Goal: Task Accomplishment & Management: Use online tool/utility

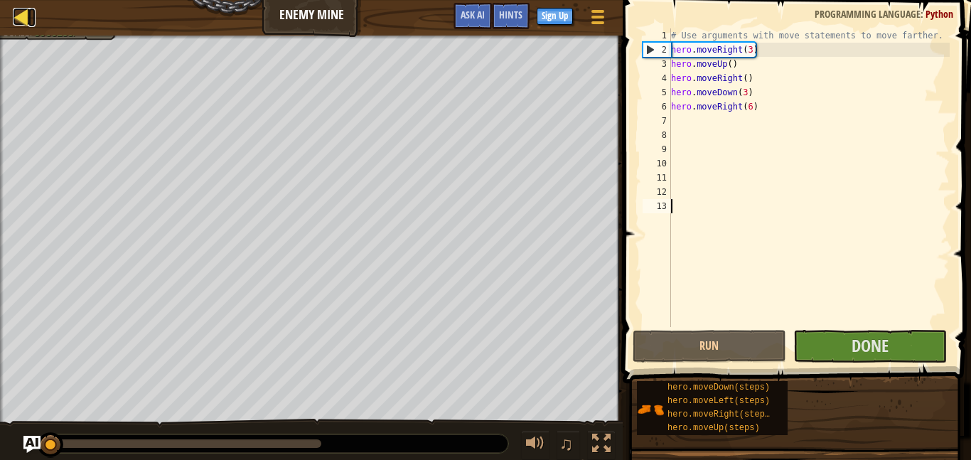
click at [24, 23] on div at bounding box center [22, 17] width 18 height 18
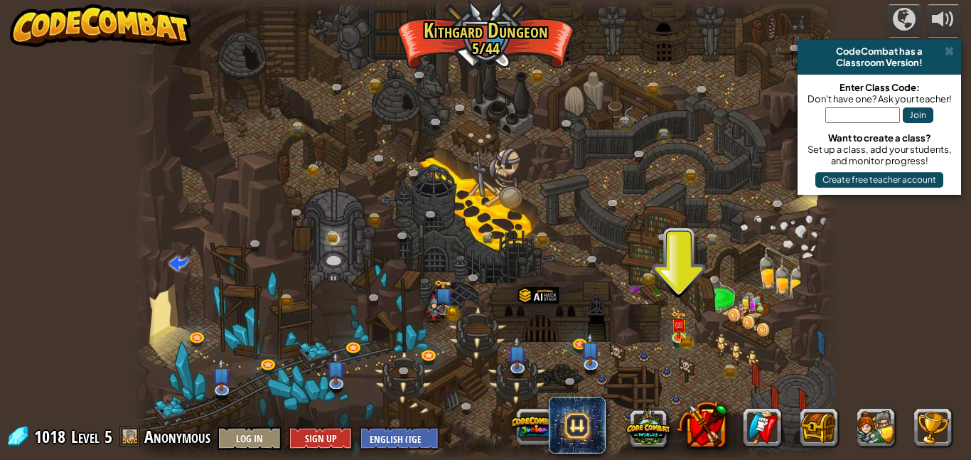
click at [873, 125] on div "Join" at bounding box center [879, 119] width 149 height 28
click at [870, 120] on input "text" at bounding box center [863, 115] width 75 height 16
type input "babybearfruit"
click at [925, 111] on button "Join" at bounding box center [918, 115] width 31 height 16
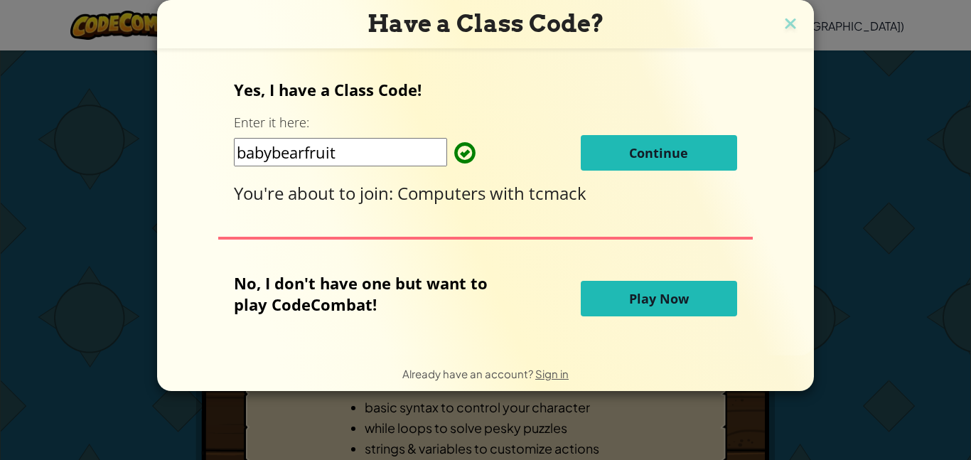
click at [651, 161] on span "Continue" at bounding box center [658, 152] width 59 height 17
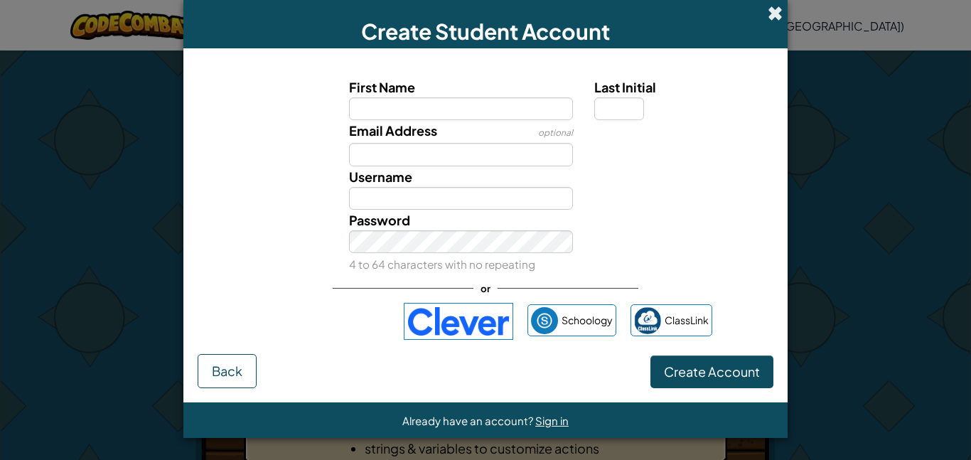
click at [772, 8] on span at bounding box center [775, 13] width 15 height 15
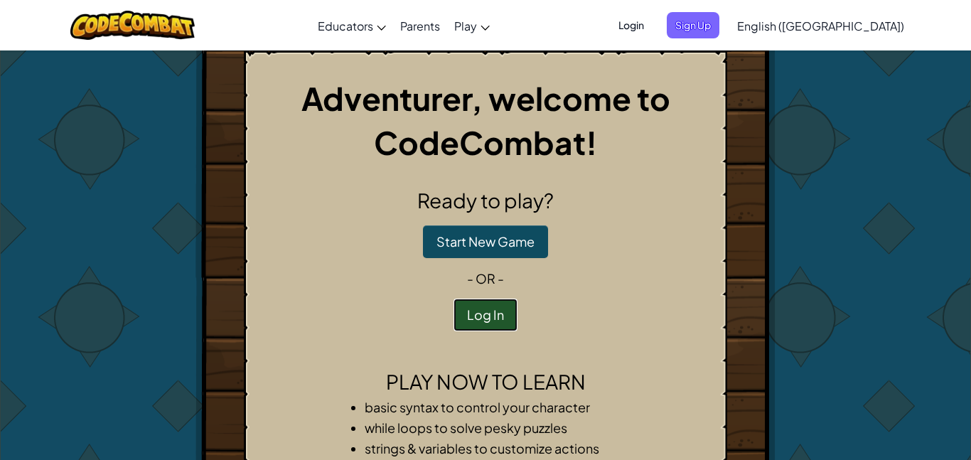
click at [488, 323] on button "Log In" at bounding box center [486, 315] width 64 height 33
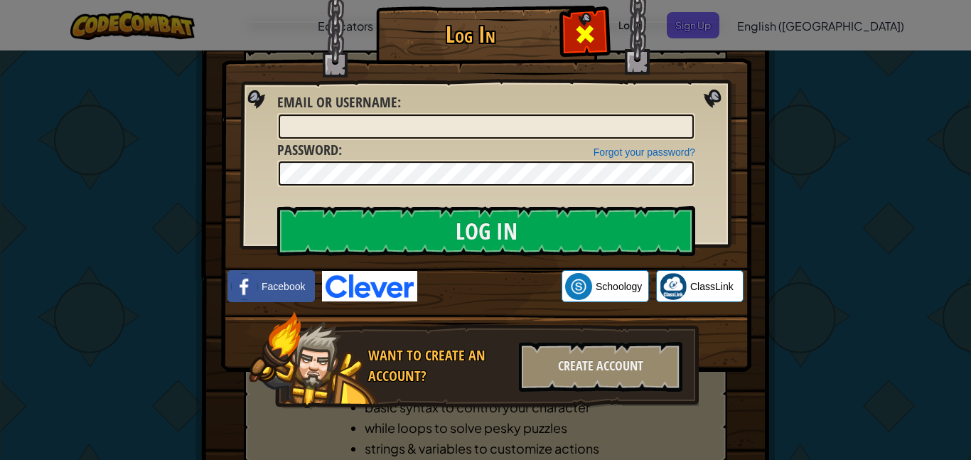
click at [568, 20] on div at bounding box center [585, 32] width 45 height 45
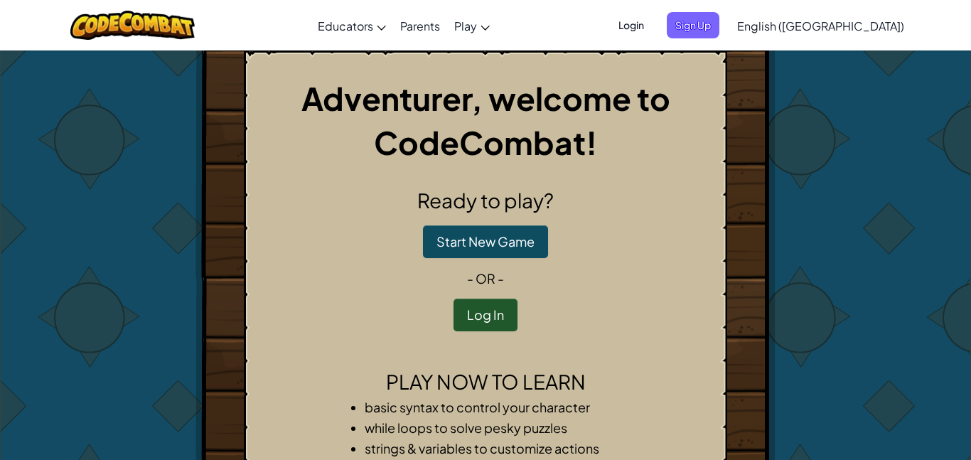
click at [657, 181] on div "Adventurer, welcome to CodeCombat! Ready to play? Start New Game - or - Log In …" at bounding box center [486, 277] width 484 height 454
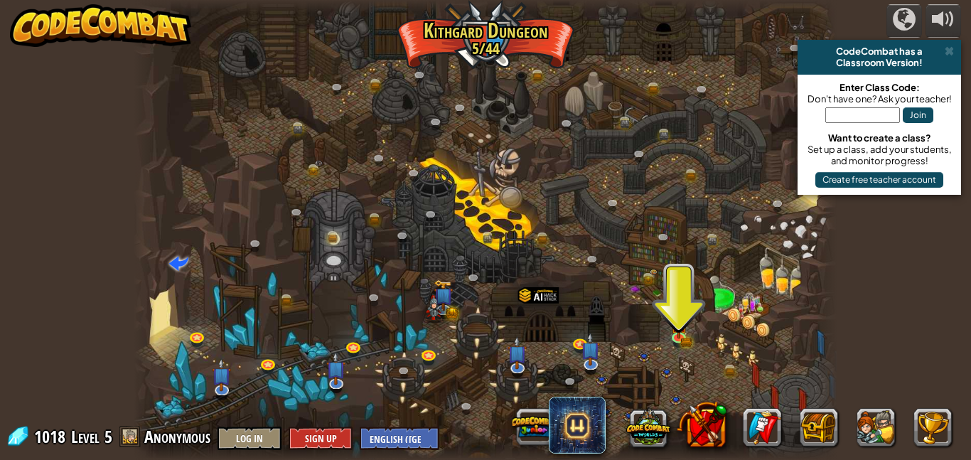
click at [830, 114] on input "text" at bounding box center [863, 115] width 75 height 16
type input "b"
click at [826, 109] on input "BabyBear" at bounding box center [863, 115] width 75 height 16
type input "Fruit"
click at [932, 113] on button "Join" at bounding box center [918, 115] width 31 height 16
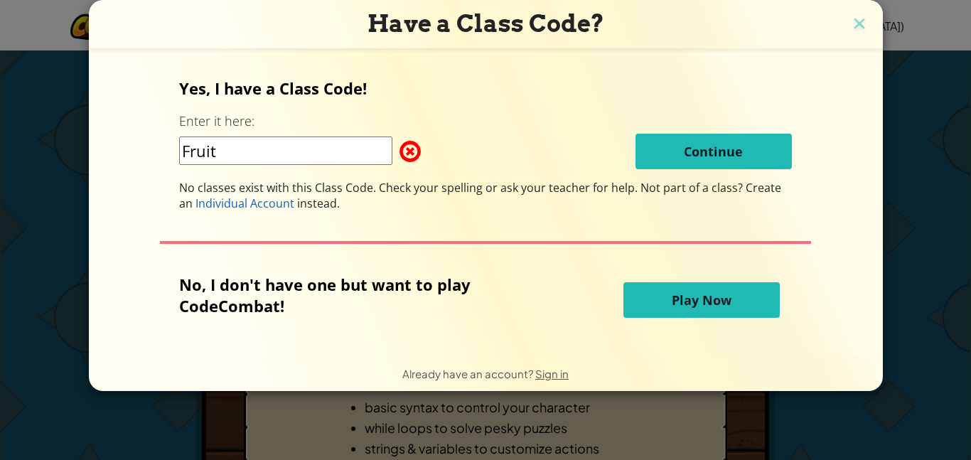
click at [341, 149] on input "Fruit" at bounding box center [285, 151] width 213 height 28
type input "F"
type input "BabyBearFruit"
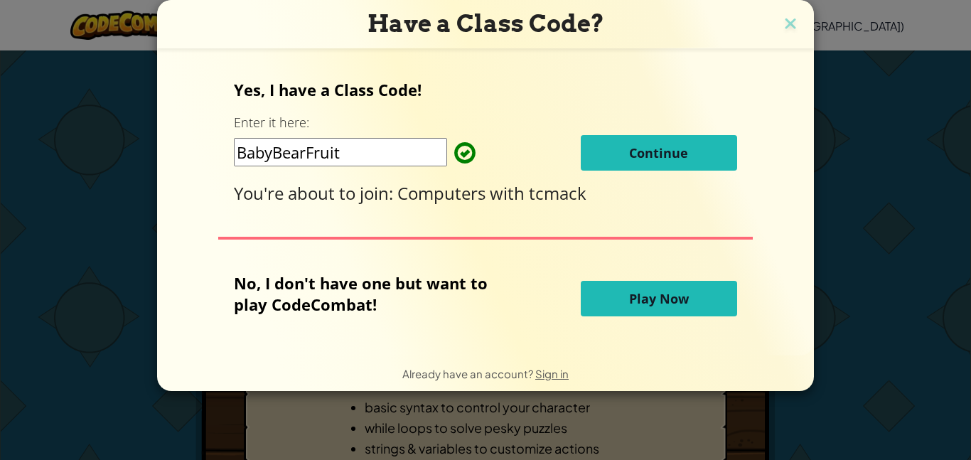
click at [661, 152] on span "Continue" at bounding box center [658, 152] width 59 height 17
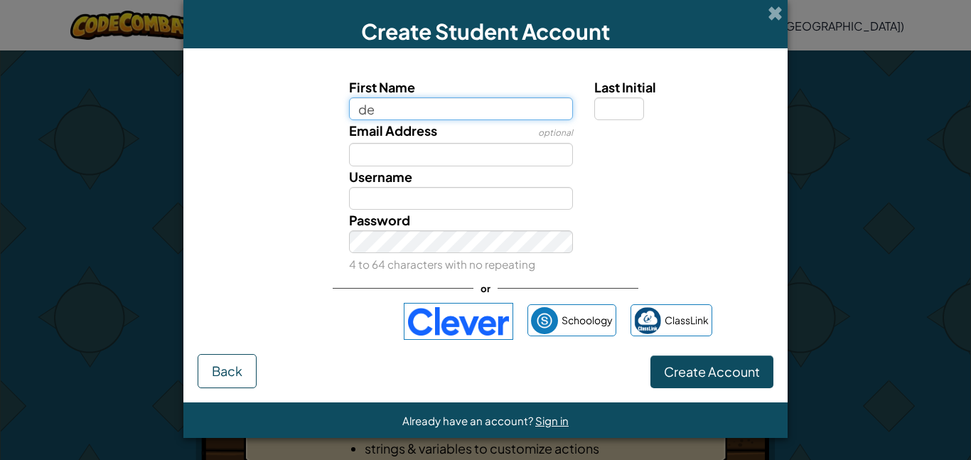
type input "d"
type input "deadboi12"
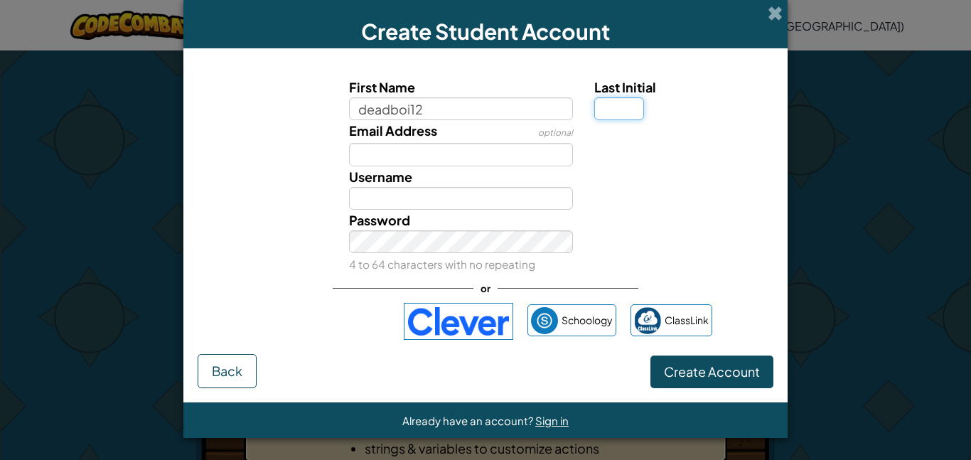
click at [602, 114] on input "Last Initial" at bounding box center [620, 108] width 50 height 23
type input "Deadboi12"
type input "s"
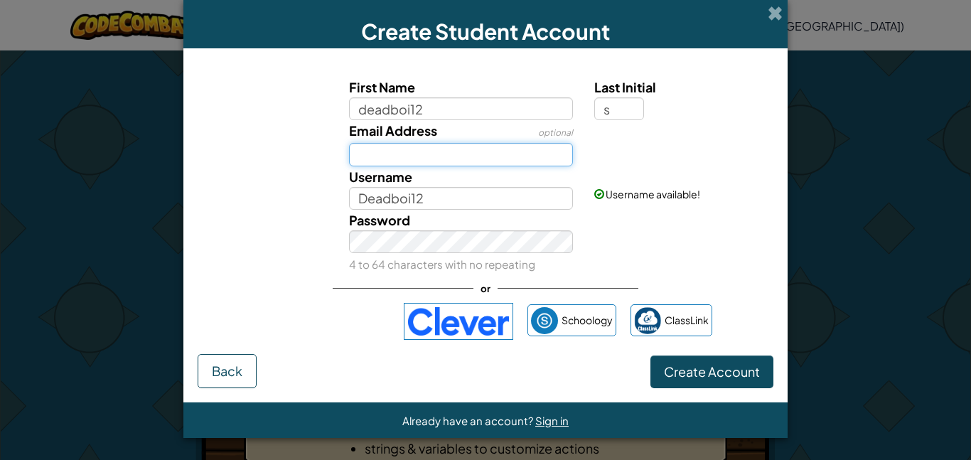
type input "Deadboi12S"
click at [524, 159] on input "Email Address" at bounding box center [461, 154] width 225 height 23
click at [527, 176] on div "Username Deadboi12S" at bounding box center [462, 187] width 246 height 43
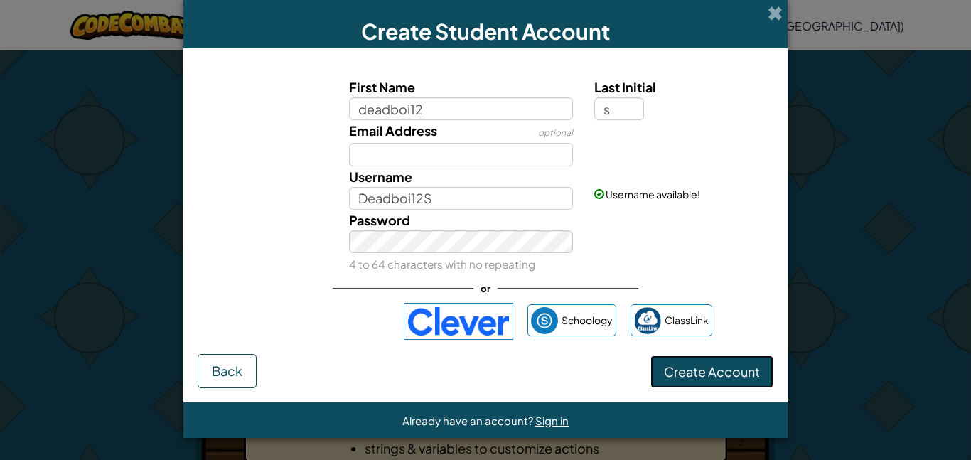
click at [671, 360] on button "Create Account" at bounding box center [712, 372] width 123 height 33
click at [717, 382] on button "Create Account" at bounding box center [712, 372] width 123 height 33
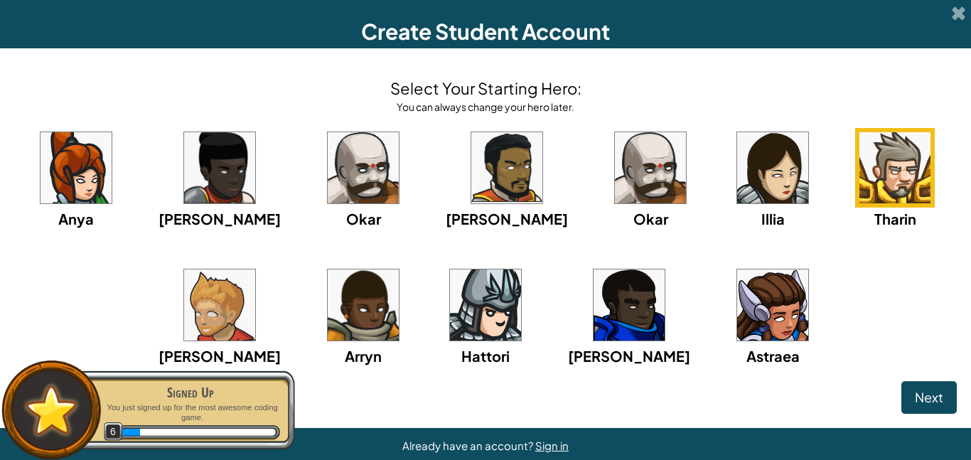
click at [383, 161] on img at bounding box center [363, 167] width 71 height 71
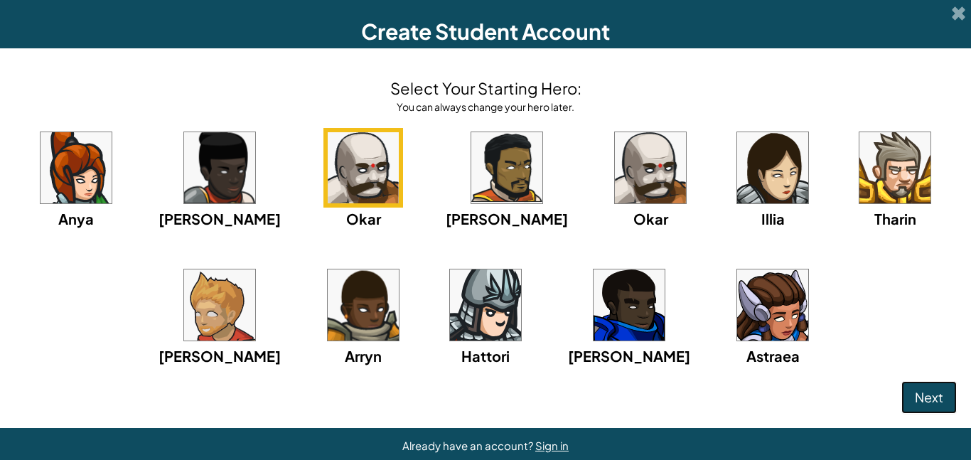
click at [930, 403] on span "Next" at bounding box center [929, 397] width 28 height 16
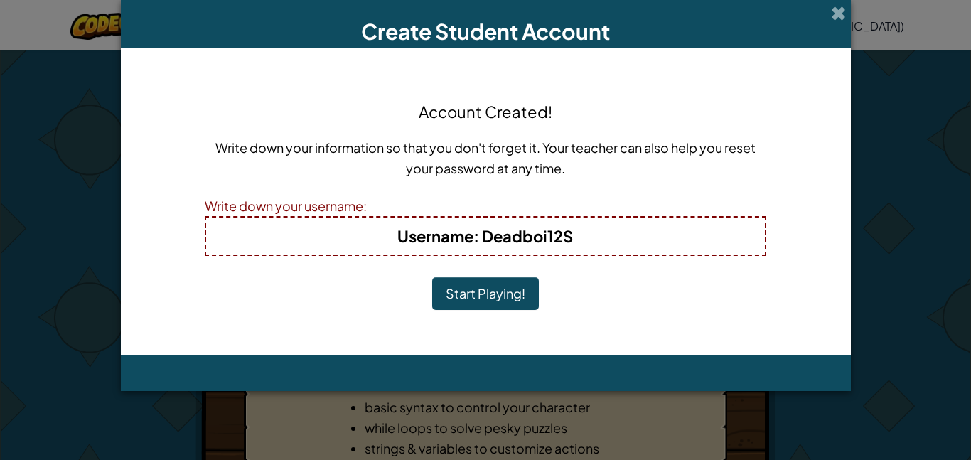
click at [461, 292] on button "Start Playing!" at bounding box center [485, 293] width 107 height 33
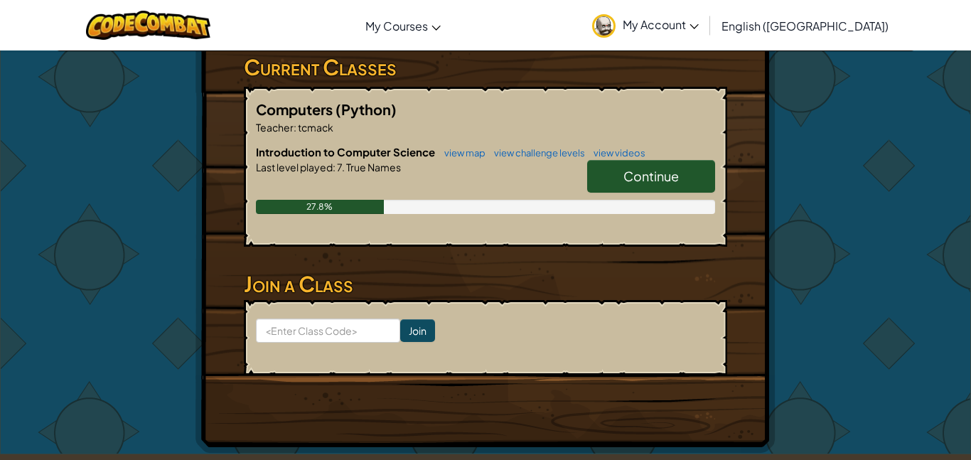
scroll to position [262, 0]
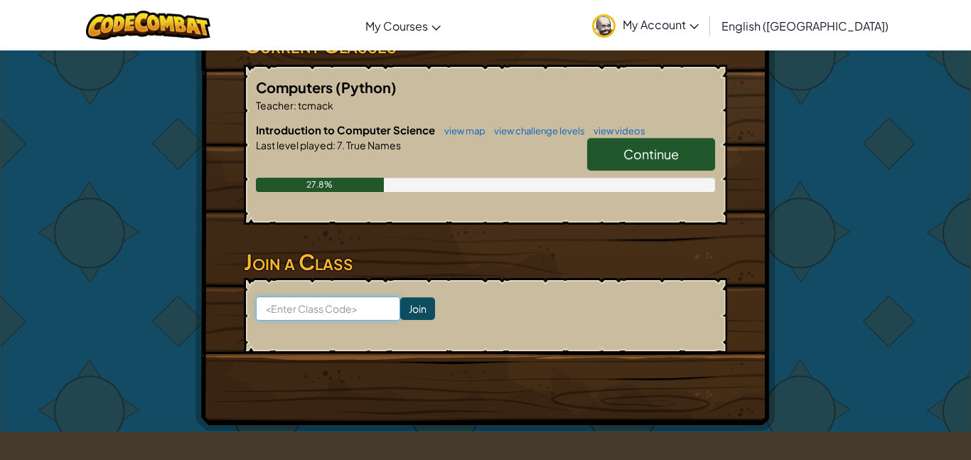
click at [318, 307] on input at bounding box center [328, 309] width 144 height 24
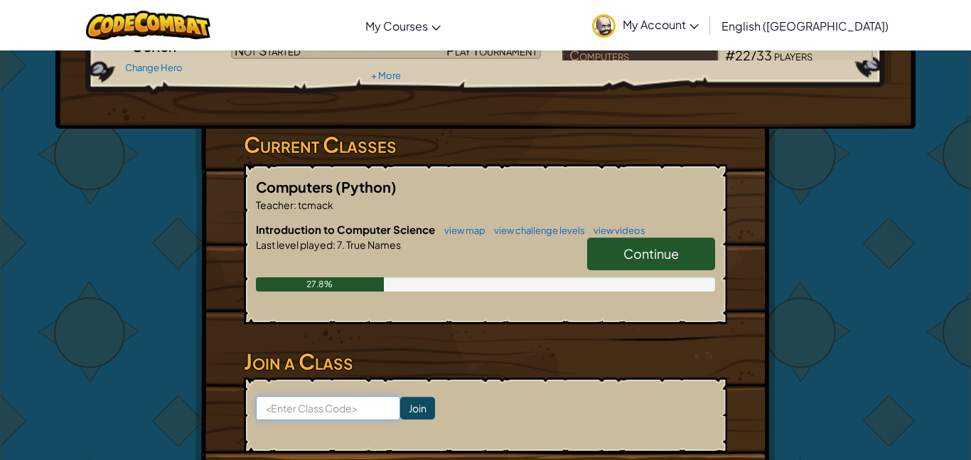
scroll to position [201, 0]
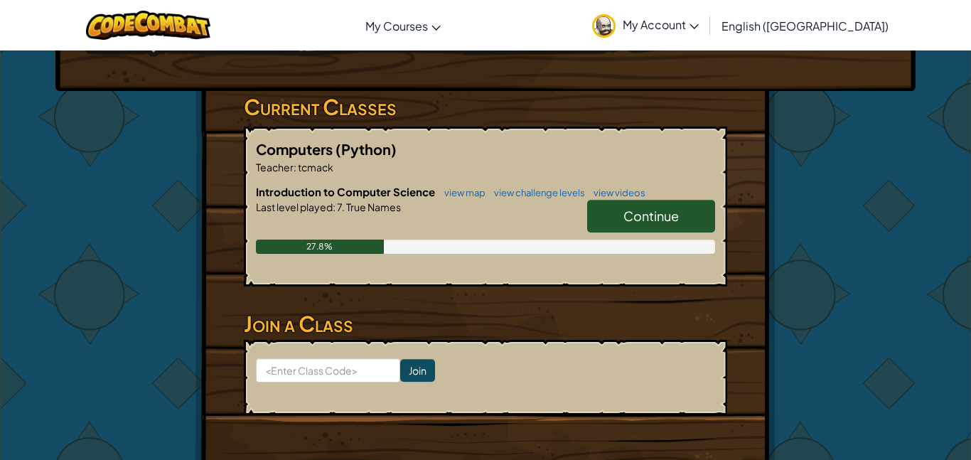
click at [594, 222] on link "Continue" at bounding box center [651, 216] width 128 height 33
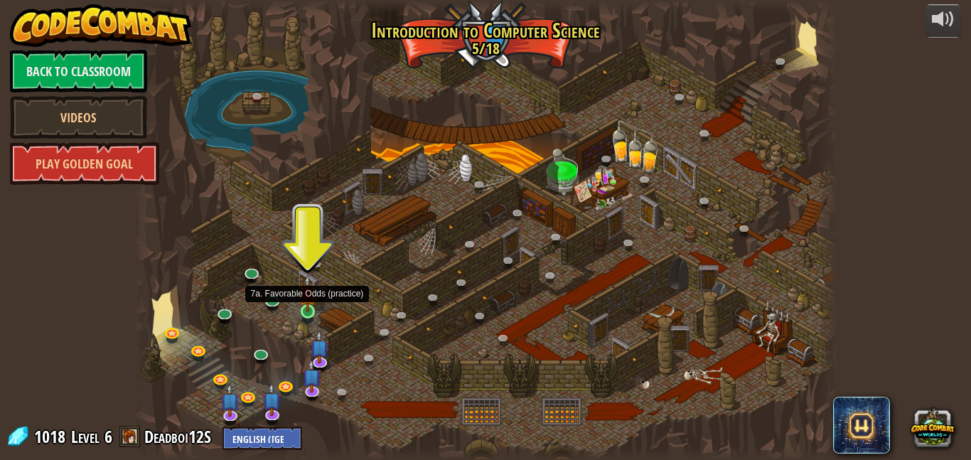
click at [303, 310] on img at bounding box center [307, 294] width 16 height 38
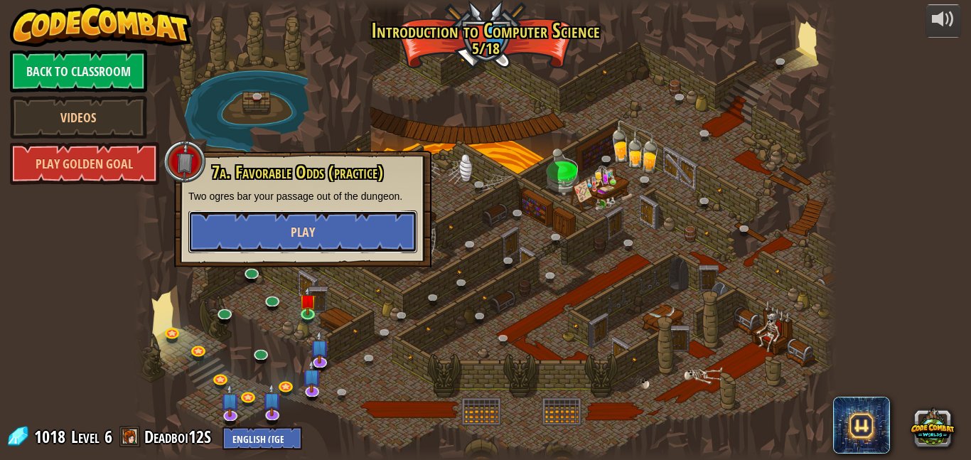
click at [309, 234] on span "Play" at bounding box center [303, 232] width 24 height 18
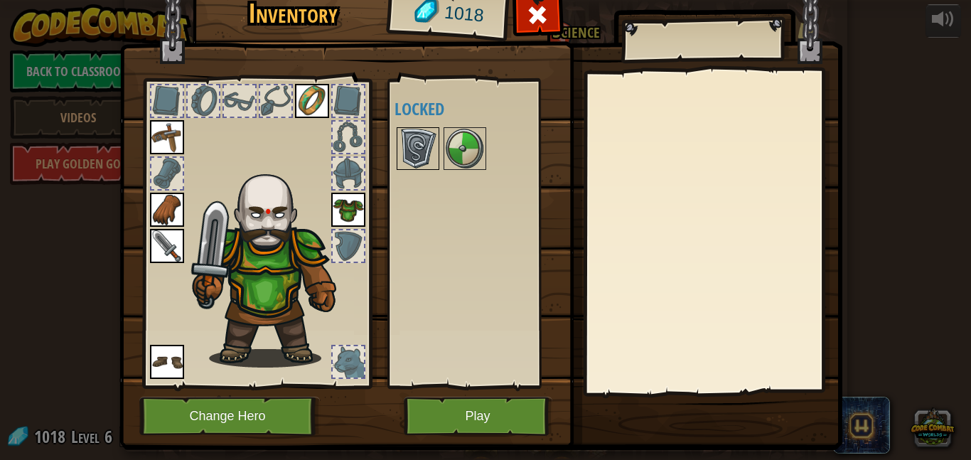
click at [427, 169] on div at bounding box center [418, 148] width 43 height 43
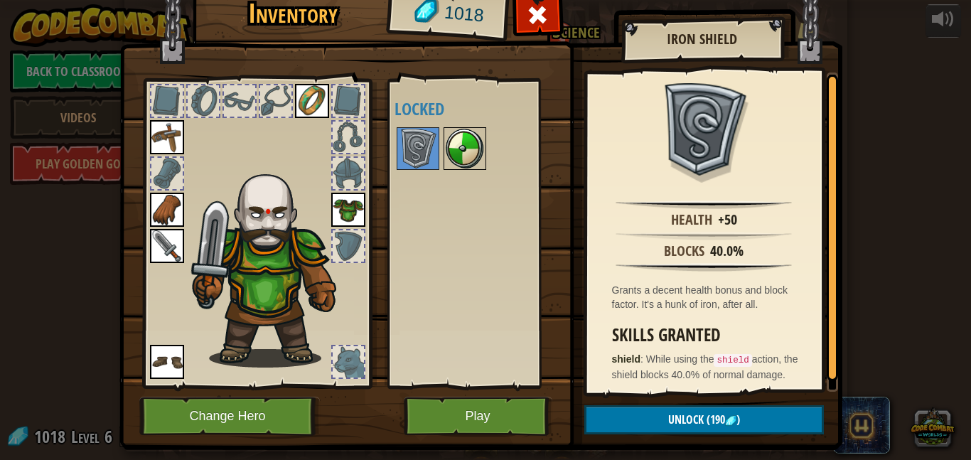
click at [469, 159] on img at bounding box center [465, 149] width 40 height 40
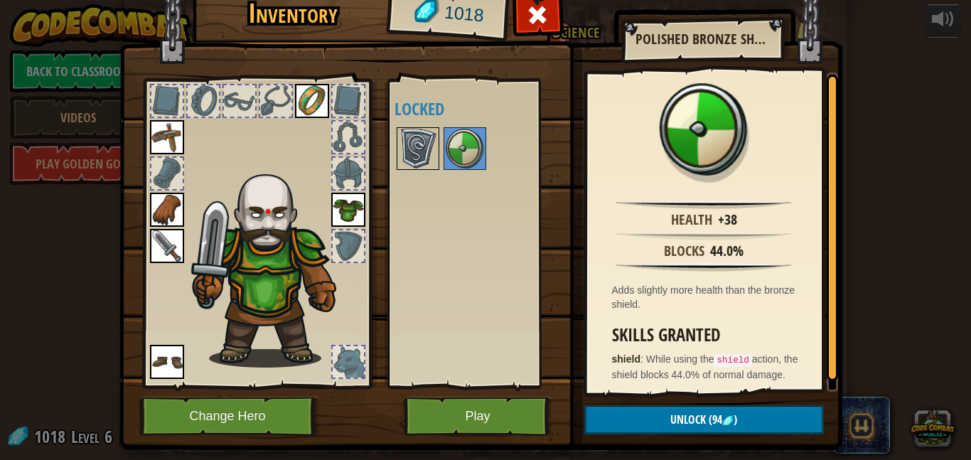
click at [425, 136] on img at bounding box center [418, 149] width 40 height 40
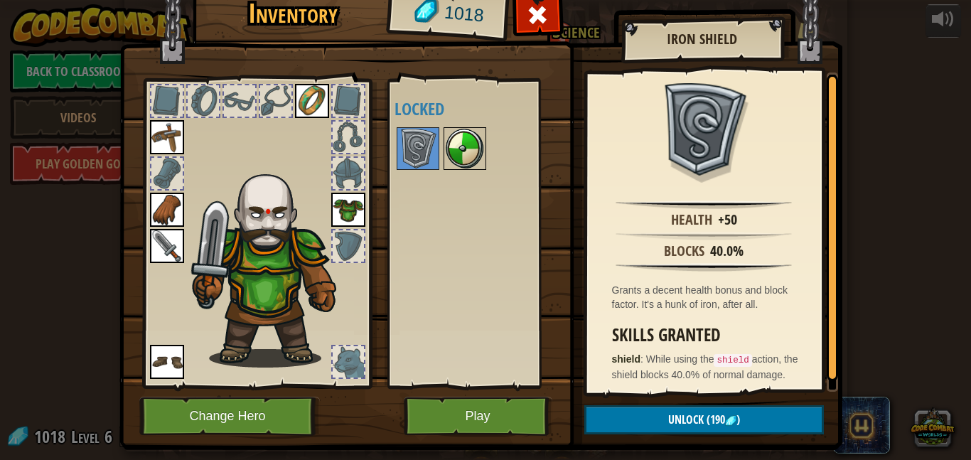
click at [447, 141] on img at bounding box center [465, 149] width 40 height 40
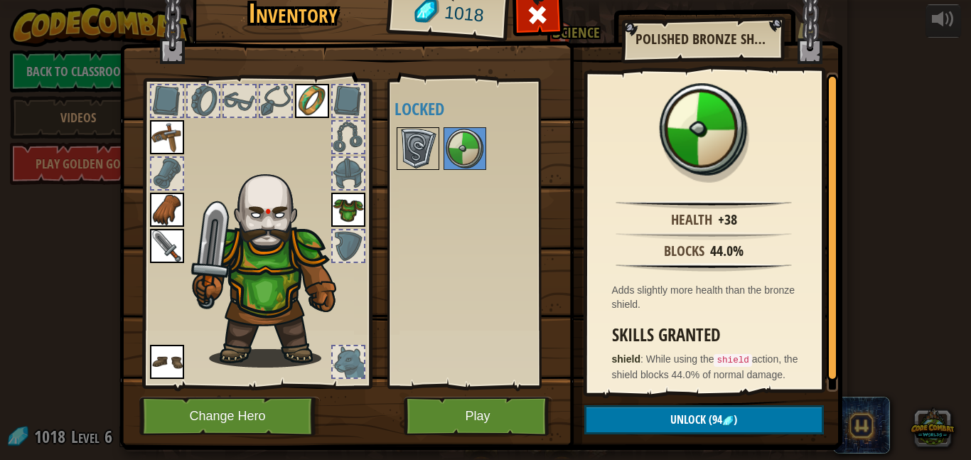
click at [424, 140] on img at bounding box center [418, 149] width 40 height 40
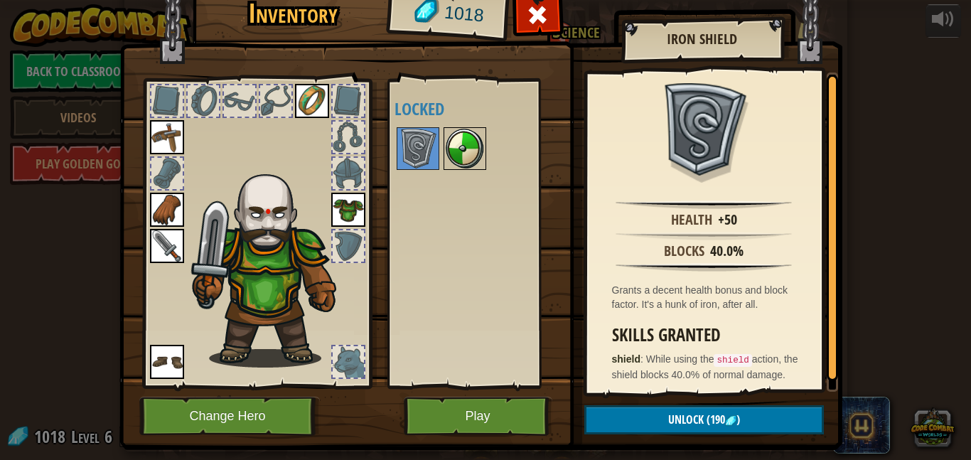
click at [466, 146] on img at bounding box center [465, 149] width 40 height 40
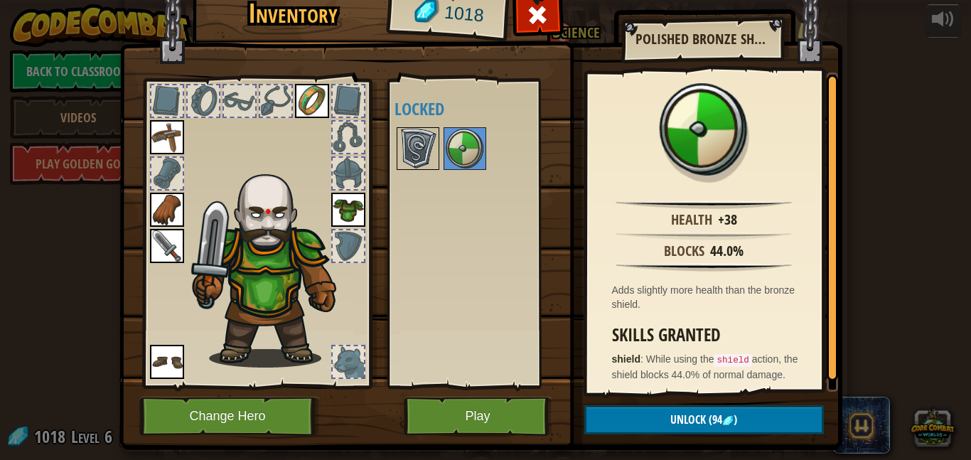
click at [415, 152] on img at bounding box center [418, 149] width 40 height 40
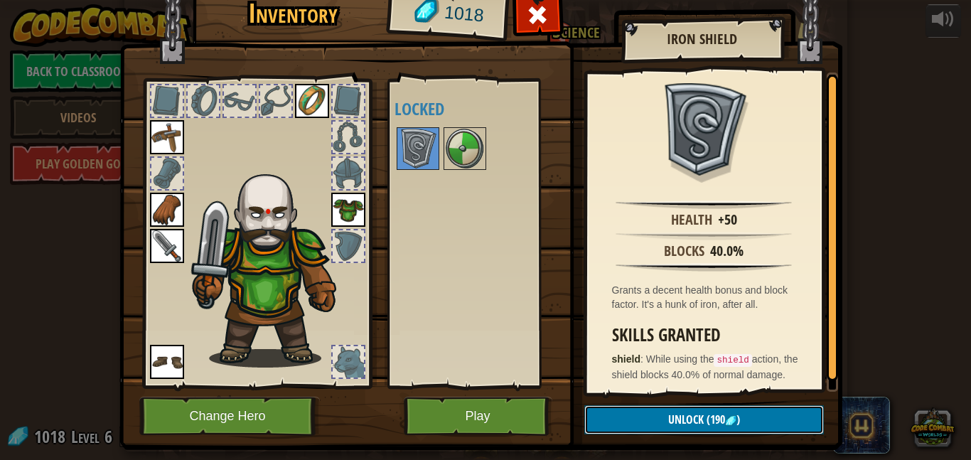
click at [748, 427] on button "Unlock (190 )" at bounding box center [705, 419] width 240 height 29
click at [730, 420] on button "Confirm" at bounding box center [705, 419] width 240 height 29
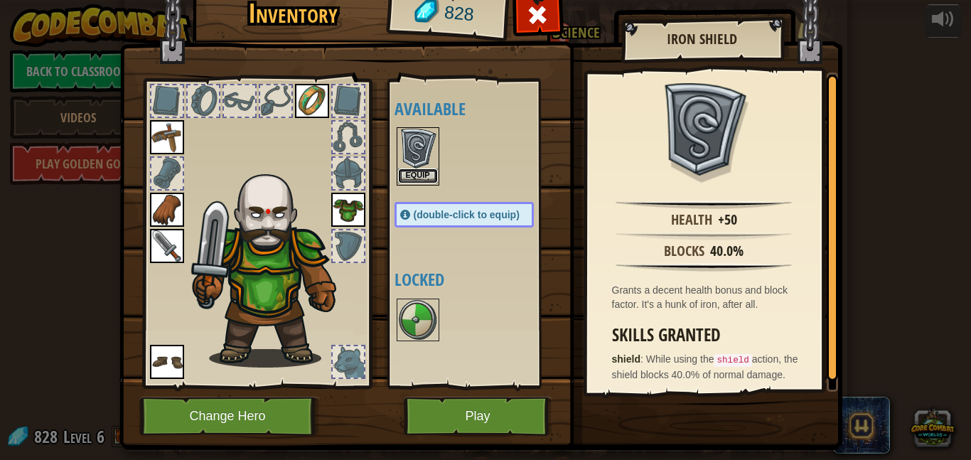
click at [405, 178] on button "Equip" at bounding box center [418, 176] width 40 height 15
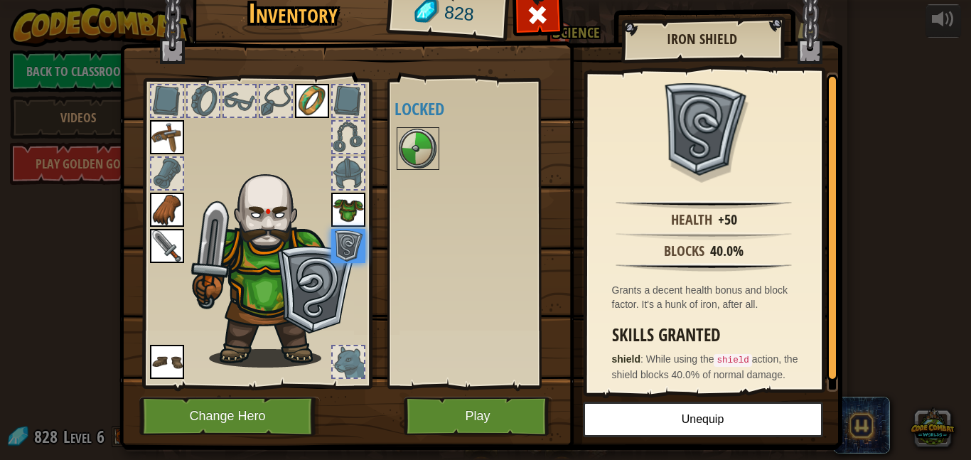
click at [352, 158] on div at bounding box center [348, 173] width 31 height 31
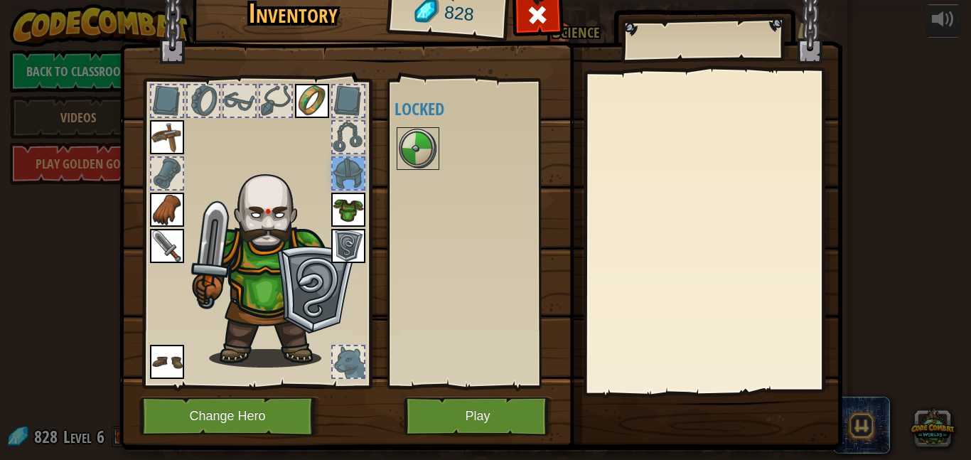
click at [347, 144] on div at bounding box center [348, 137] width 31 height 31
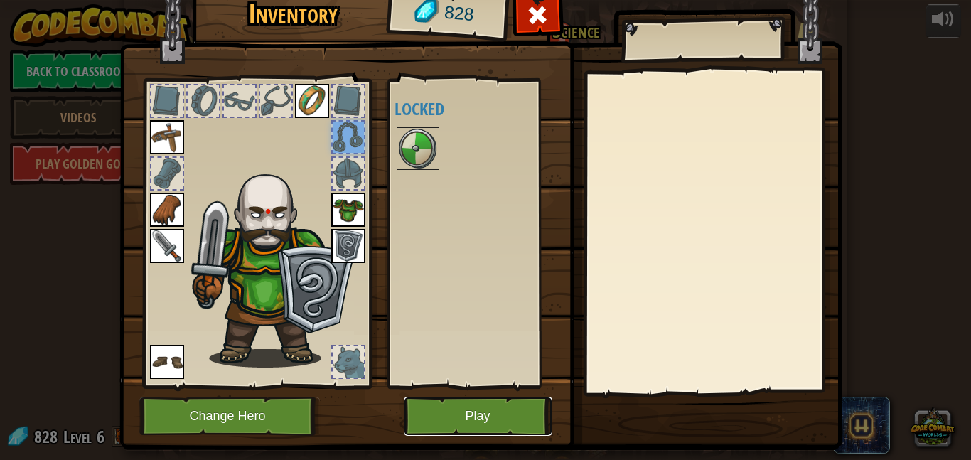
click at [469, 398] on button "Play" at bounding box center [478, 416] width 149 height 39
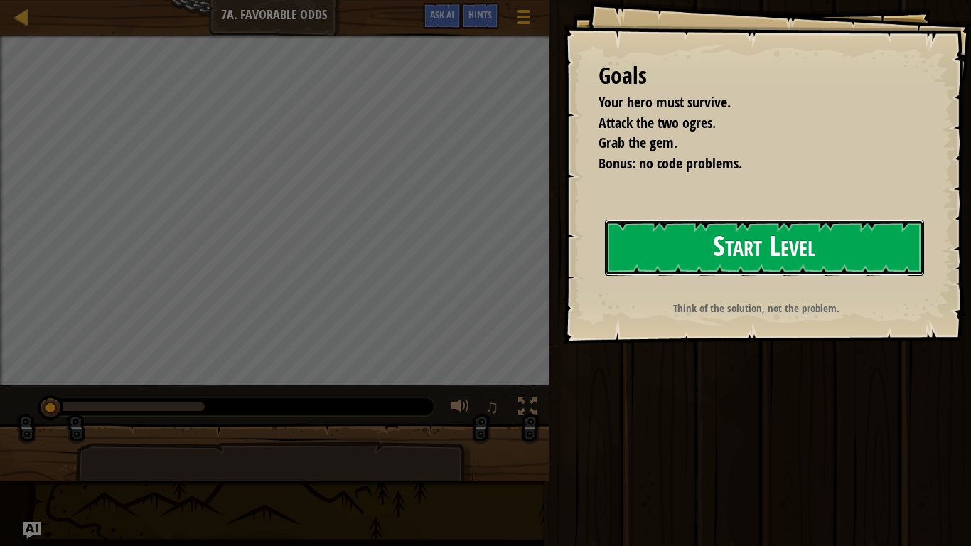
click at [695, 232] on button "Start Level" at bounding box center [764, 248] width 319 height 56
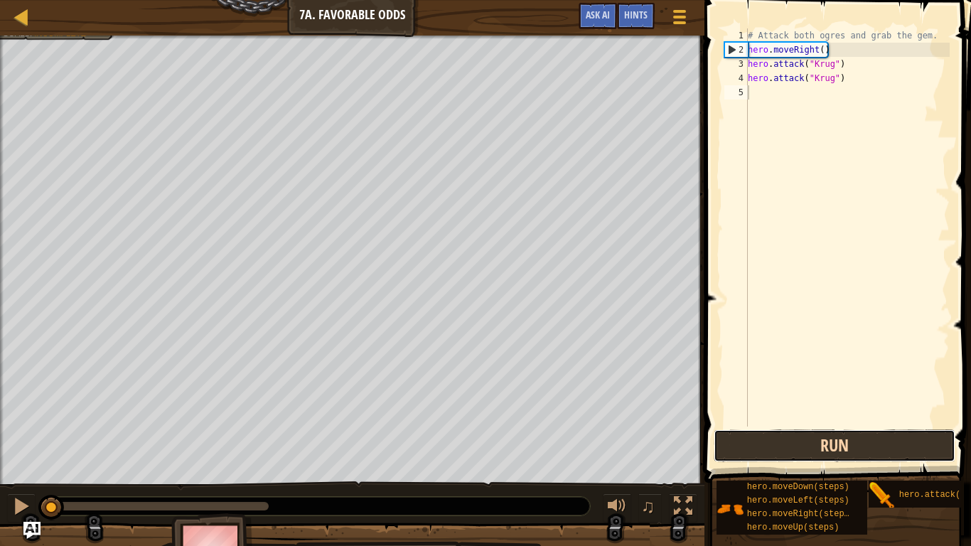
click at [847, 454] on button "Run" at bounding box center [835, 446] width 242 height 33
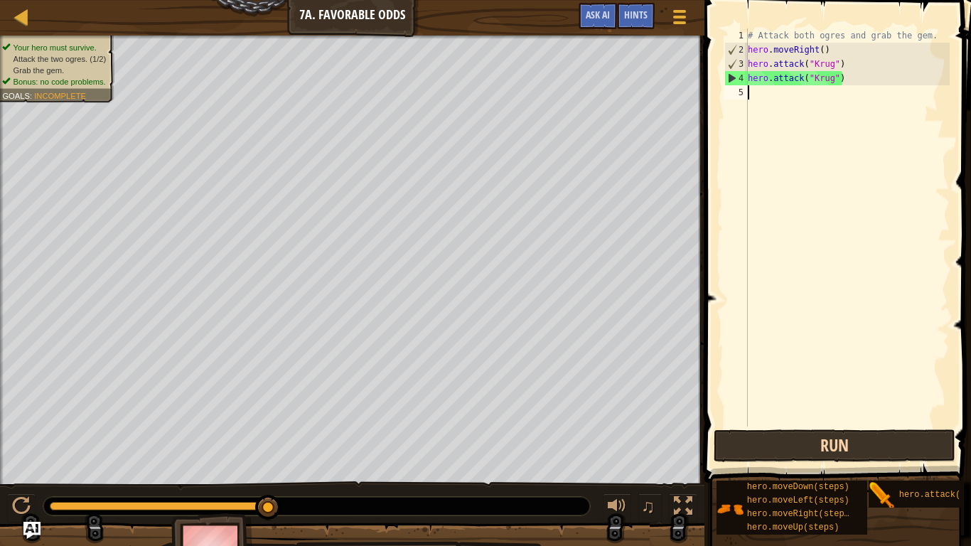
type textarea "h"
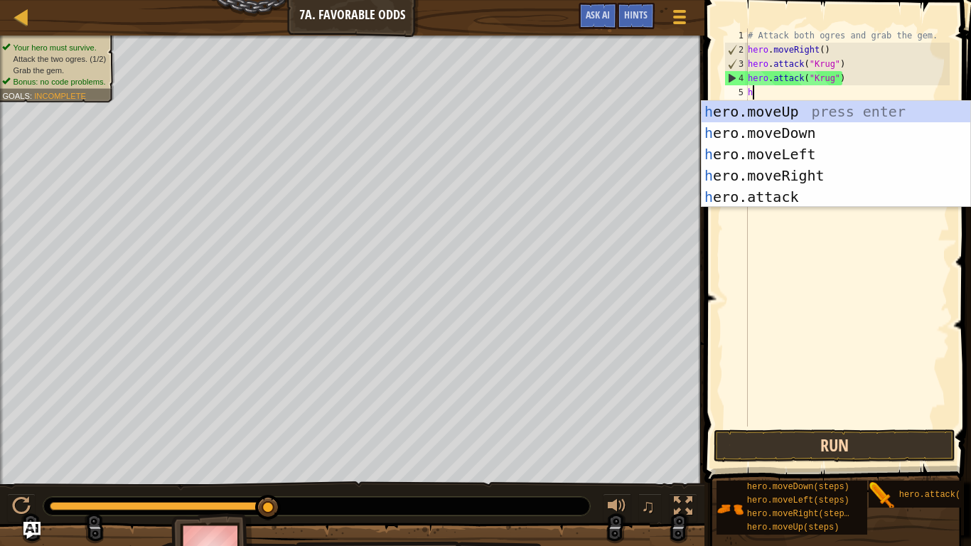
scroll to position [6, 0]
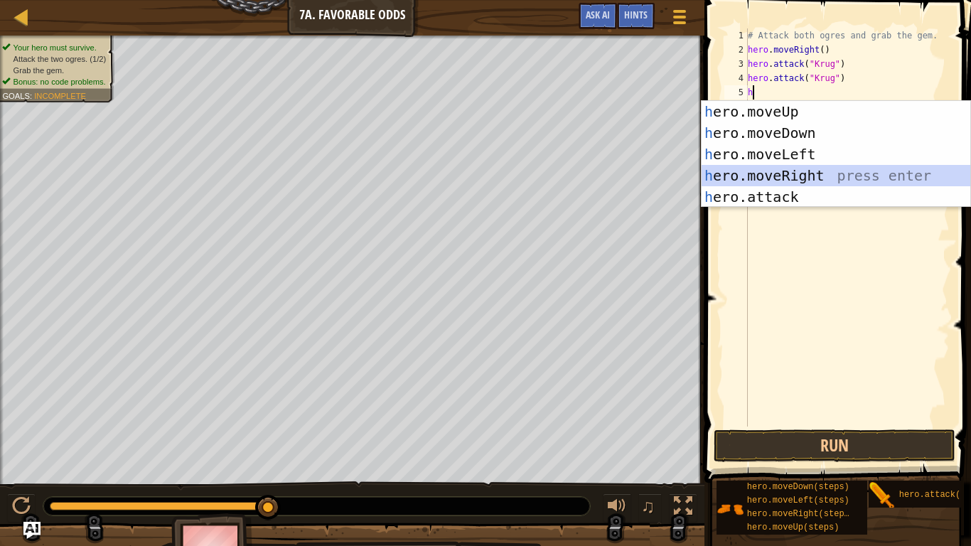
click at [848, 171] on div "h ero.moveUp press enter h ero.moveDown press enter h ero.moveLeft press enter …" at bounding box center [836, 175] width 269 height 149
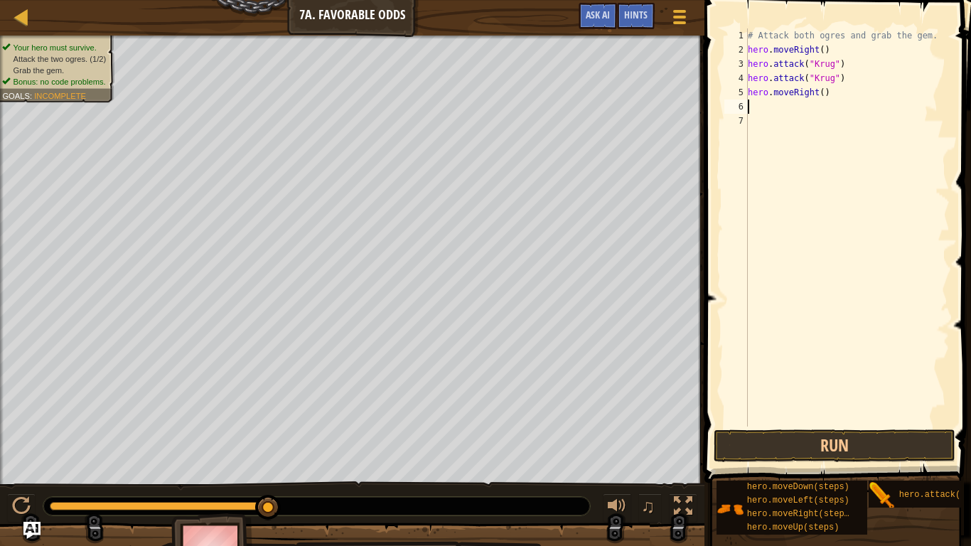
type textarea "h"
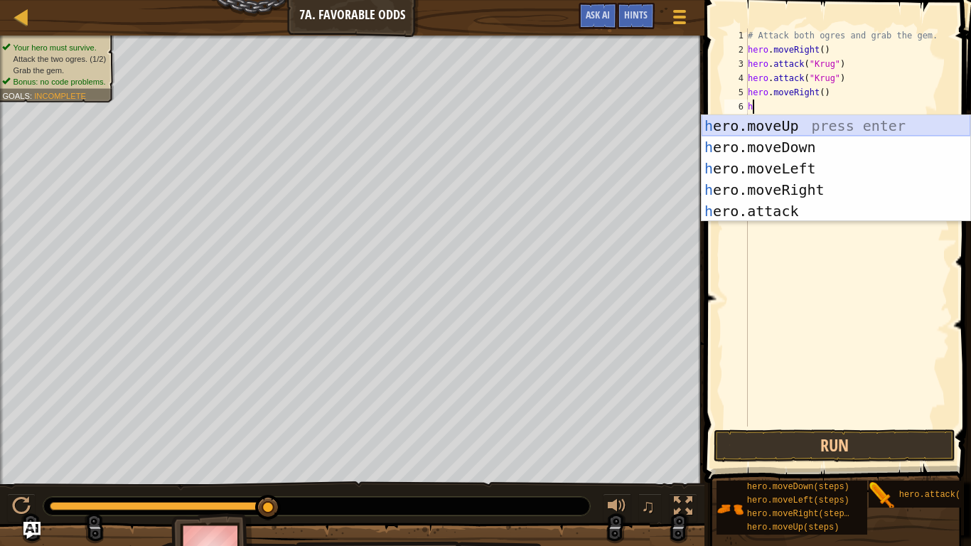
click at [784, 127] on div "h ero.moveUp press enter h ero.moveDown press enter h ero.moveLeft press enter …" at bounding box center [836, 189] width 269 height 149
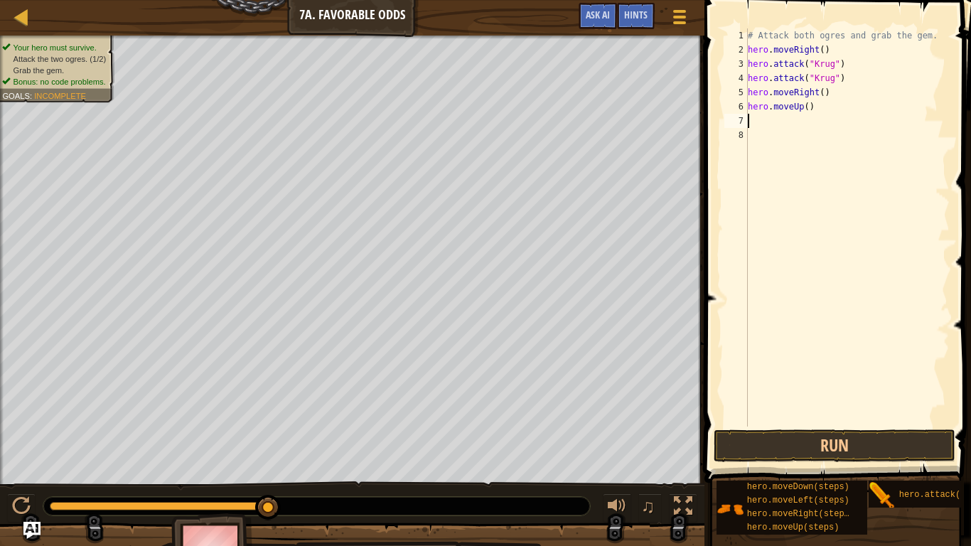
type textarea "h"
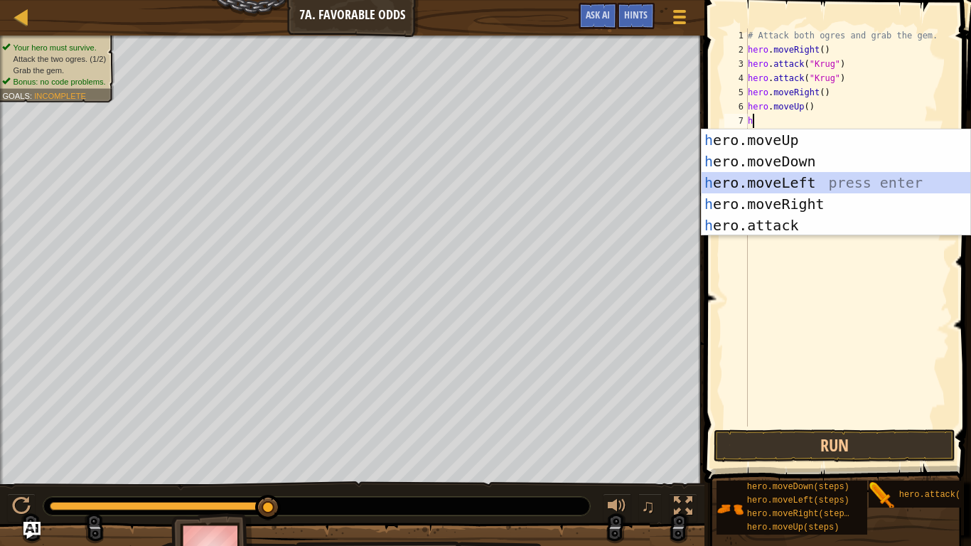
click at [794, 186] on div "h ero.moveUp press enter h ero.moveDown press enter h ero.moveLeft press enter …" at bounding box center [836, 203] width 269 height 149
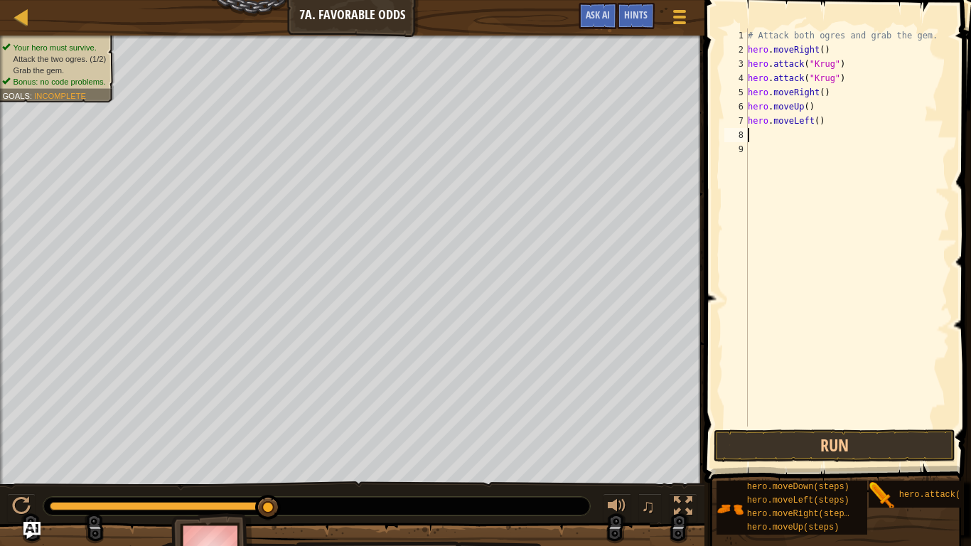
click at [836, 121] on div "# Attack both ogres and grab the gem. hero . moveRight ( ) hero . attack ( "[PE…" at bounding box center [847, 241] width 205 height 427
type textarea "h"
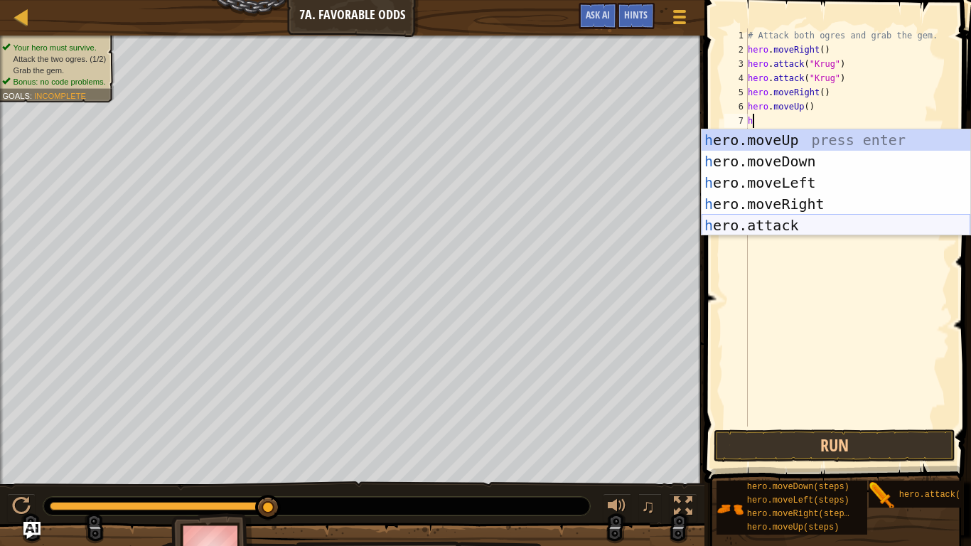
click at [797, 220] on div "h ero.moveUp press enter h ero.moveDown press enter h ero.moveLeft press enter …" at bounding box center [836, 203] width 269 height 149
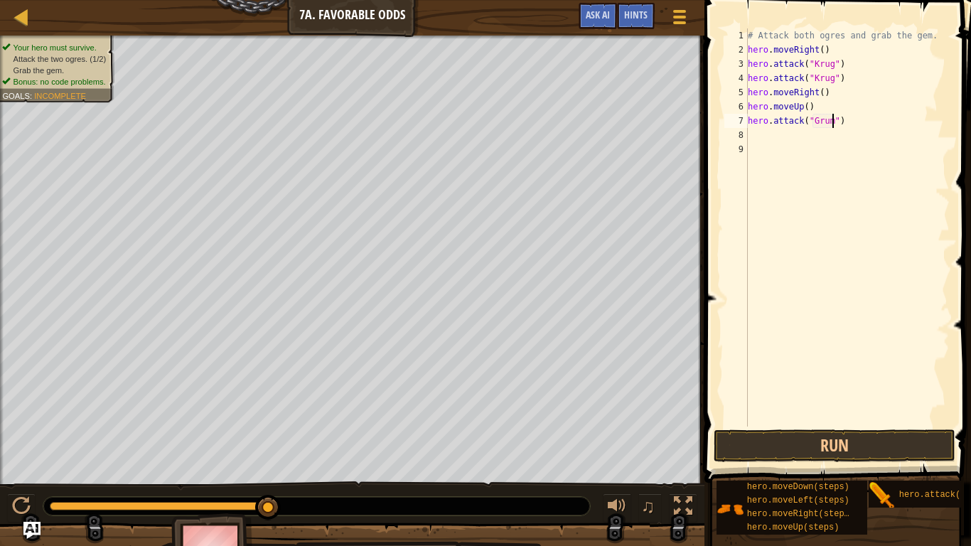
scroll to position [6, 13]
type textarea "hero.attack("Grump")"
click at [847, 147] on div "# Attack both ogres and grab the gem. hero . moveRight ( ) hero . attack ( "[PE…" at bounding box center [847, 241] width 205 height 427
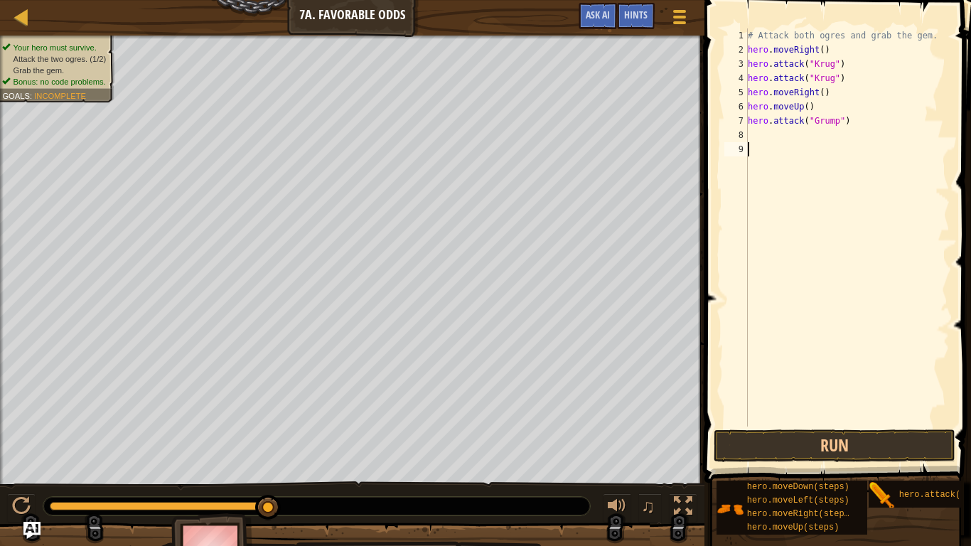
click at [828, 134] on div "# Attack both ogres and grab the gem. hero . moveRight ( ) hero . attack ( "[PE…" at bounding box center [847, 241] width 205 height 427
type textarea "l"
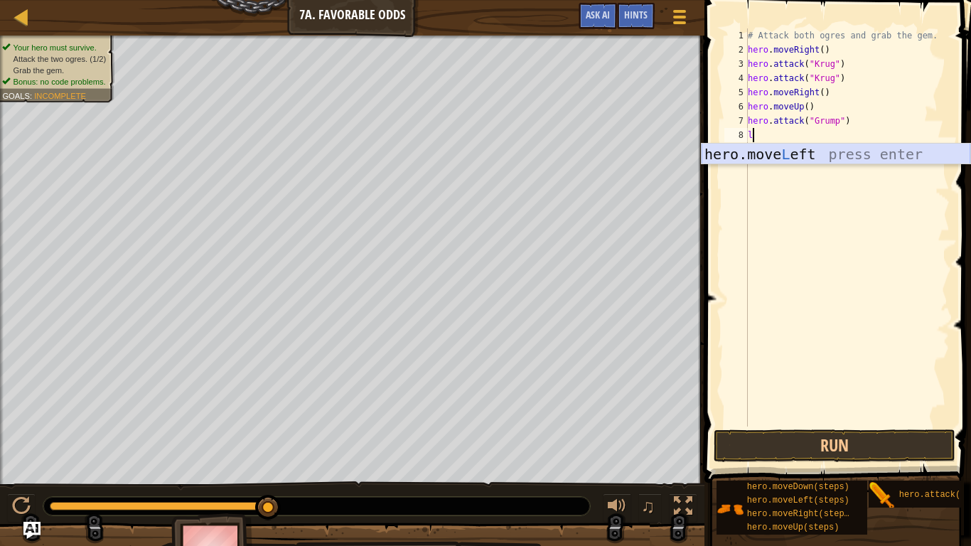
click at [822, 154] on div "hero.move L eft press enter" at bounding box center [836, 176] width 269 height 64
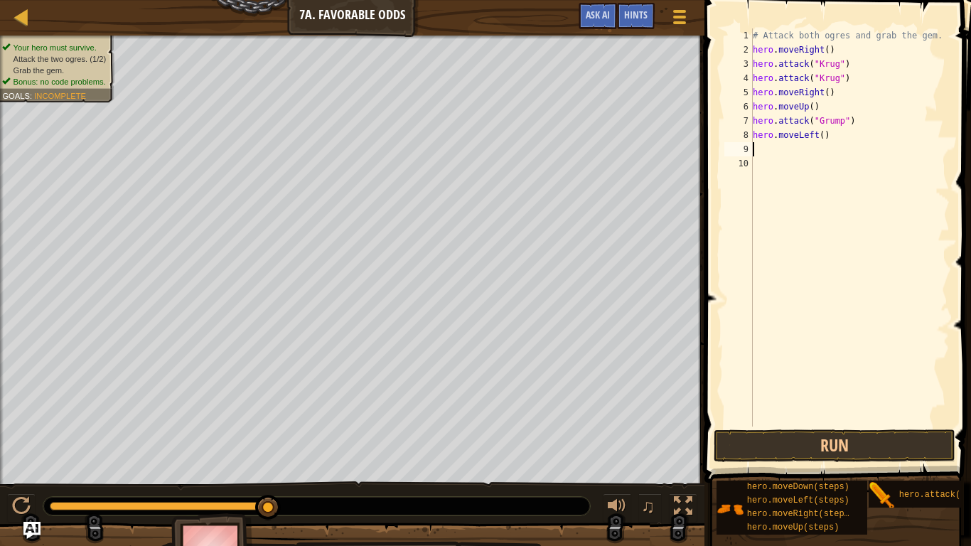
click at [822, 132] on div "# Attack both ogres and grab the gem. hero . moveRight ( ) hero . attack ( "[PE…" at bounding box center [850, 241] width 200 height 427
click at [893, 430] on button "Run" at bounding box center [835, 446] width 242 height 33
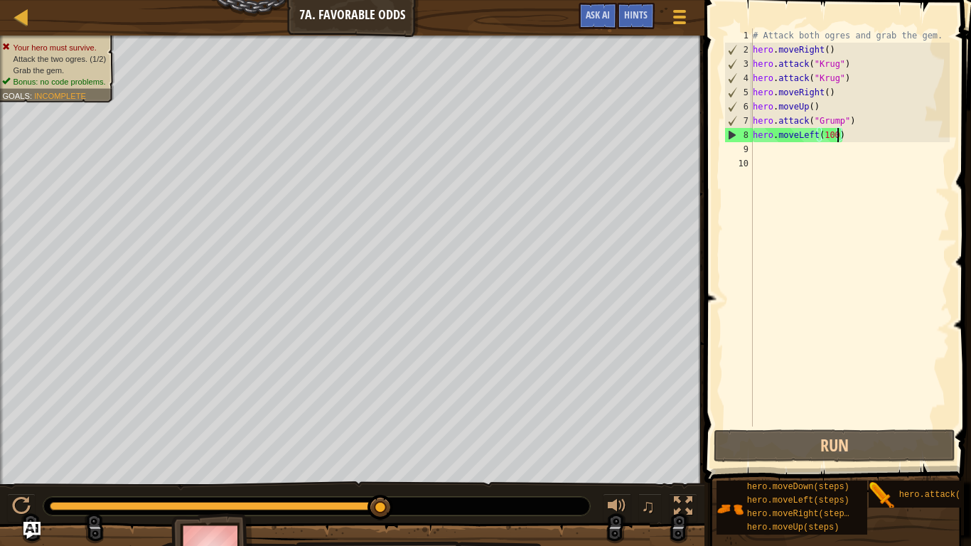
click at [856, 136] on div "# Attack both ogres and grab the gem. hero . moveRight ( ) hero . attack ( "[PE…" at bounding box center [850, 241] width 200 height 427
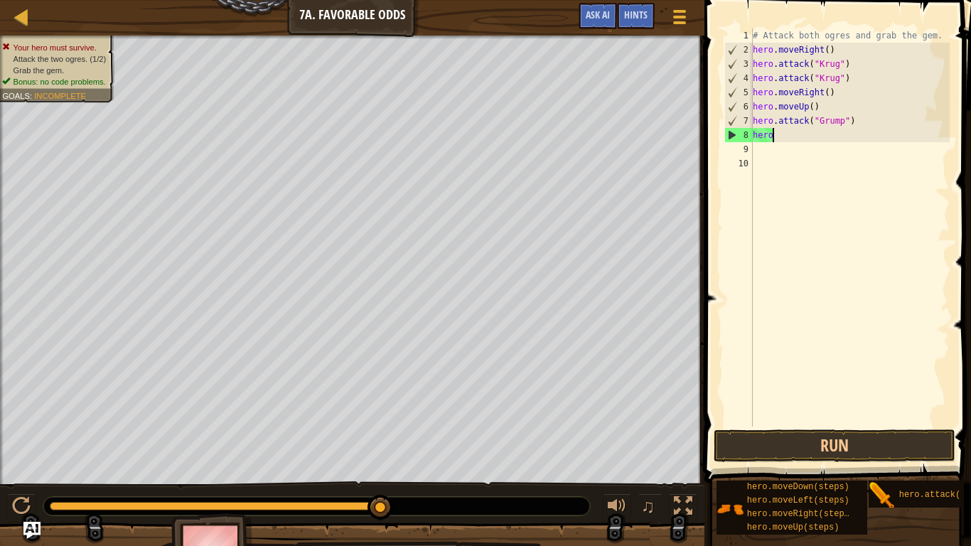
scroll to position [6, 1]
type textarea "h"
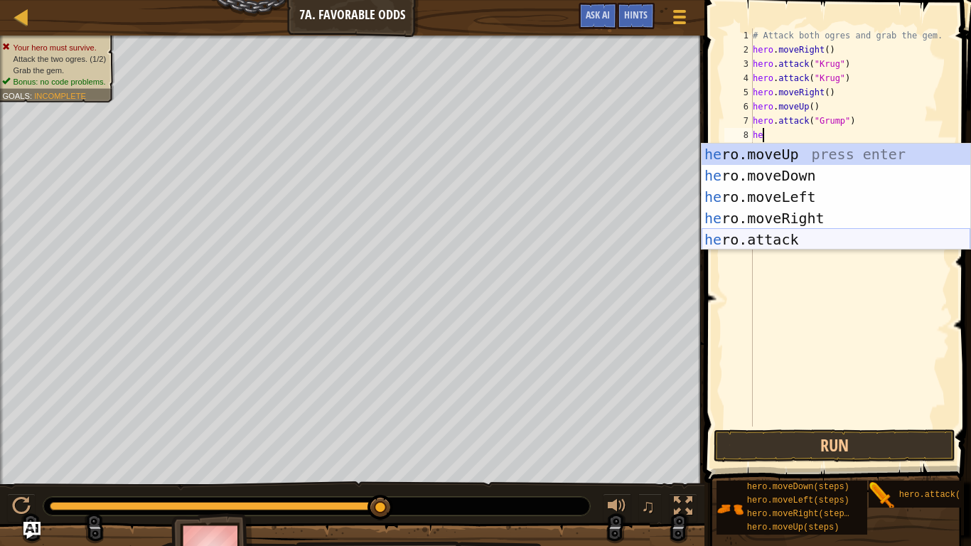
click at [800, 239] on div "he ro.moveUp press enter he ro.moveDown press enter he ro.moveLeft press enter …" at bounding box center [836, 218] width 269 height 149
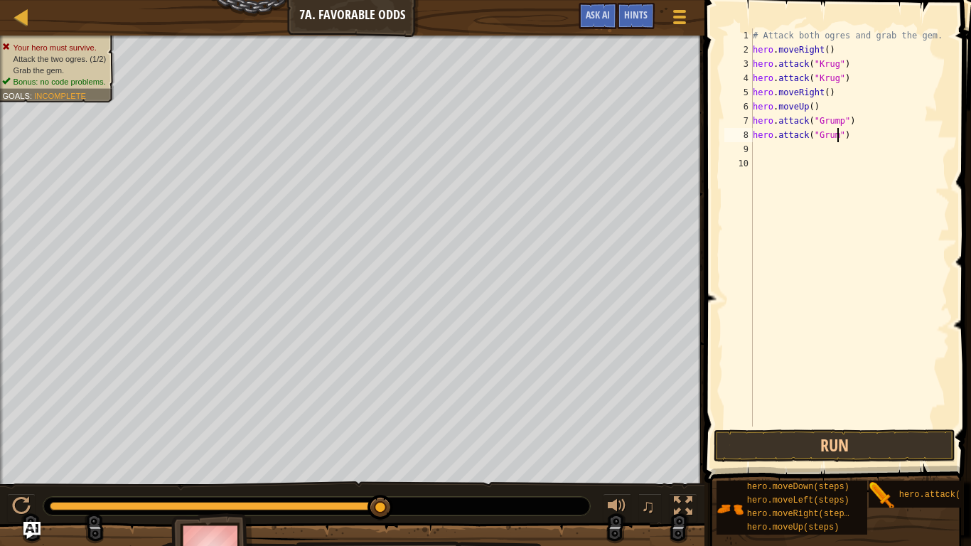
scroll to position [6, 14]
type textarea "hero.attack("Grump")"
click at [799, 168] on div "# Attack both ogres and grab the gem. hero . moveRight ( ) hero . attack ( "[PE…" at bounding box center [850, 241] width 200 height 427
click at [789, 154] on div "# Attack both ogres and grab the gem. hero . moveRight ( ) hero . attack ( "[PE…" at bounding box center [850, 241] width 200 height 427
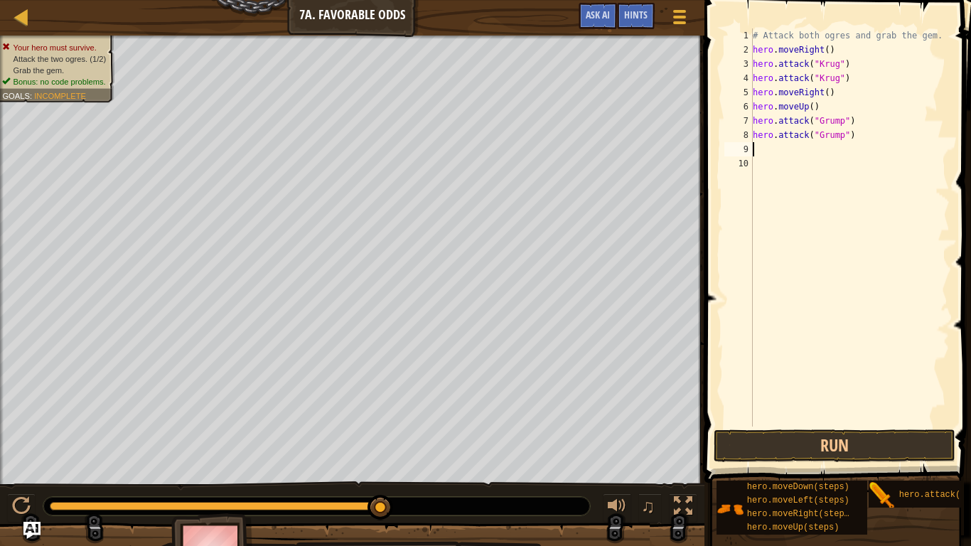
type textarea "l"
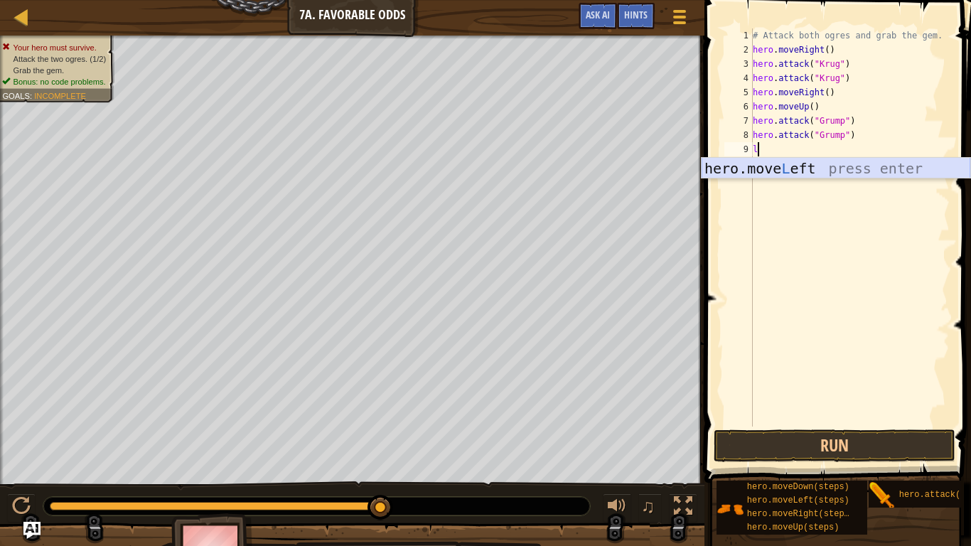
click at [803, 164] on div "hero.move L eft press enter" at bounding box center [836, 190] width 269 height 64
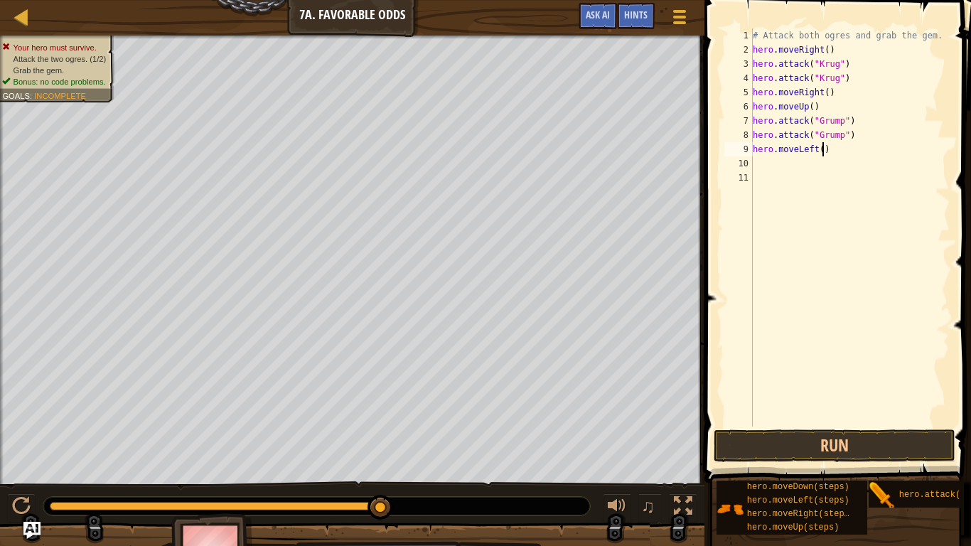
click at [824, 148] on div "# Attack both ogres and grab the gem. hero . moveRight ( ) hero . attack ( "[PE…" at bounding box center [850, 241] width 200 height 427
type textarea "hero.moveLeft(100000)"
click at [792, 443] on button "Run" at bounding box center [835, 446] width 242 height 33
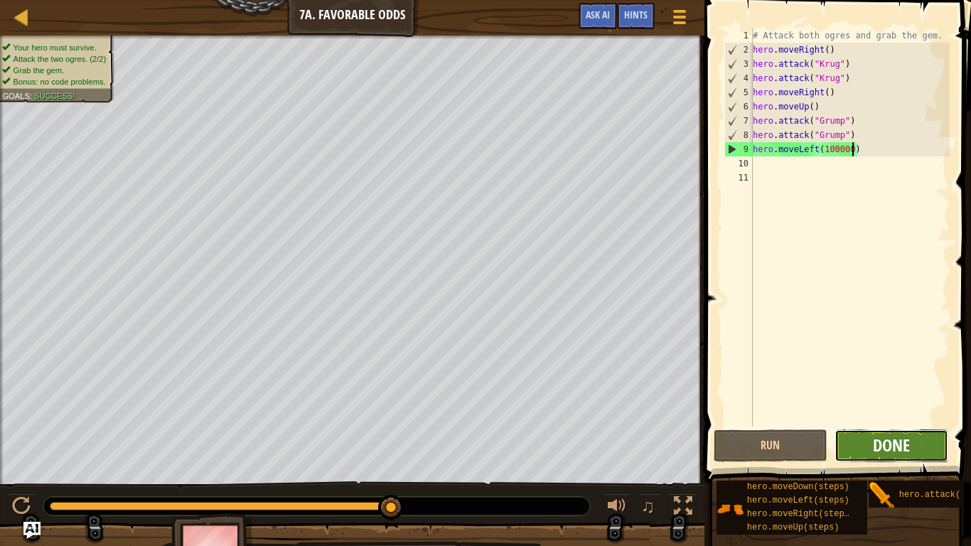
click at [906, 438] on span "Done" at bounding box center [891, 445] width 37 height 23
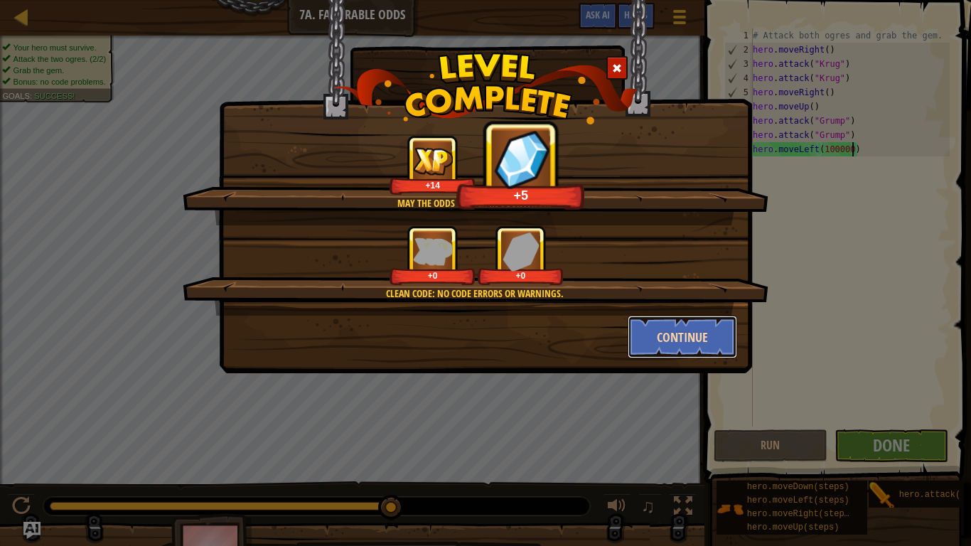
click at [690, 336] on button "Continue" at bounding box center [683, 337] width 110 height 43
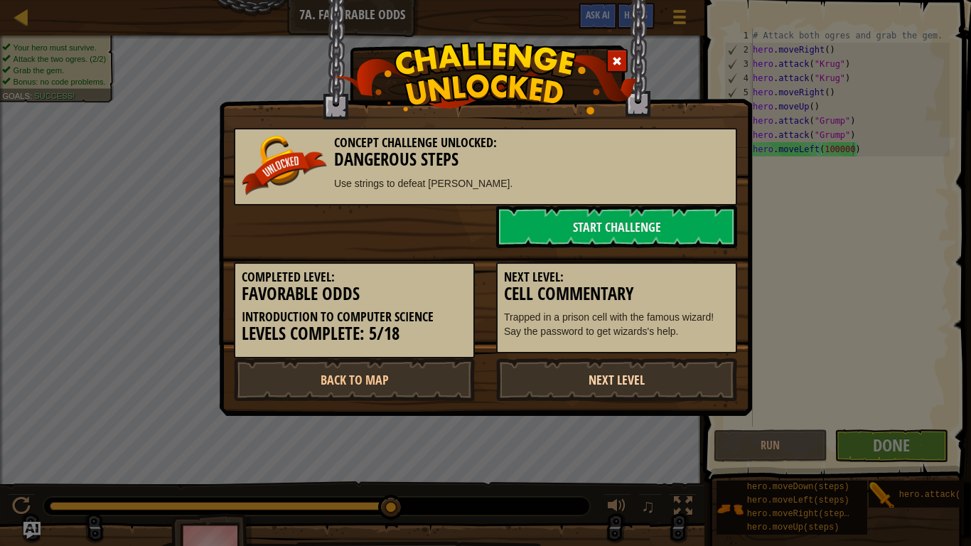
click at [649, 375] on link "Next Level" at bounding box center [616, 379] width 241 height 43
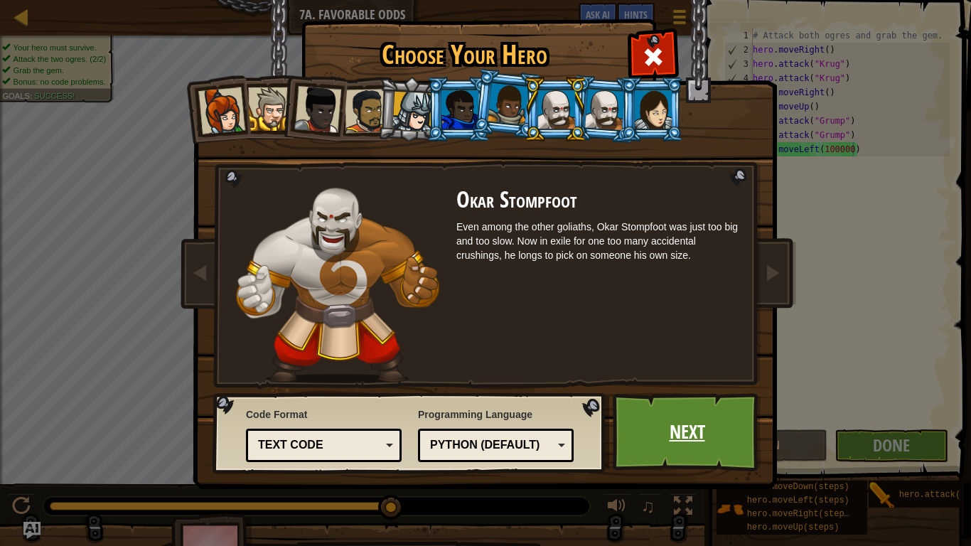
click at [680, 404] on link "Next" at bounding box center [687, 432] width 149 height 78
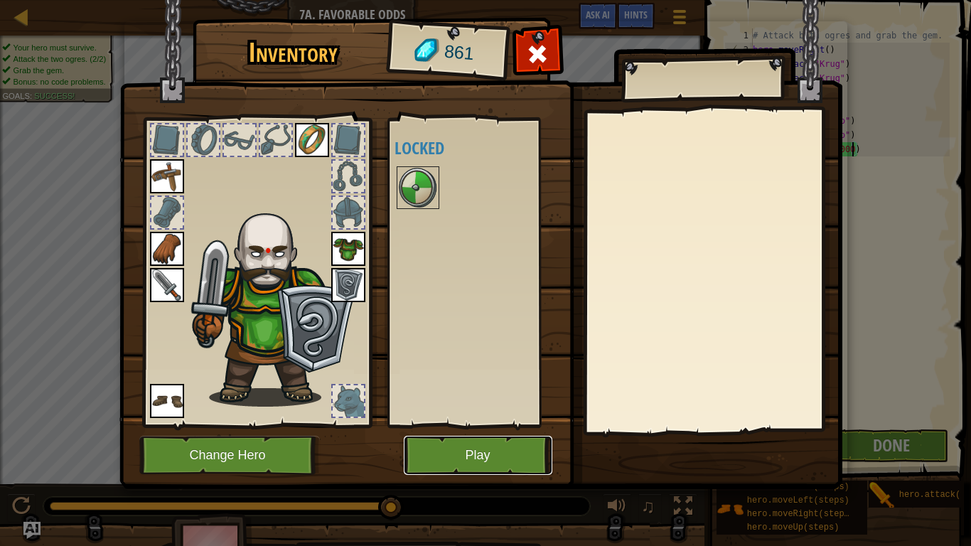
click at [423, 445] on button "Play" at bounding box center [478, 455] width 149 height 39
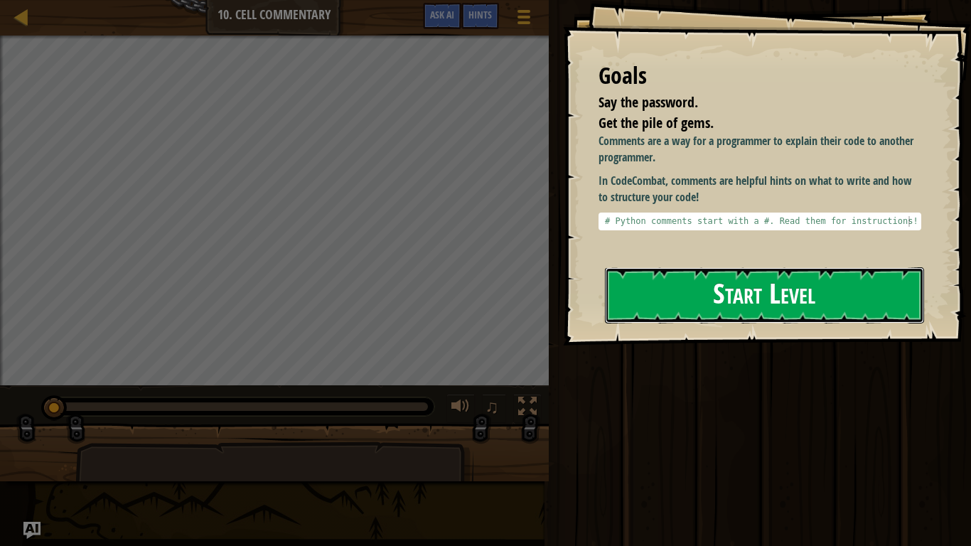
click at [761, 301] on button "Start Level" at bounding box center [764, 295] width 319 height 56
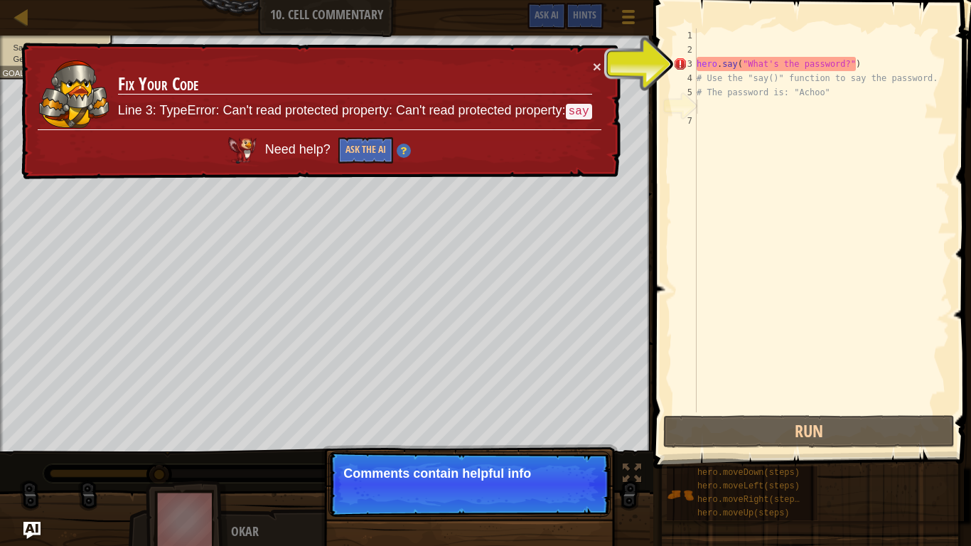
click at [851, 56] on div "hero . say ( "What's the password?" ) # Use the "say()" function to say the pas…" at bounding box center [822, 234] width 256 height 412
click at [850, 70] on div "hero . say ( "What's the password?" ) # Use the "say()" function to say the pas…" at bounding box center [822, 234] width 256 height 412
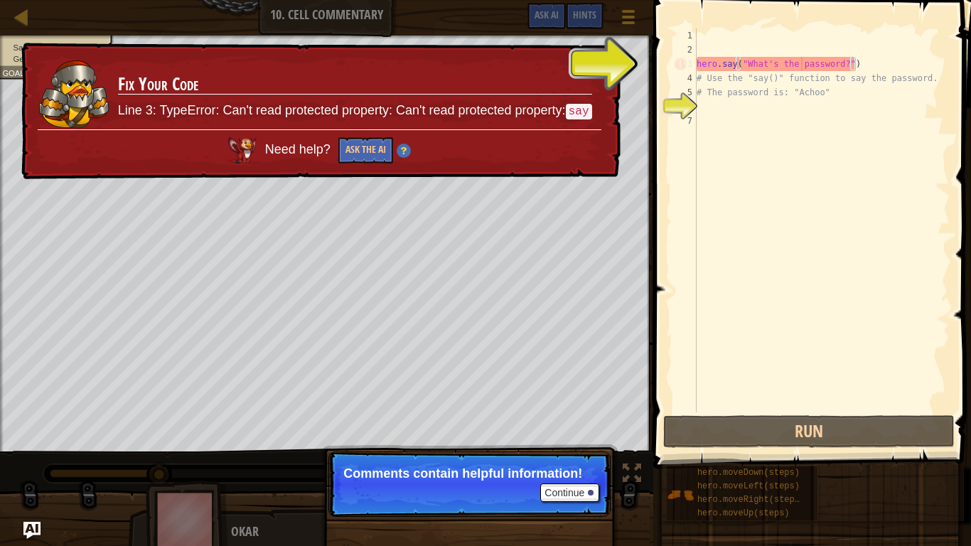
click at [801, 61] on div "hero . say ( "What's the password?" ) # Use the "say()" function to say the pas…" at bounding box center [822, 234] width 256 height 412
click at [767, 62] on div "hero . say ( "What's the password?" ) # Use the "say()" function to say the pas…" at bounding box center [822, 234] width 256 height 412
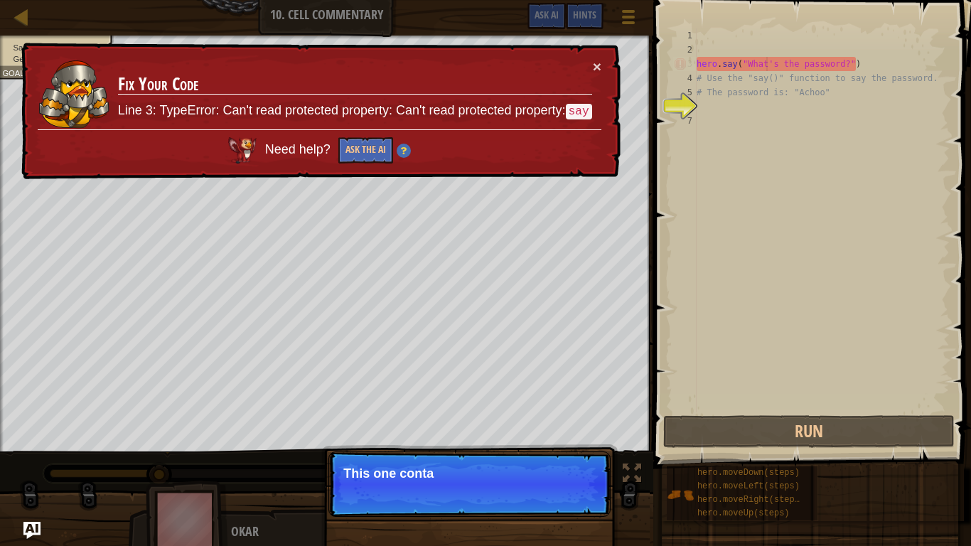
click at [848, 68] on div "hero . say ( "What's the password?" ) # Use the "say()" function to say the pas…" at bounding box center [822, 234] width 256 height 412
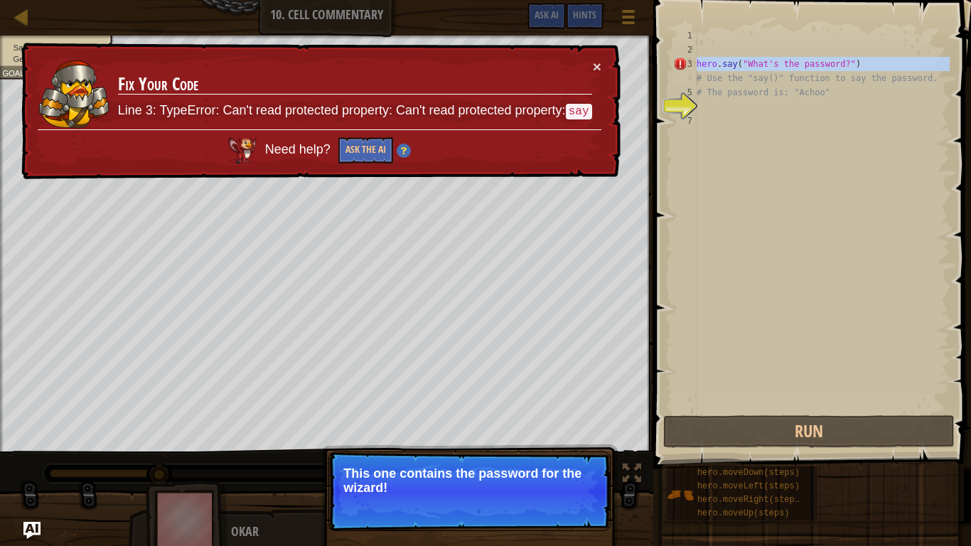
click at [848, 68] on div "hero . say ( "What's the password?" ) # Use the "say()" function to say the pas…" at bounding box center [822, 220] width 256 height 384
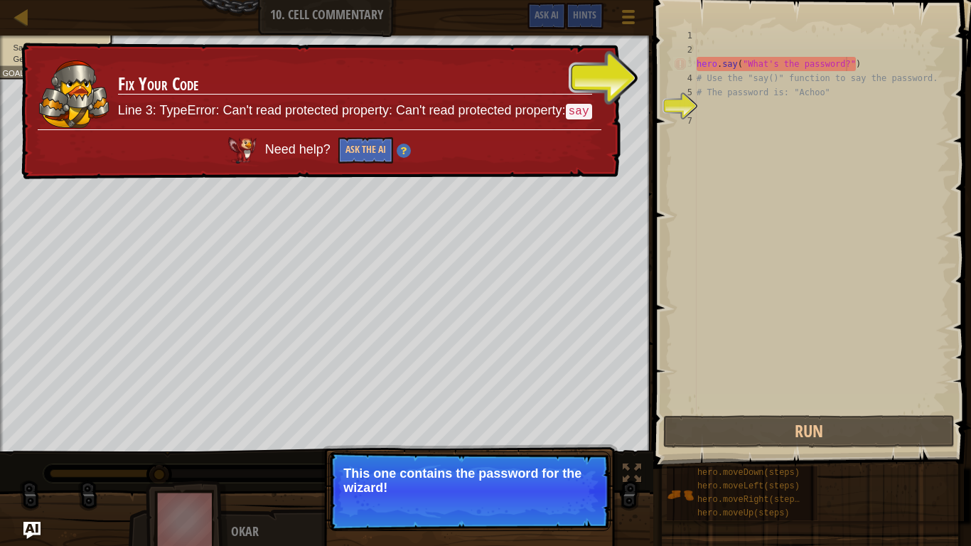
click at [848, 68] on div "hero . say ( "What's the password?" ) # Use the "say()" function to say the pas…" at bounding box center [822, 234] width 256 height 412
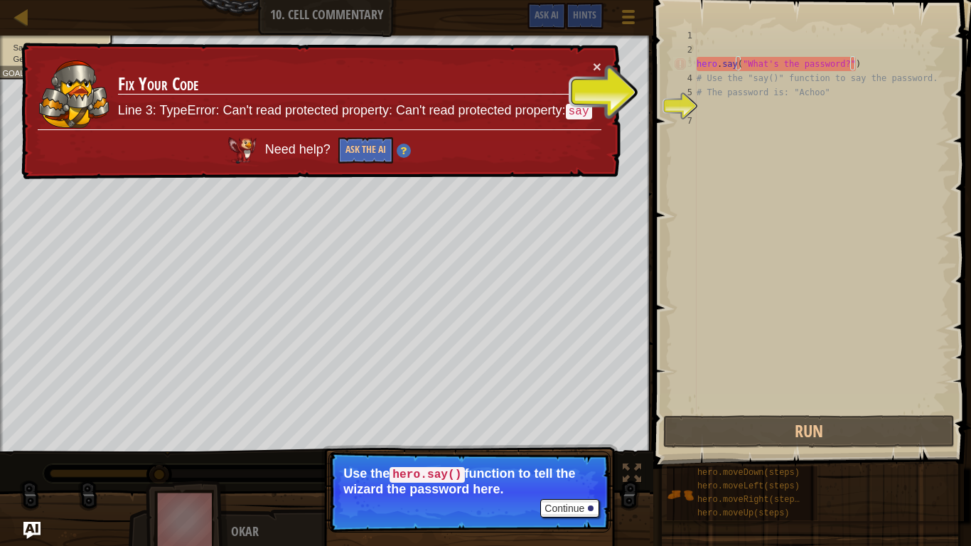
click at [738, 64] on div "hero . say ( "What's the password?" ) # Use the "say()" function to say the pas…" at bounding box center [822, 234] width 256 height 412
click at [543, 459] on button "Continue" at bounding box center [569, 508] width 59 height 18
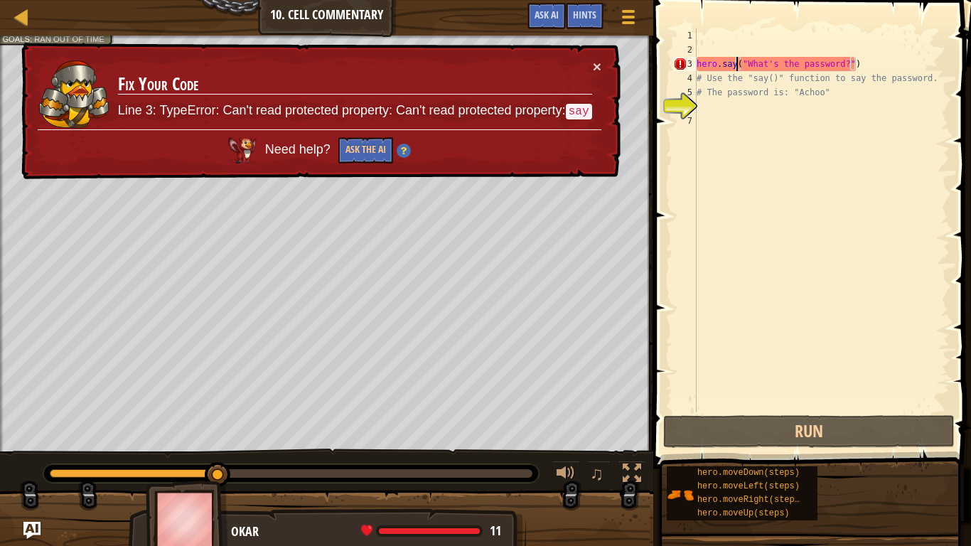
click at [776, 70] on div "hero . say ( "What's the password?" ) # Use the "say()" function to say the pas…" at bounding box center [822, 234] width 256 height 412
click at [845, 62] on div "hero . say ( "What's the password?" ) # Use the "say()" function to say the pas…" at bounding box center [822, 234] width 256 height 412
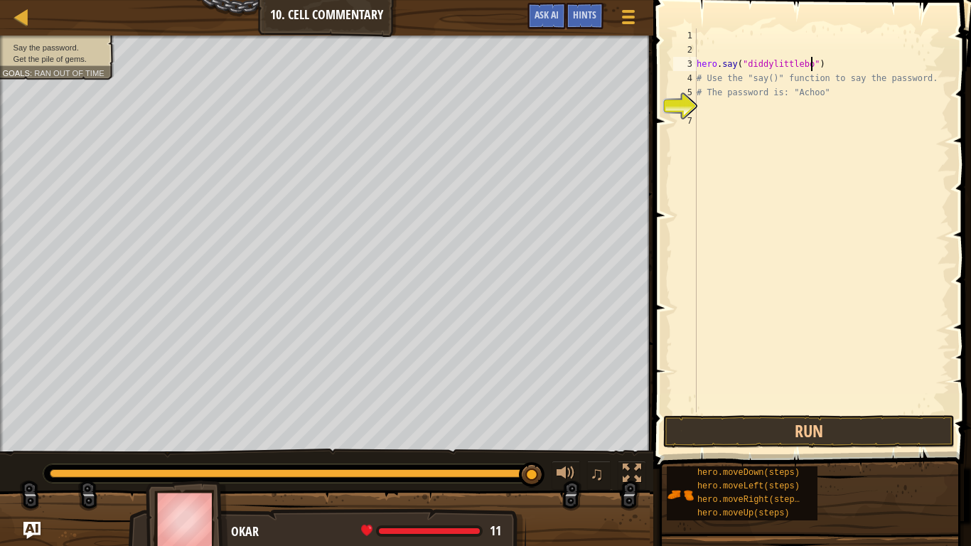
scroll to position [6, 18]
click at [785, 414] on span at bounding box center [813, 214] width 329 height 511
click at [782, 417] on button "Run" at bounding box center [810, 431] width 292 height 33
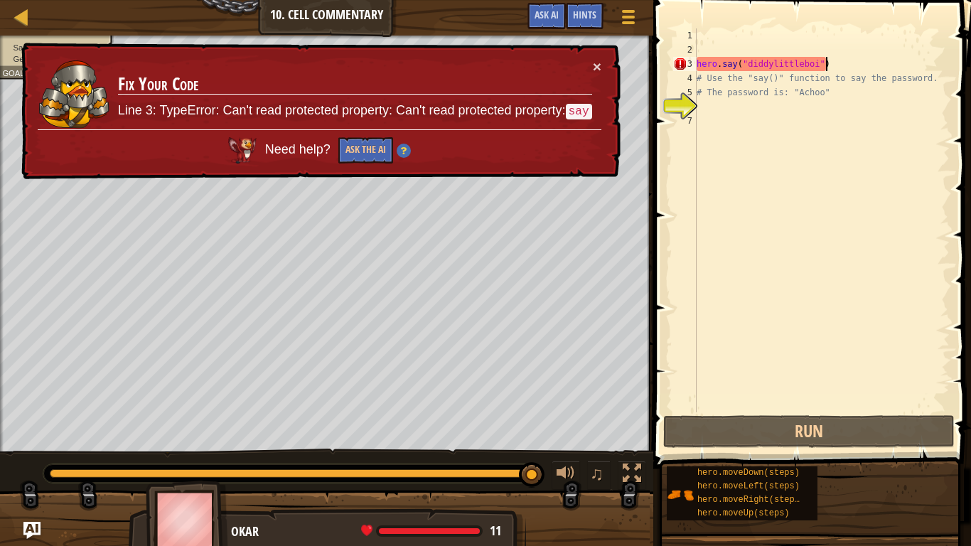
click at [834, 57] on div "hero . say ( "diddylittleboi" ) # Use the "say()" function to say the password.…" at bounding box center [822, 234] width 256 height 412
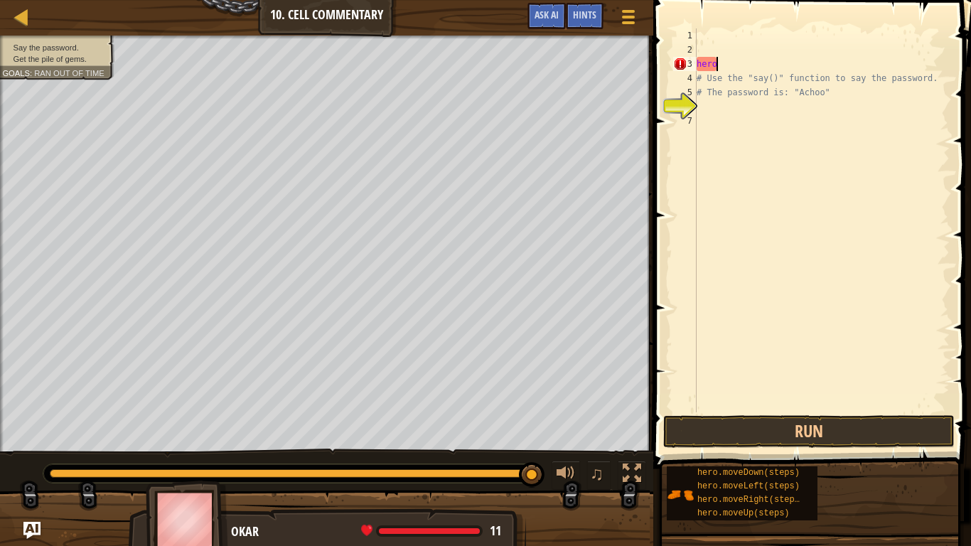
scroll to position [6, 1]
type textarea "h"
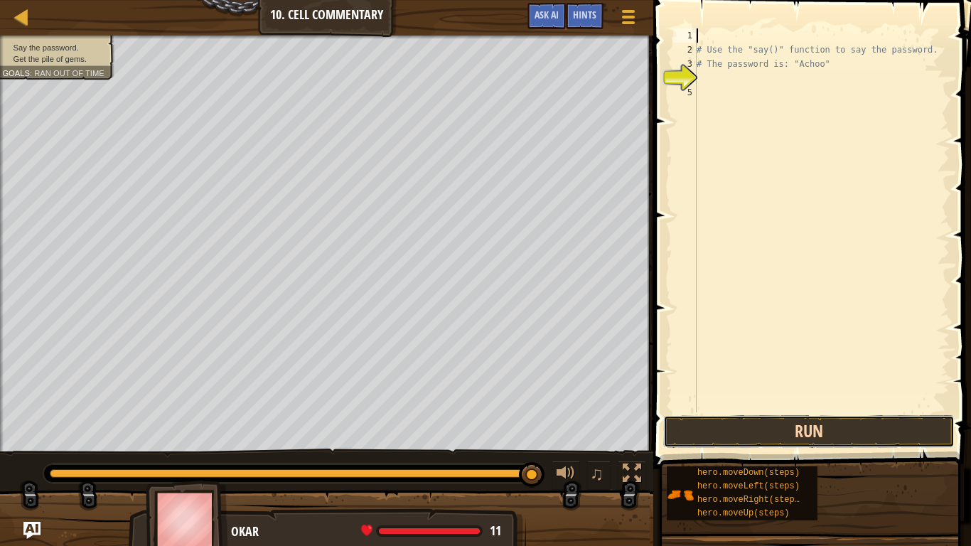
click at [915, 430] on button "Run" at bounding box center [810, 431] width 292 height 33
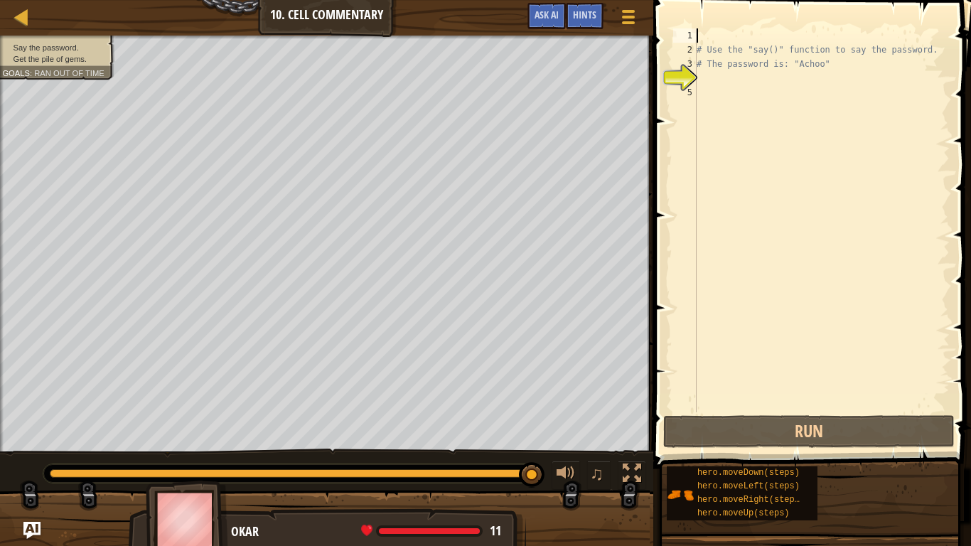
click at [715, 28] on div "# Use the "say()" function to say the password. # The password is: "Achoo"" at bounding box center [822, 234] width 256 height 412
type textarea "u"
type textarea "h"
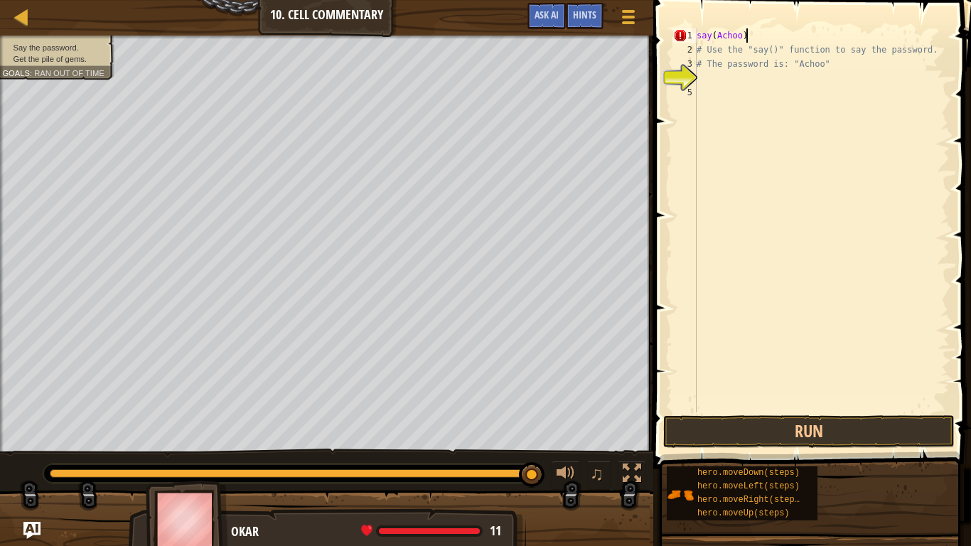
scroll to position [6, 6]
type textarea "say(Achoo)"
click at [771, 432] on button "Run" at bounding box center [810, 431] width 292 height 33
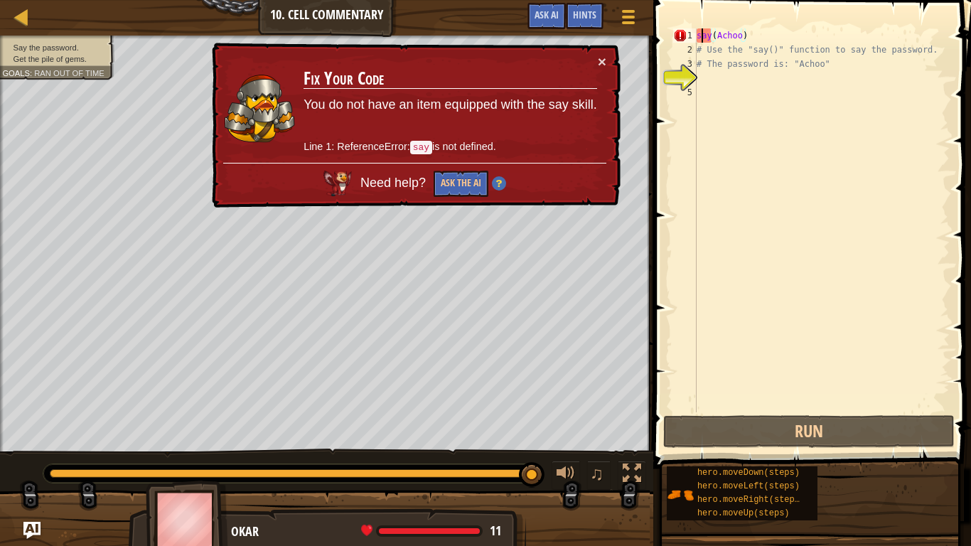
click at [700, 39] on div "say ( Achoo ) # Use the "say()" function to say the password. # The password is…" at bounding box center [822, 234] width 256 height 412
click at [744, 79] on div "say ( Achoo ) # Use the "say()" function to say the password. # The password is…" at bounding box center [822, 234] width 256 height 412
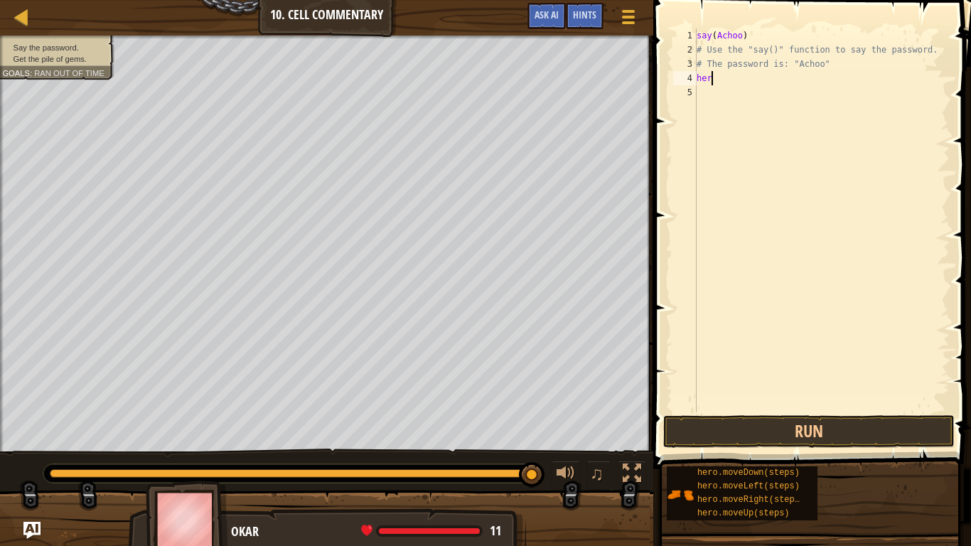
scroll to position [6, 1]
type textarea "h"
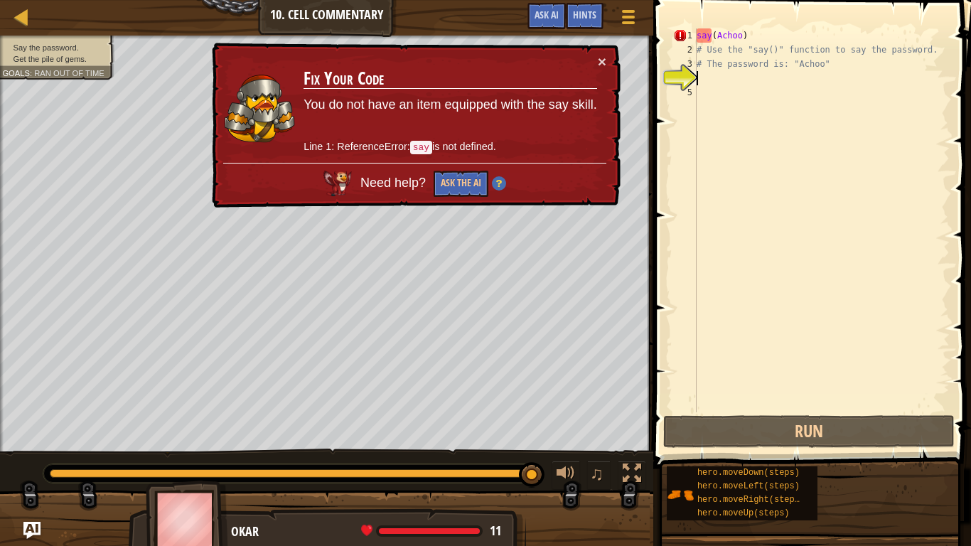
click at [718, 32] on div "say ( Achoo ) # Use the "say()" function to say the password. # The password is…" at bounding box center [822, 234] width 256 height 412
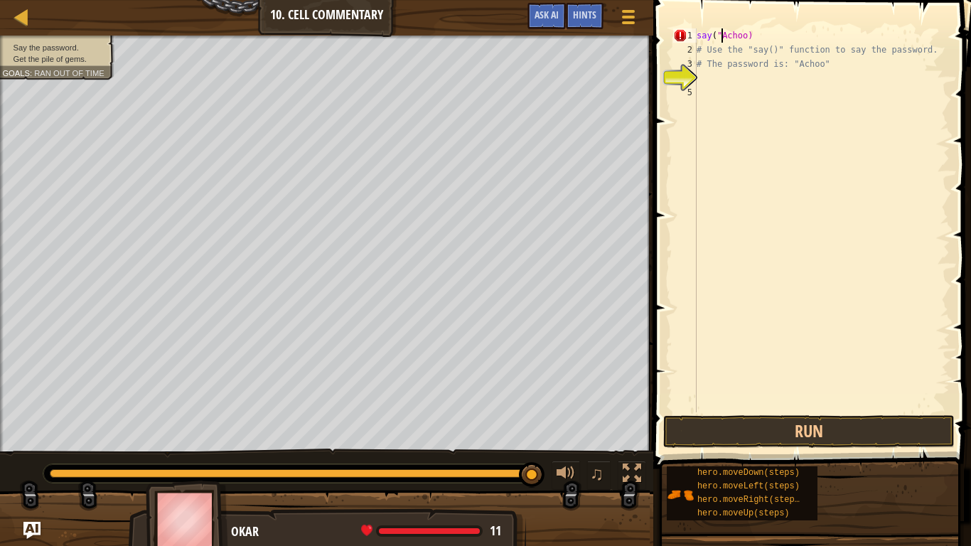
click at [747, 36] on div "say ( "Achoo) # Use the "say()" function to say the password. # The password is…" at bounding box center [822, 234] width 256 height 412
click at [797, 434] on button "Run" at bounding box center [810, 431] width 292 height 33
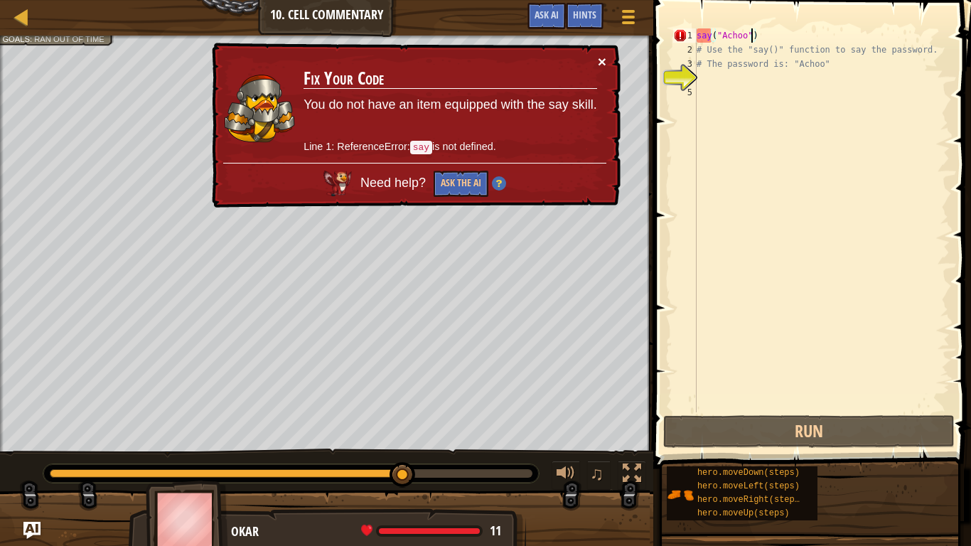
click at [606, 64] on button "×" at bounding box center [602, 61] width 9 height 15
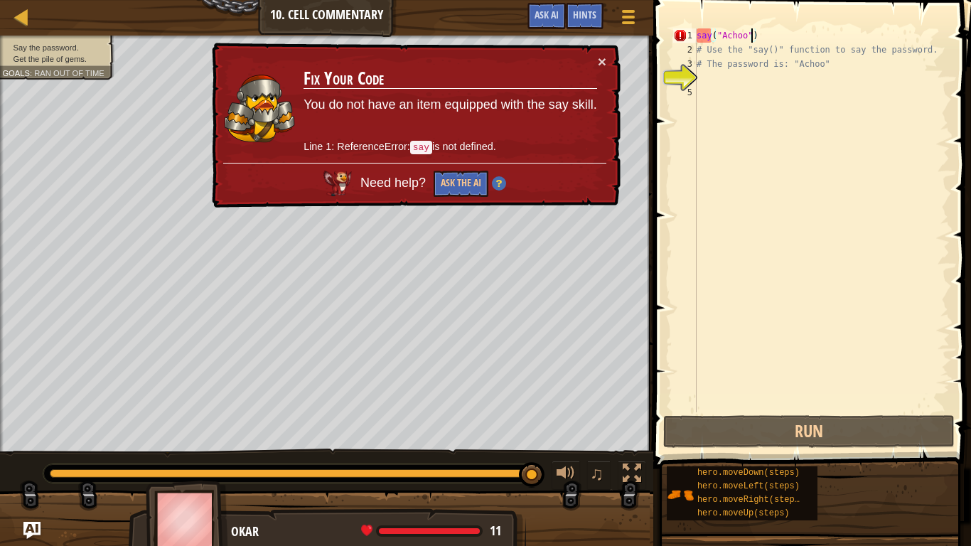
click at [747, 30] on div "say ( "Achoo" ) # Use the "say()" function to say the password. # The password …" at bounding box center [822, 234] width 256 height 412
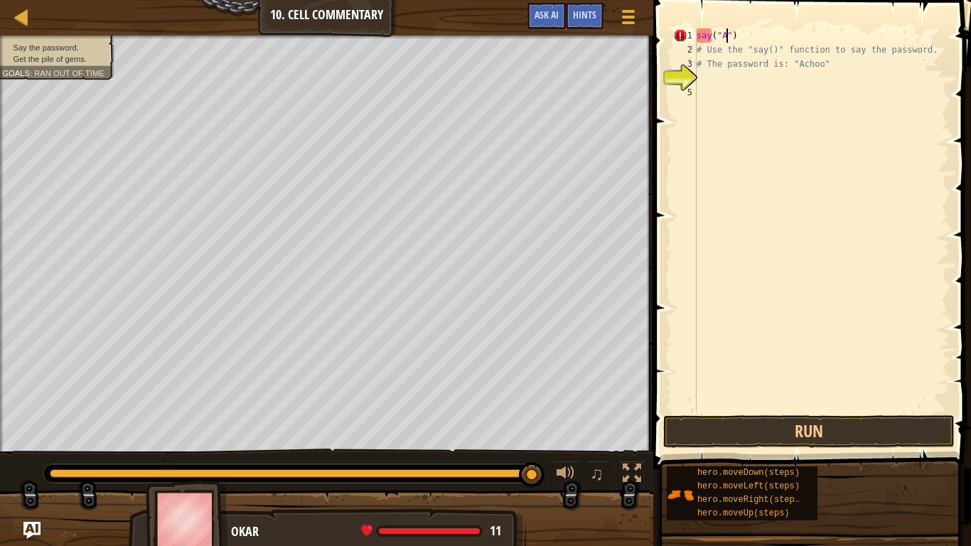
scroll to position [6, 4]
click at [589, 21] on div "Hints" at bounding box center [585, 16] width 38 height 26
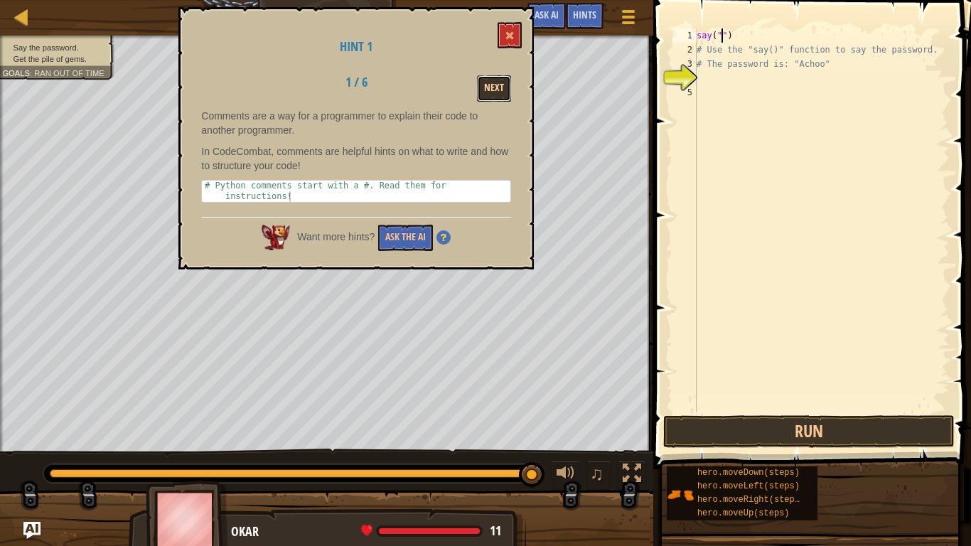
click at [508, 88] on button "Next" at bounding box center [494, 88] width 34 height 26
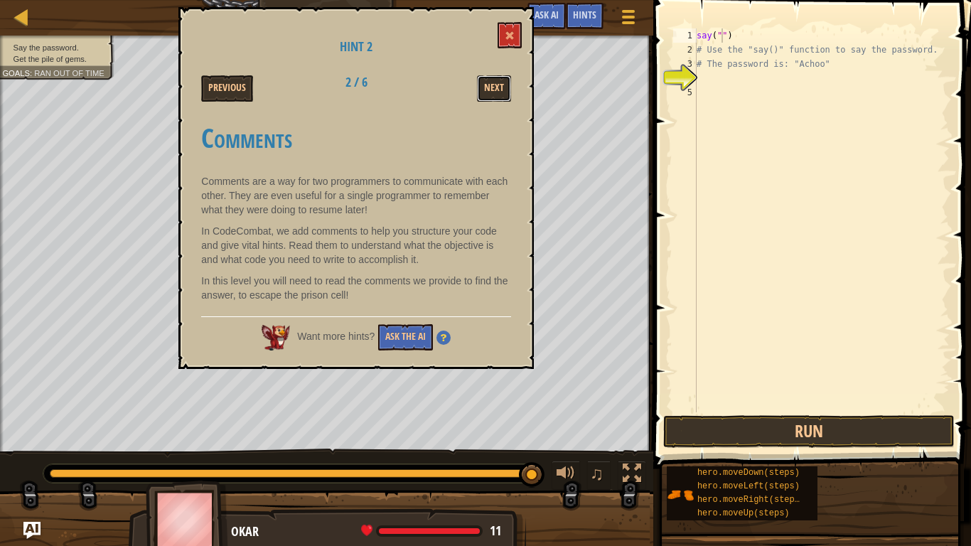
click at [508, 88] on button "Next" at bounding box center [494, 88] width 34 height 26
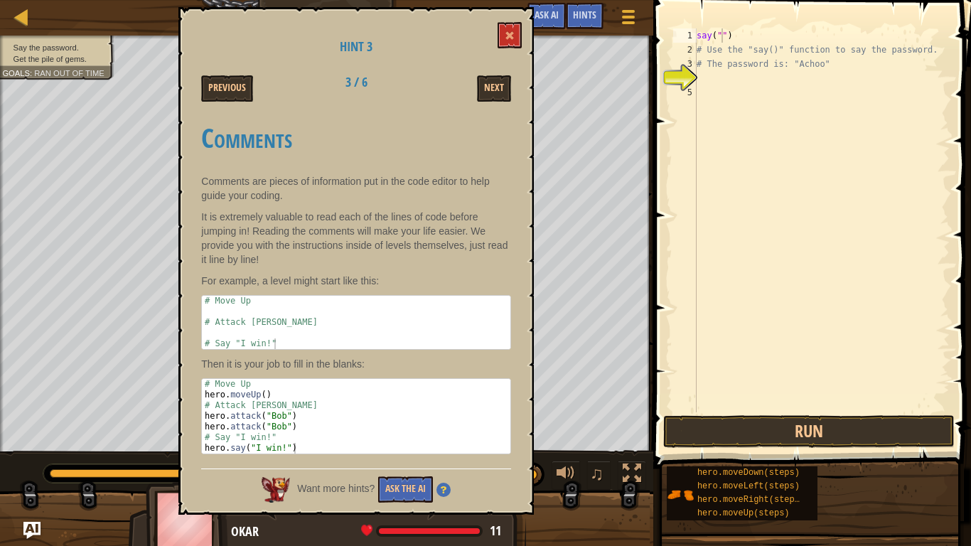
click at [699, 38] on div "say ( "" ) # Use the "say()" function to say the password. # The password is: "…" at bounding box center [822, 234] width 256 height 412
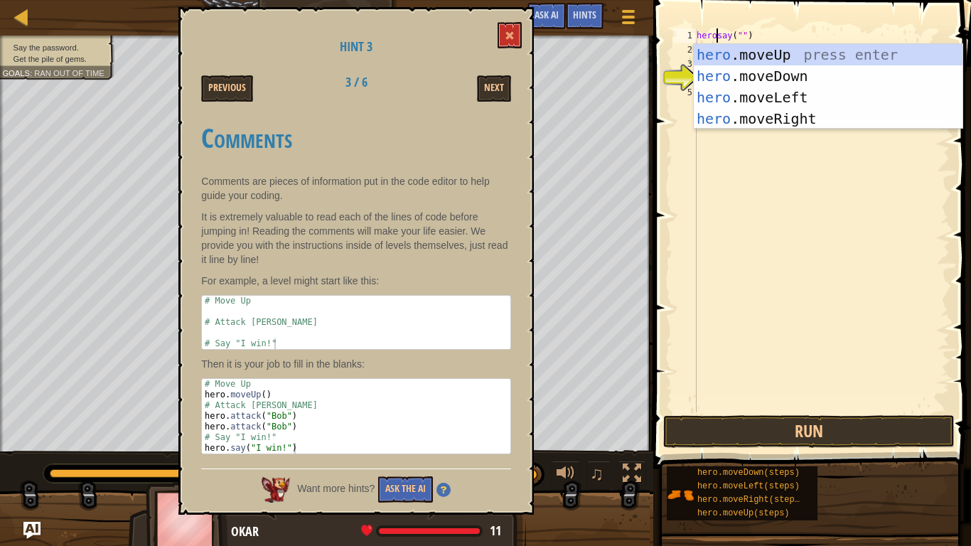
scroll to position [6, 4]
click at [747, 33] on div "herosay ( "" ) # Use the "say()" function to say the password. # The password i…" at bounding box center [822, 234] width 256 height 412
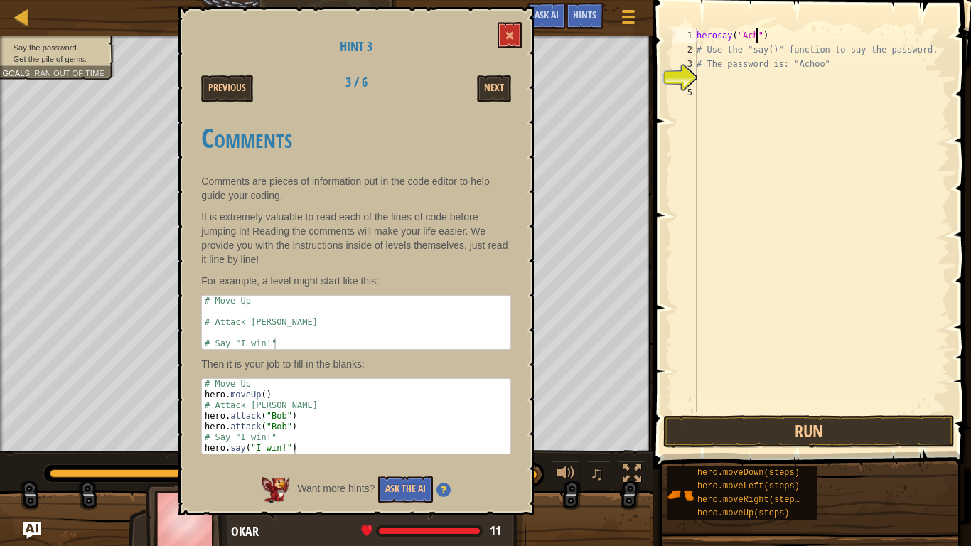
scroll to position [6, 11]
click at [859, 440] on button "Run" at bounding box center [810, 431] width 292 height 33
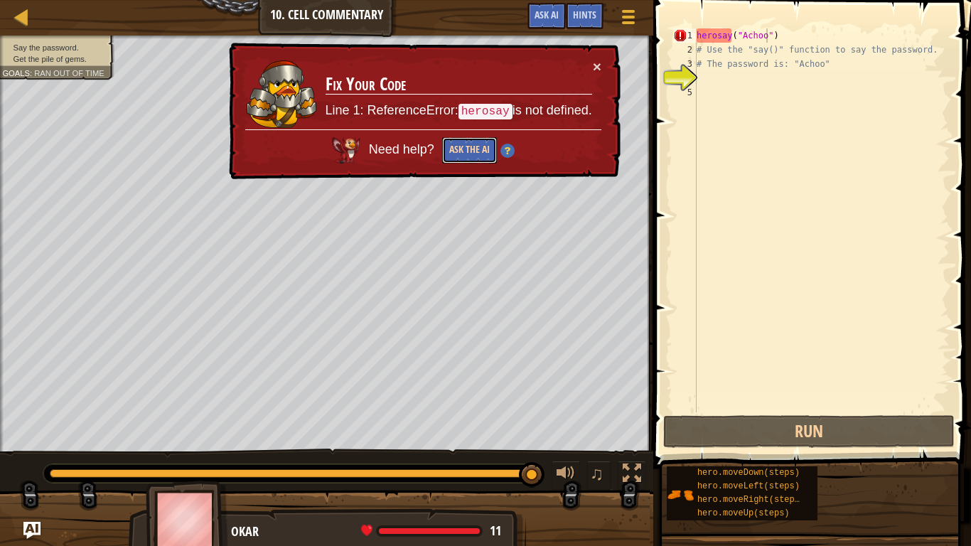
click at [464, 148] on button "Ask the AI" at bounding box center [469, 150] width 55 height 26
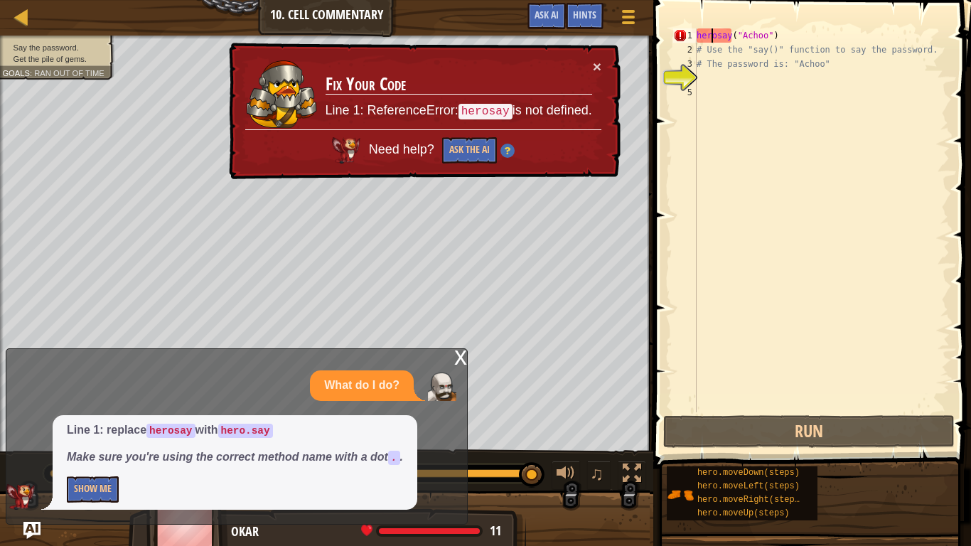
click at [713, 35] on div "herosay ( "Achoo" ) # Use the "say()" function to say the password. # The passw…" at bounding box center [822, 234] width 256 height 412
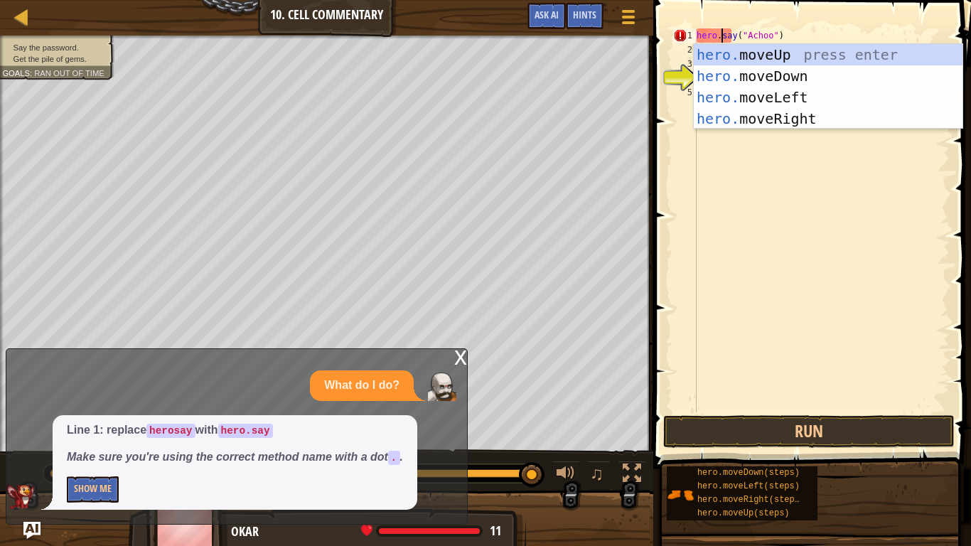
scroll to position [6, 4]
type textarea "hero.say("Achoo")"
click at [834, 442] on button "Run" at bounding box center [810, 431] width 292 height 33
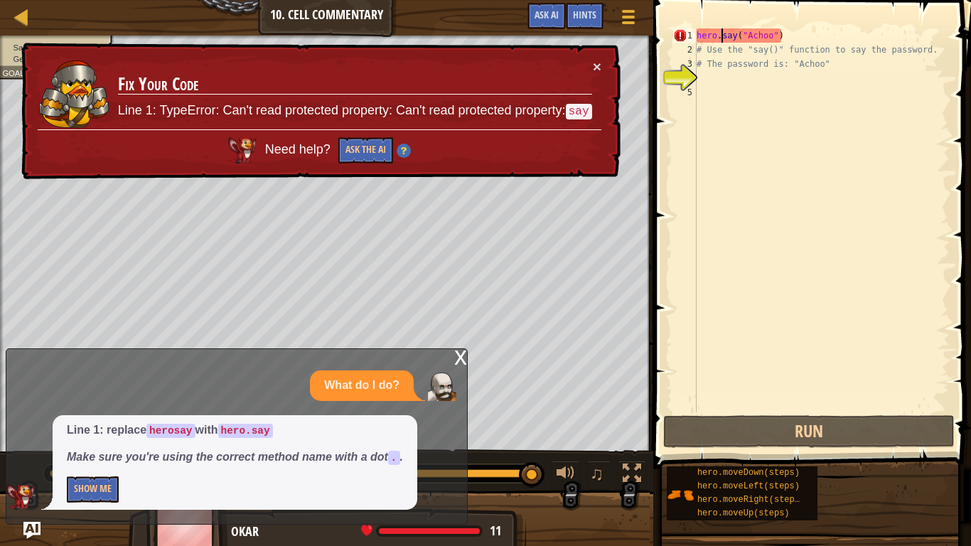
click at [750, 33] on div "hero . say ( "Achoo" ) # Use the "say()" function to say the password. # The pa…" at bounding box center [822, 234] width 256 height 412
click at [743, 97] on div "hero . say ( "Achoo" ) # Use the "say()" function to say the password. # The pa…" at bounding box center [822, 234] width 256 height 412
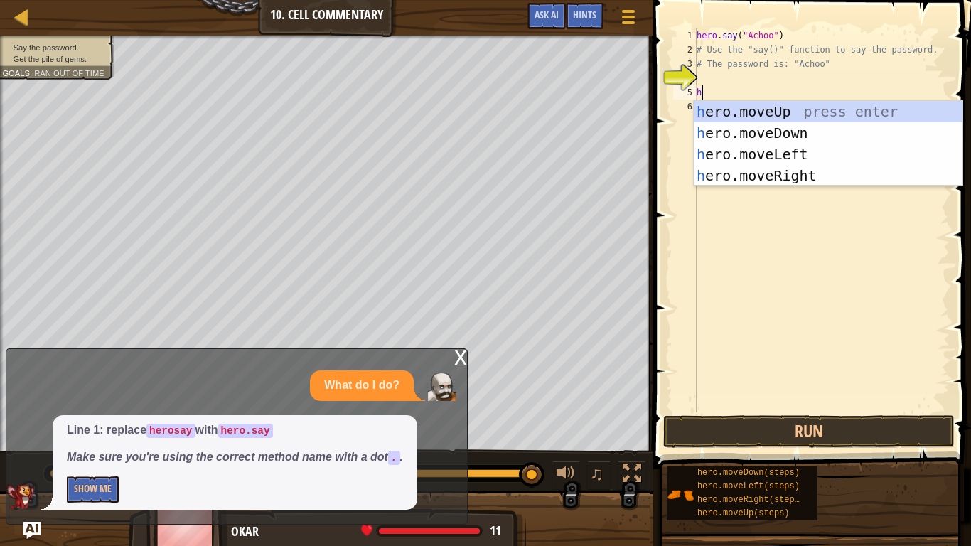
click at [754, 36] on div "hero . say ( "Achoo" ) # Use the "say()" function to say the password. # The pa…" at bounding box center [822, 234] width 256 height 412
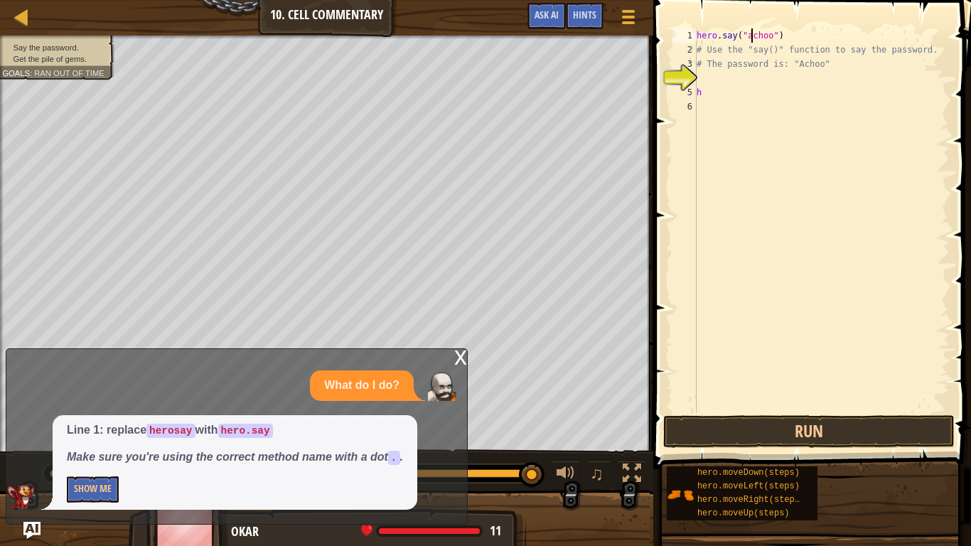
scroll to position [6, 9]
click at [793, 432] on button "Run" at bounding box center [810, 431] width 292 height 33
type textarea "hero.say("")"
click at [89, 459] on button "Show Me" at bounding box center [93, 489] width 52 height 26
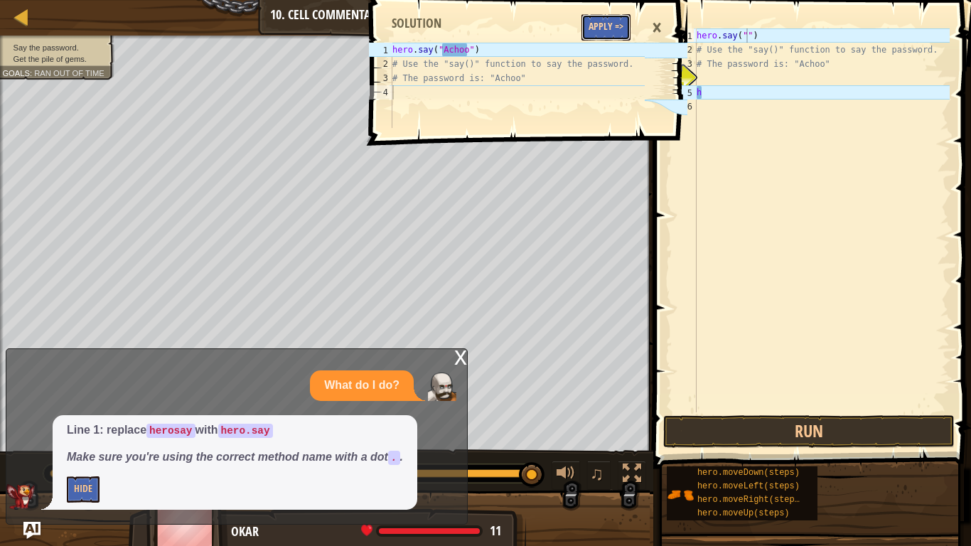
click at [599, 28] on button "Apply =>" at bounding box center [606, 27] width 49 height 26
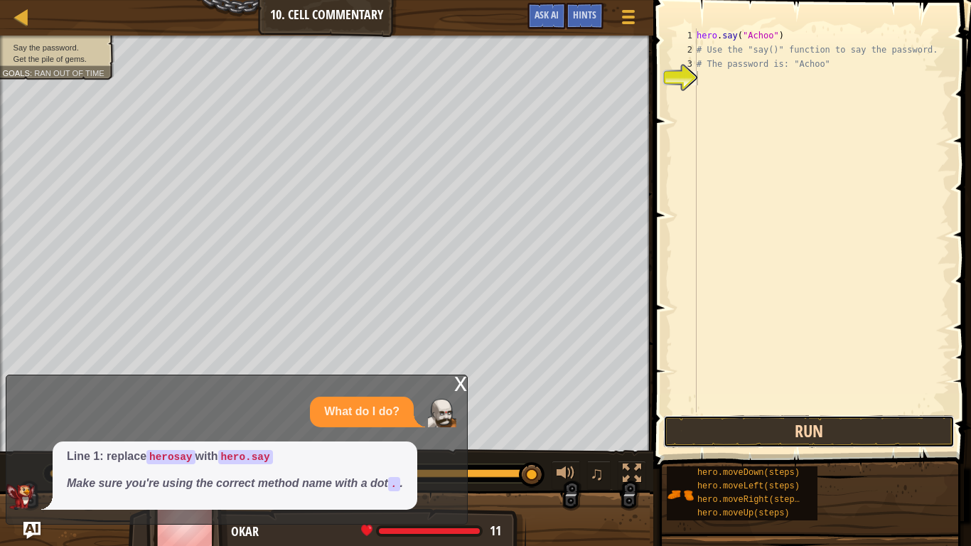
click at [718, 432] on button "Run" at bounding box center [810, 431] width 292 height 33
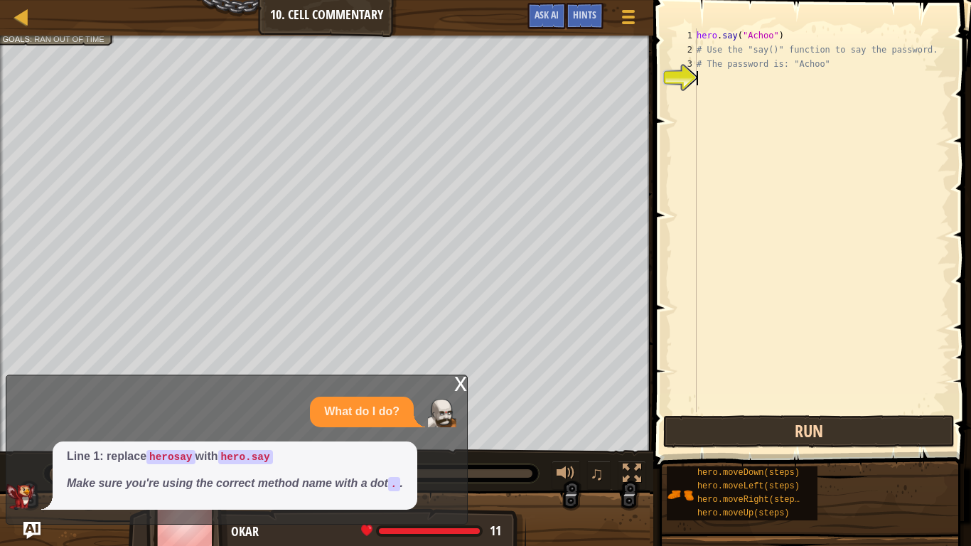
scroll to position [6, 0]
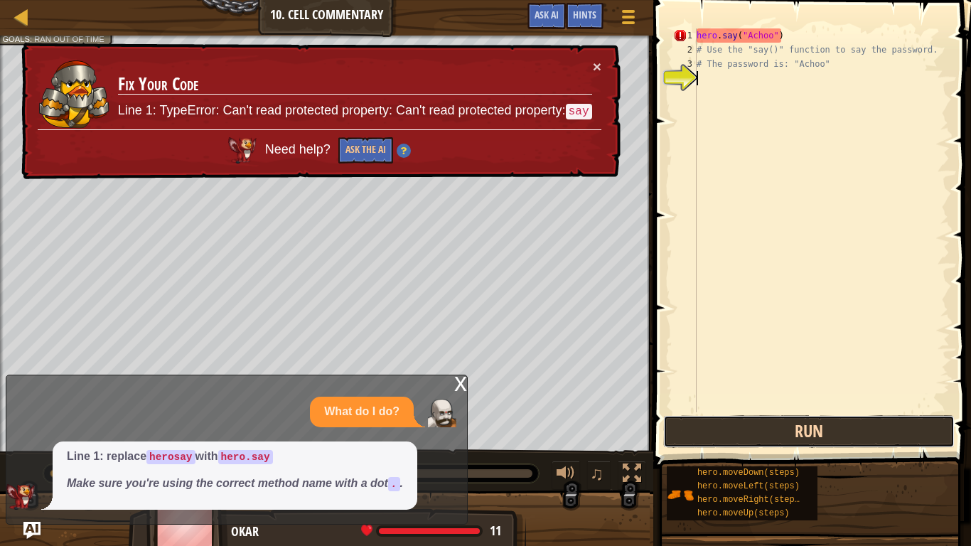
click at [717, 427] on button "Run" at bounding box center [810, 431] width 292 height 33
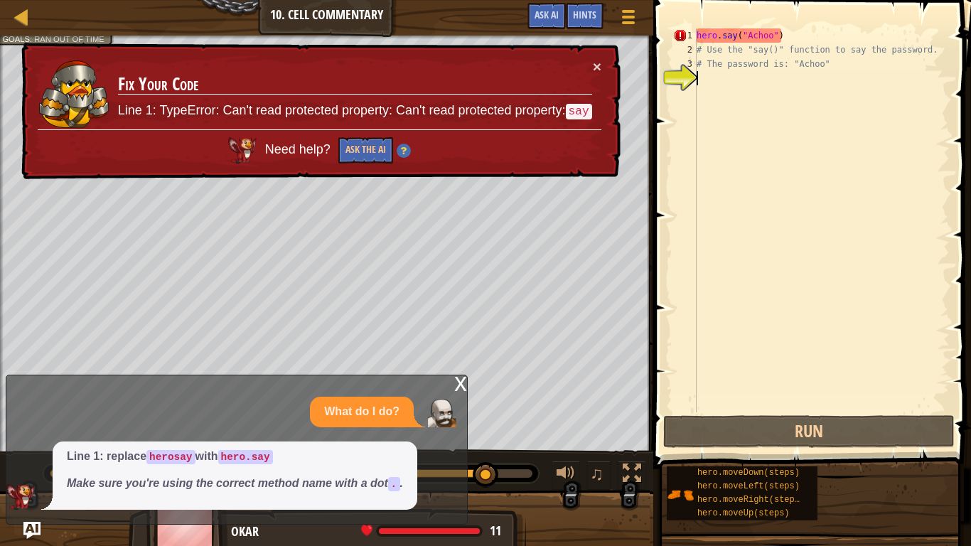
click at [742, 30] on div "hero . say ( "Achoo" ) # Use the "say()" function to say the password. # The pa…" at bounding box center [822, 234] width 256 height 412
type textarea "hero.say("Achoo")"
click at [787, 41] on div "hero . say ( "Achoo" ) # Use the "say()" function to say the password. # The pa…" at bounding box center [822, 234] width 256 height 412
click at [602, 65] on div "× Fix Your Code Line 1: TypeError: Can't read protected property: Can't read pr…" at bounding box center [319, 111] width 602 height 137
click at [598, 67] on button "×" at bounding box center [597, 67] width 9 height 15
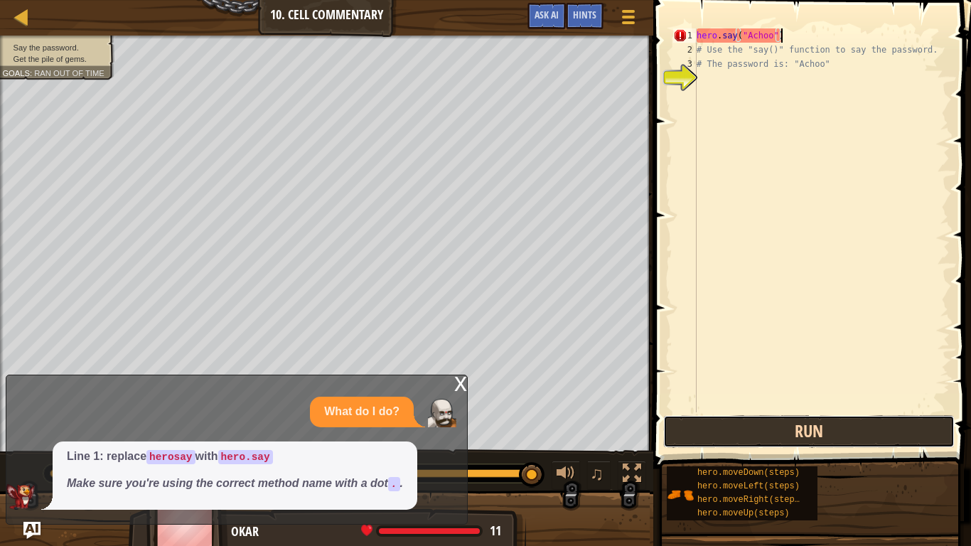
click at [879, 422] on button "Run" at bounding box center [810, 431] width 292 height 33
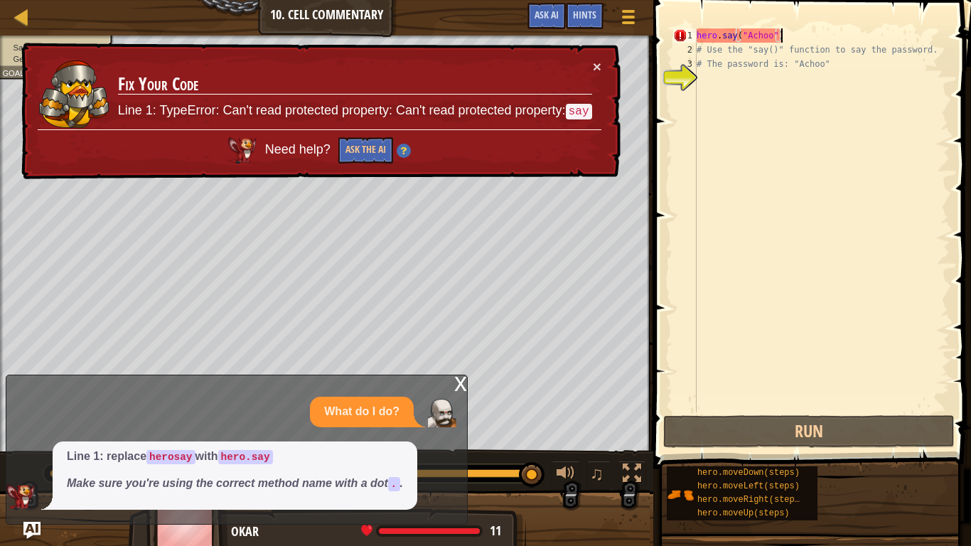
click at [868, 90] on div "hero . say ( "Achoo" ) # Use the "say()" function to say the password. # The pa…" at bounding box center [822, 234] width 256 height 412
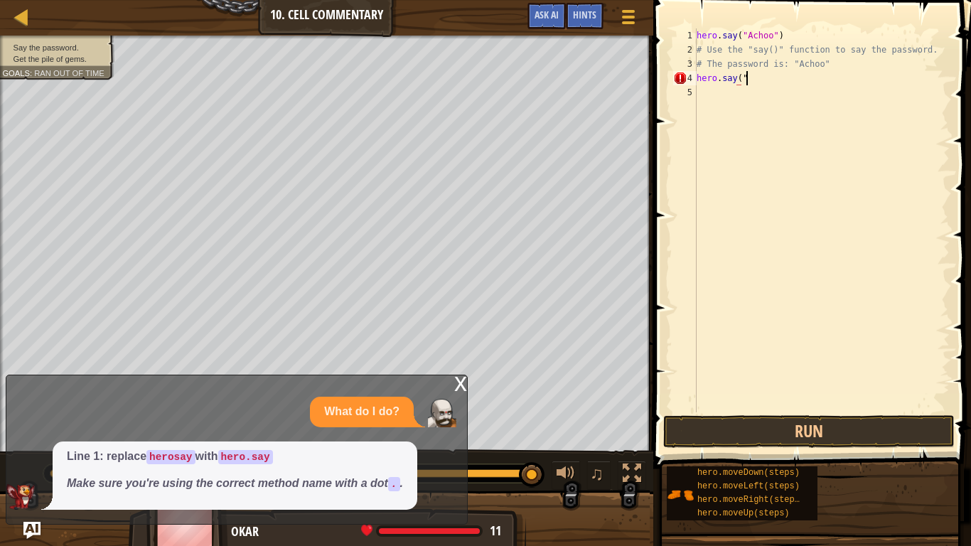
scroll to position [6, 6]
type textarea "hero.say("Achoo")"
drag, startPoint x: 797, startPoint y: 41, endPoint x: 671, endPoint y: 23, distance: 127.1
click at [671, 23] on div "hero.say("Achoo") 1 2 3 4 5 hero . say ( "Achoo" ) # Use the "say()" function t…" at bounding box center [810, 262] width 322 height 511
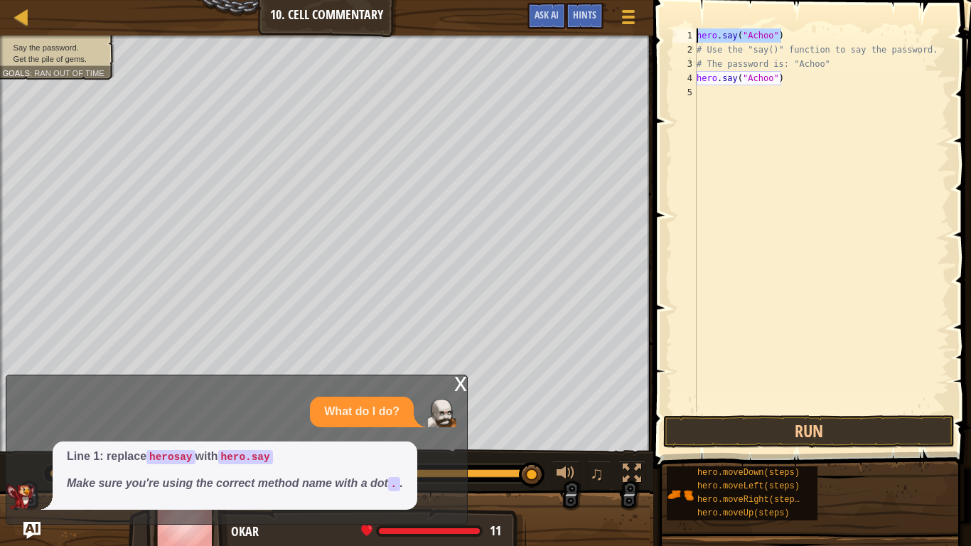
scroll to position [6, 0]
click at [884, 444] on button "Run" at bounding box center [810, 431] width 292 height 33
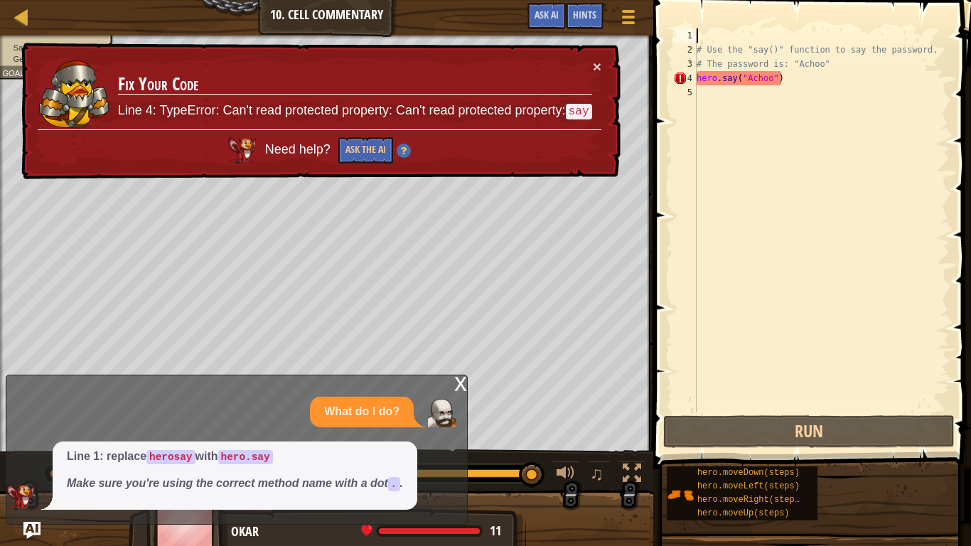
click at [724, 80] on div "# Use the "say()" function to say the password. # The password is: "Achoo" hero…" at bounding box center [822, 234] width 256 height 412
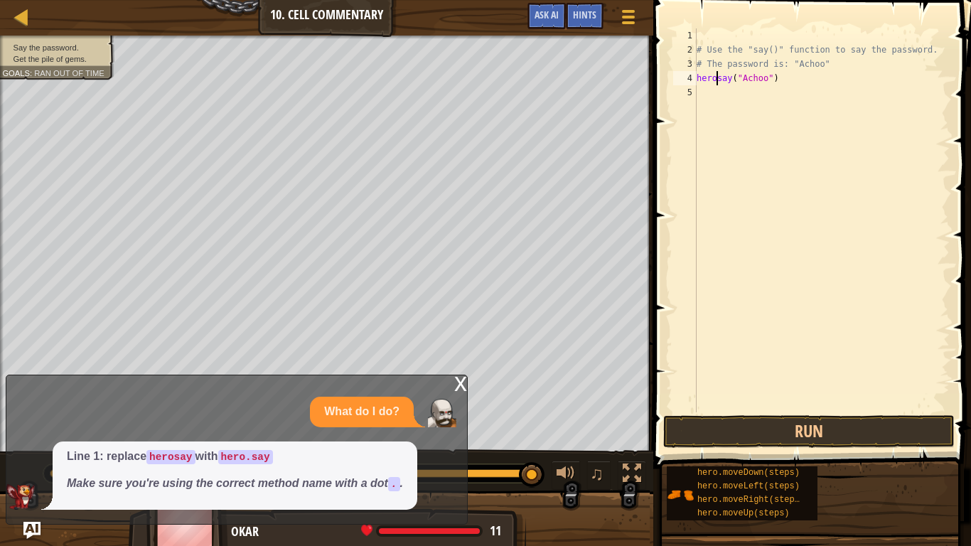
type textarea "hero.say("Achoo")"
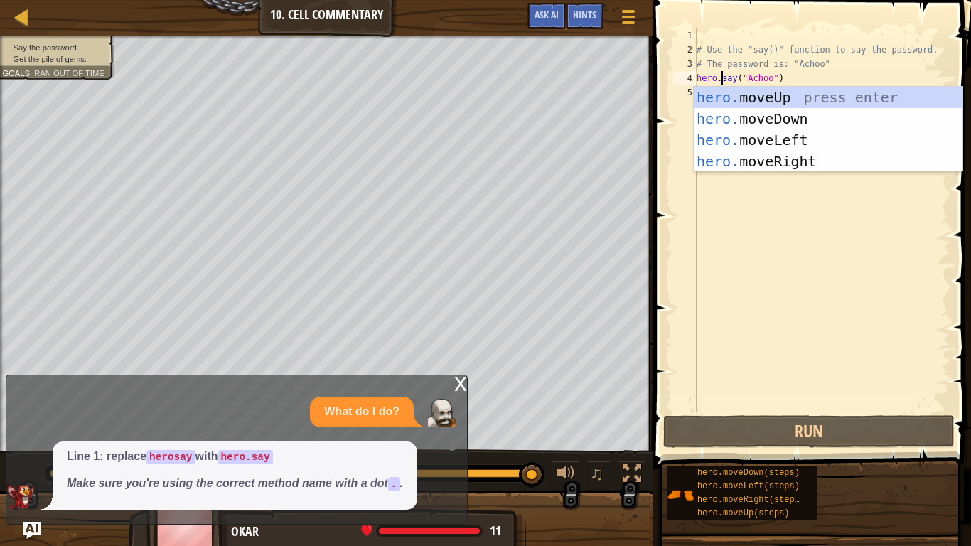
scroll to position [6, 4]
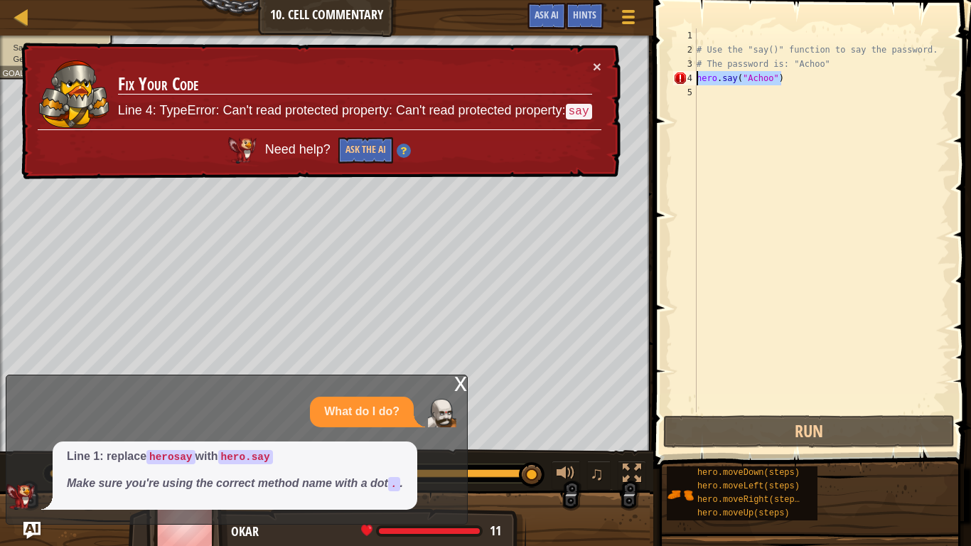
click at [644, 74] on div "Map Introduction to Computer Science 10. Cell Commentary Game Menu Done Hints A…" at bounding box center [485, 273] width 971 height 546
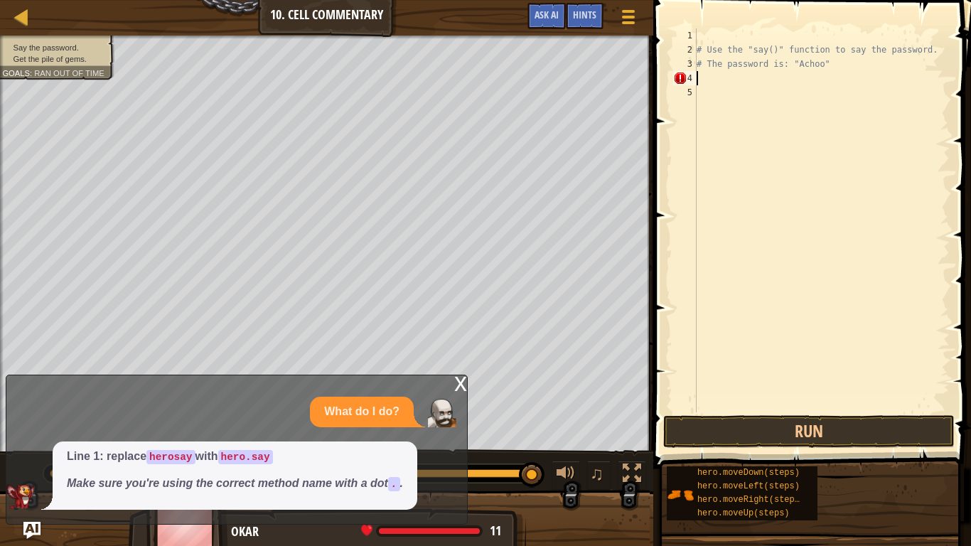
scroll to position [6, 0]
click at [459, 383] on div "x" at bounding box center [460, 383] width 13 height 14
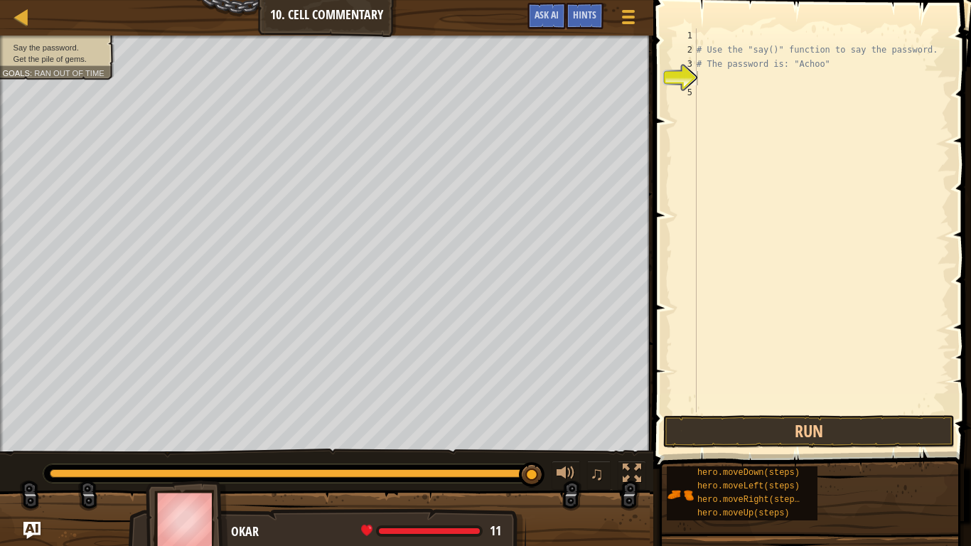
click at [937, 45] on div "# Use the "say()" function to say the password. # The password is: "Achoo"" at bounding box center [822, 234] width 256 height 412
type textarea "# Use the "say()" function to say the password."
click at [937, 45] on div "# Use the "say()" function to say the password. # The password is: "Achoo"" at bounding box center [822, 234] width 256 height 412
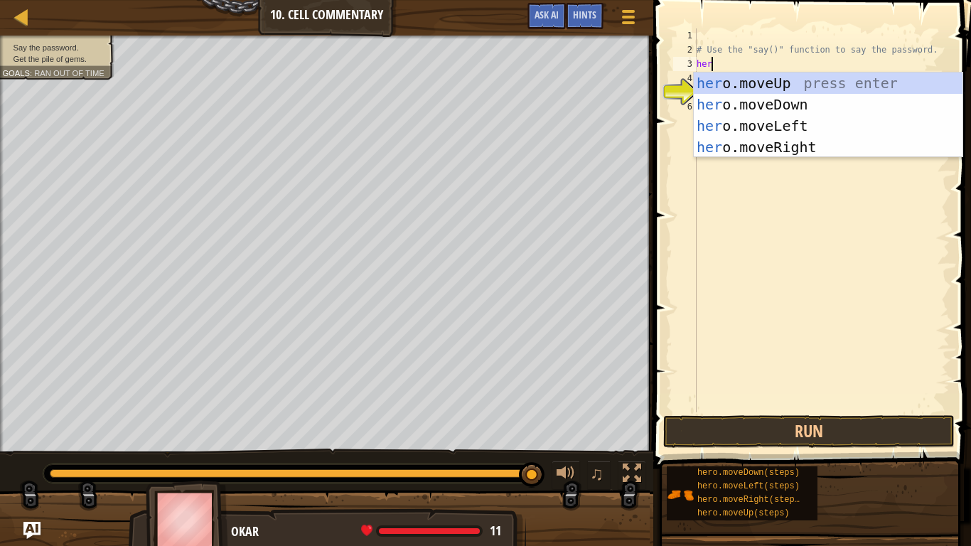
scroll to position [6, 1]
type textarea "h"
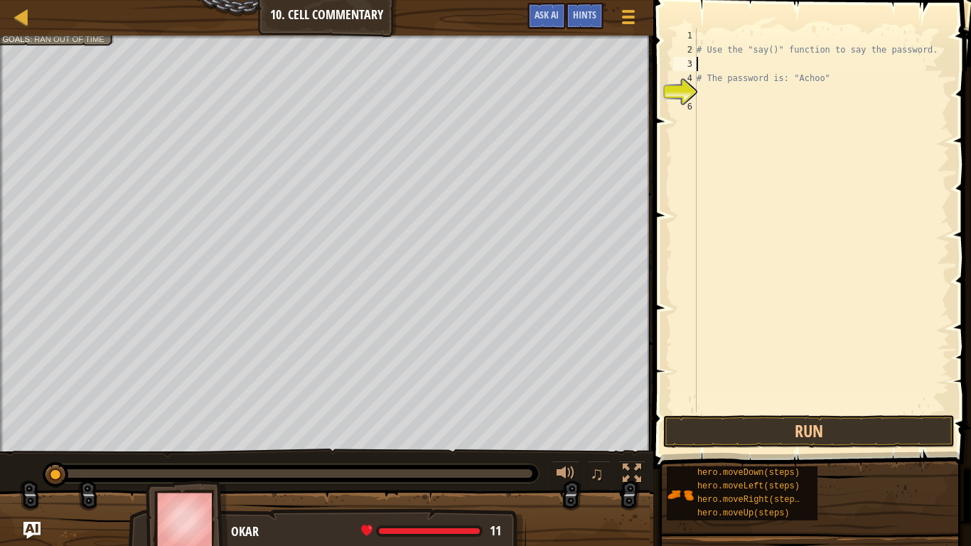
click at [23, 422] on div "Say the password. Get the pile of gems. Goals : Ran out of time ♫ Okar 11 x: 22…" at bounding box center [485, 292] width 971 height 513
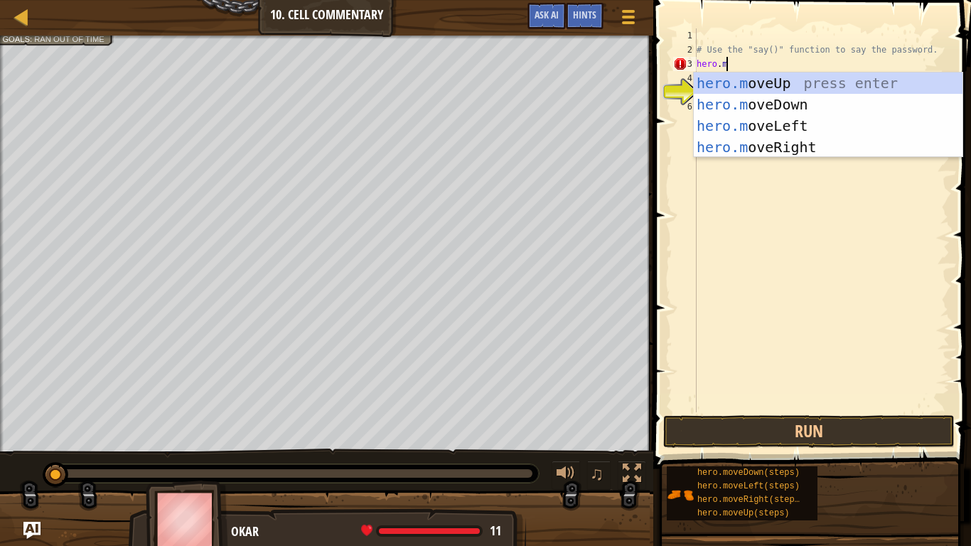
type textarea "[DOMAIN_NAME]"
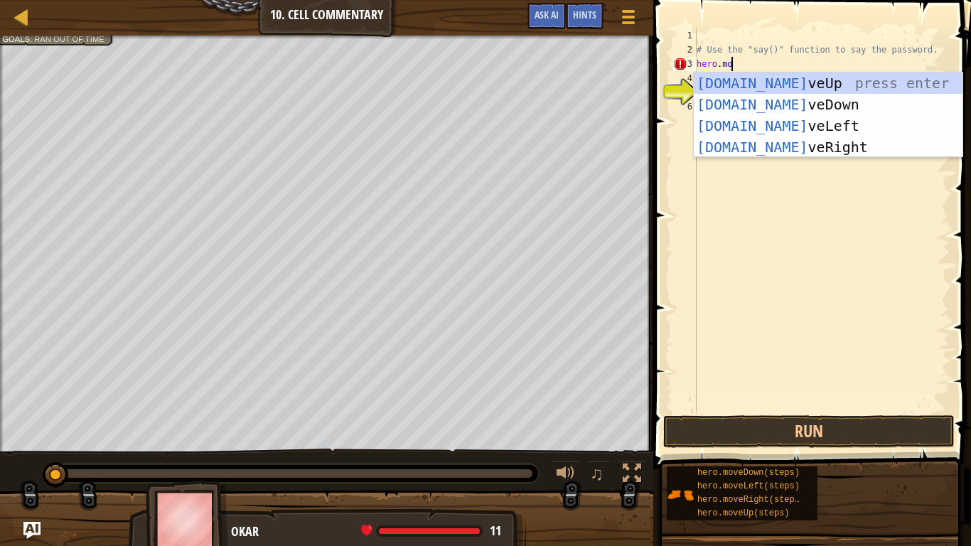
scroll to position [6, 4]
click at [836, 88] on div "[DOMAIN_NAME] veUp press enter [DOMAIN_NAME] veDown press enter [DOMAIN_NAME] v…" at bounding box center [828, 137] width 269 height 128
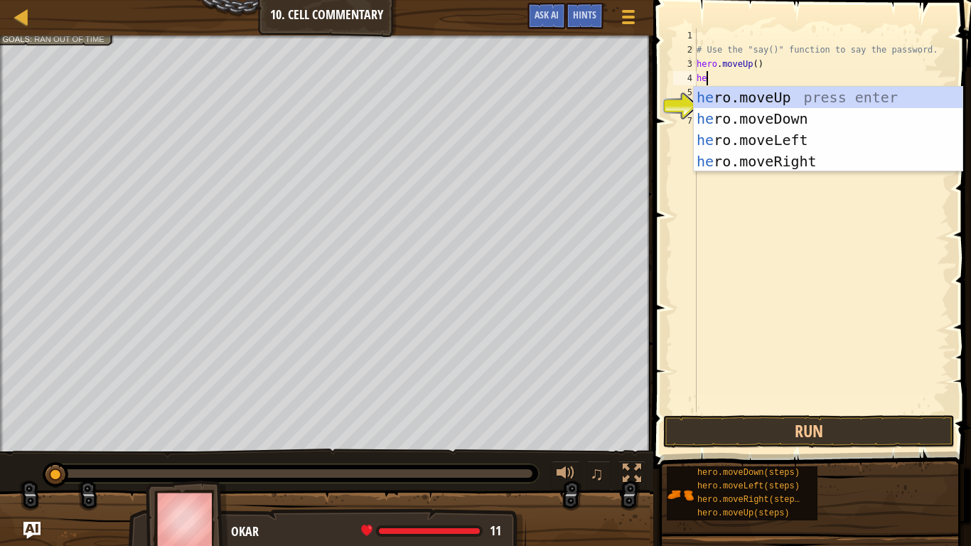
scroll to position [6, 1]
type textarea "h"
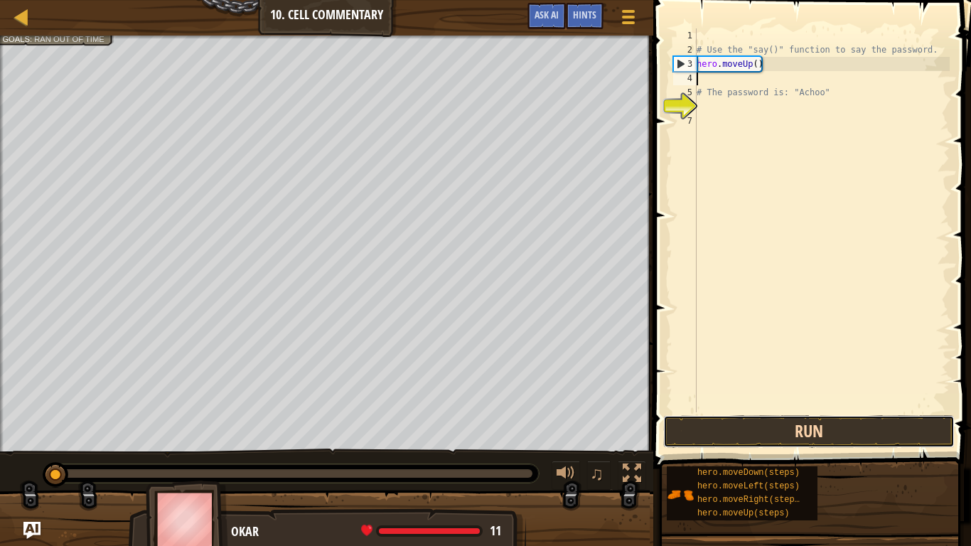
click at [888, 434] on button "Run" at bounding box center [810, 431] width 292 height 33
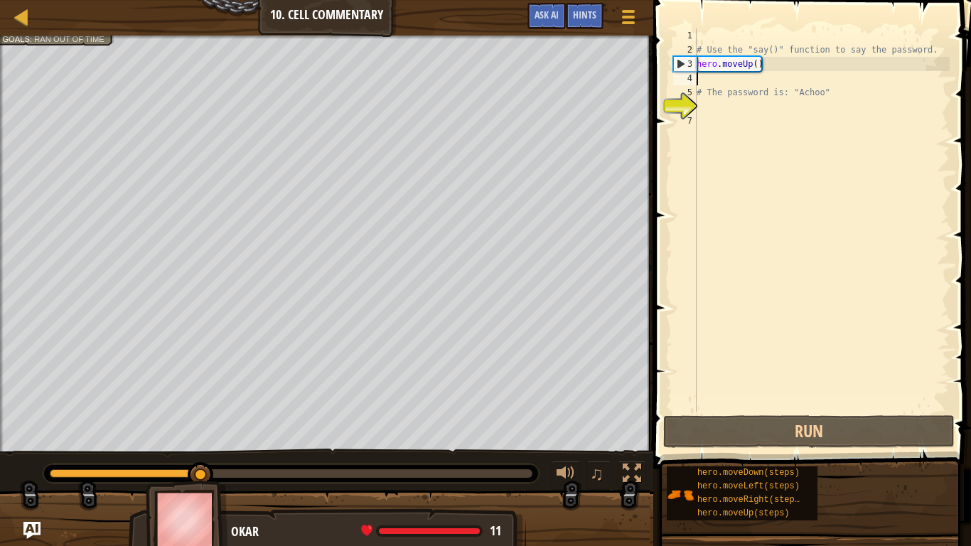
click at [737, 77] on div "# Use the "say()" function to say the password. hero . moveUp ( ) # The passwor…" at bounding box center [822, 234] width 256 height 412
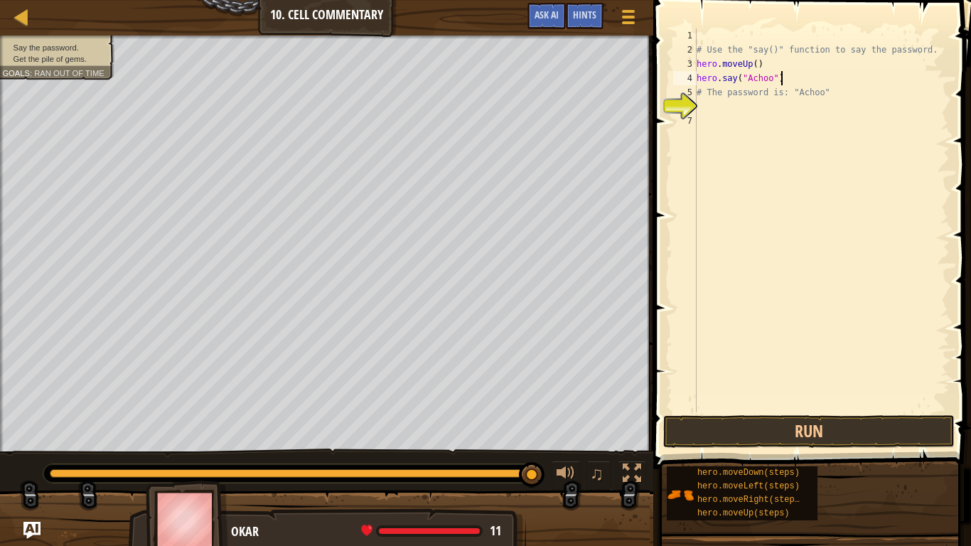
scroll to position [6, 11]
click at [880, 442] on button "Run" at bounding box center [810, 431] width 292 height 33
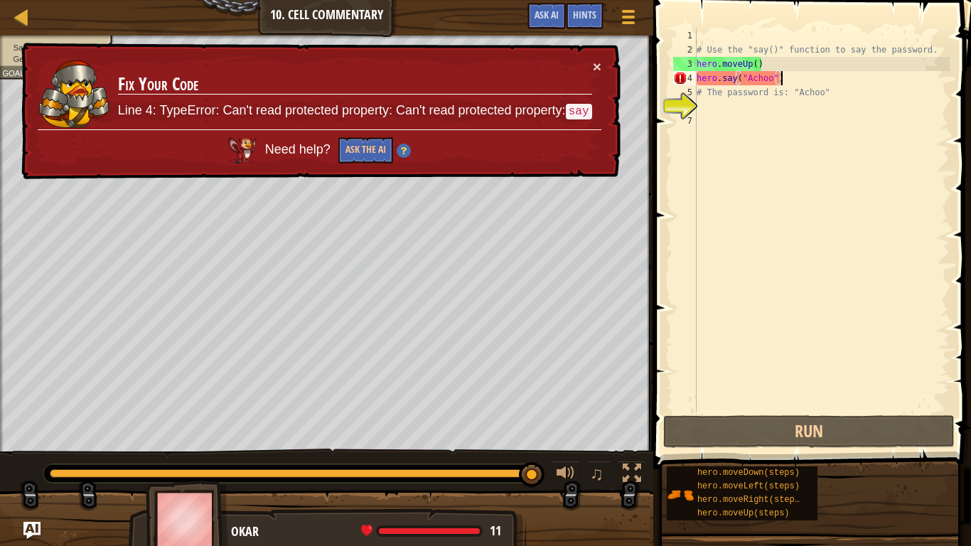
click at [578, 108] on code "say" at bounding box center [579, 112] width 26 height 16
click at [584, 24] on div "Hints" at bounding box center [585, 16] width 38 height 26
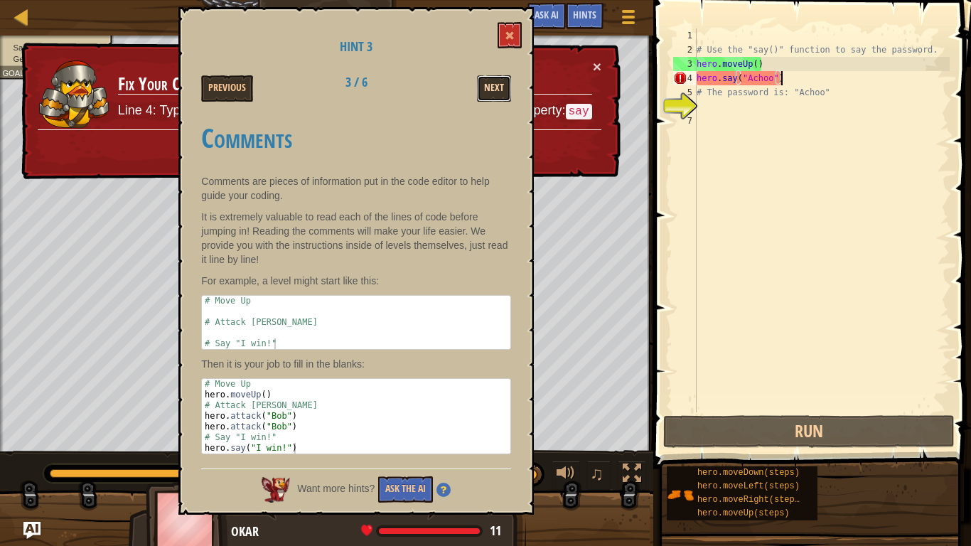
click at [484, 90] on button "Next" at bounding box center [494, 88] width 34 height 26
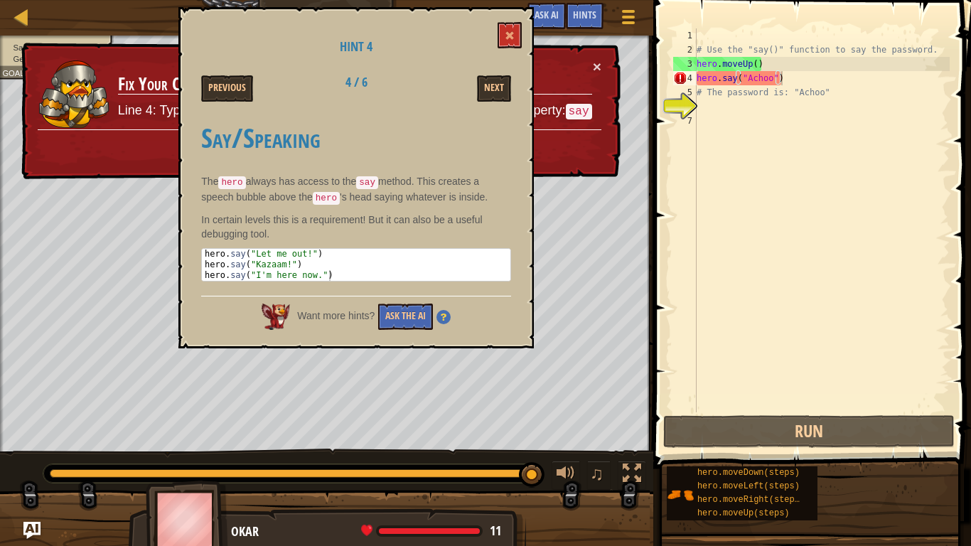
click at [792, 81] on div "# Use the "say()" function to say the password. hero . moveUp ( ) hero . say ( …" at bounding box center [822, 234] width 256 height 412
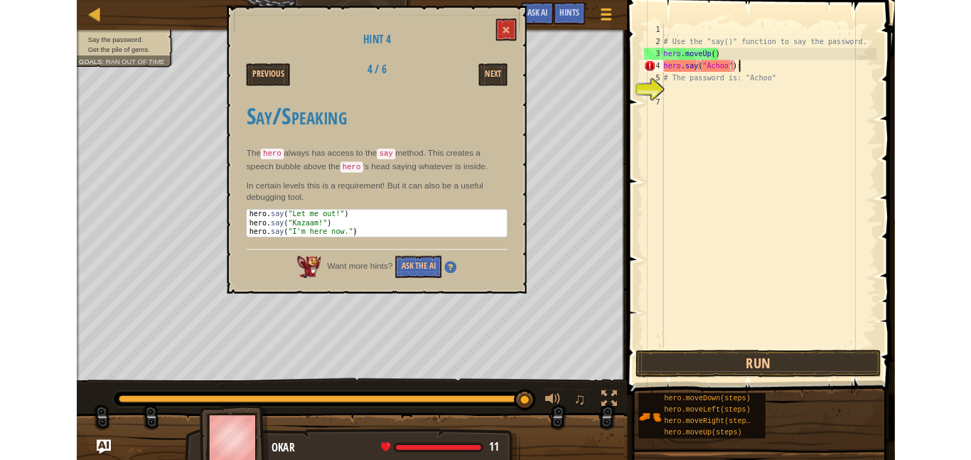
scroll to position [6, 12]
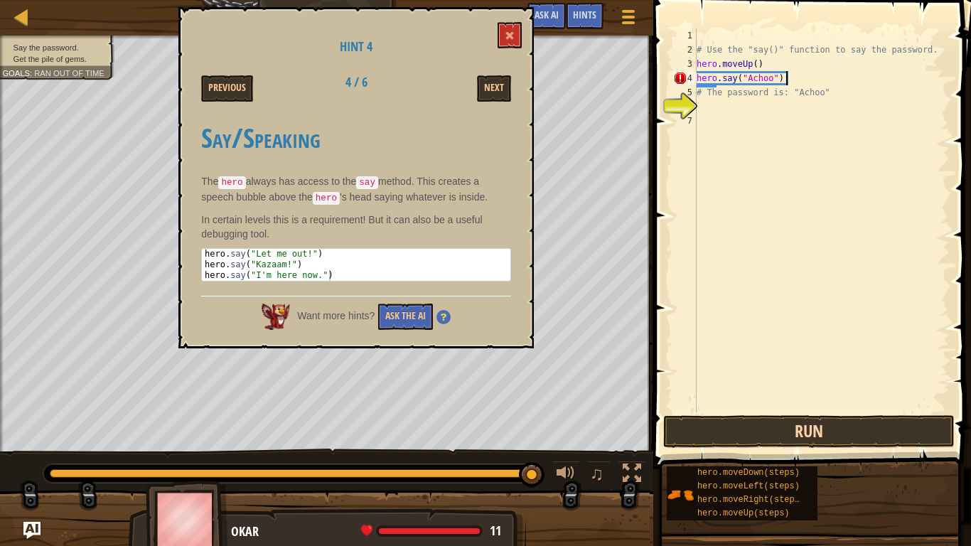
type textarea "hero.say("Achoo"):"
click at [814, 445] on button "Run" at bounding box center [810, 431] width 292 height 33
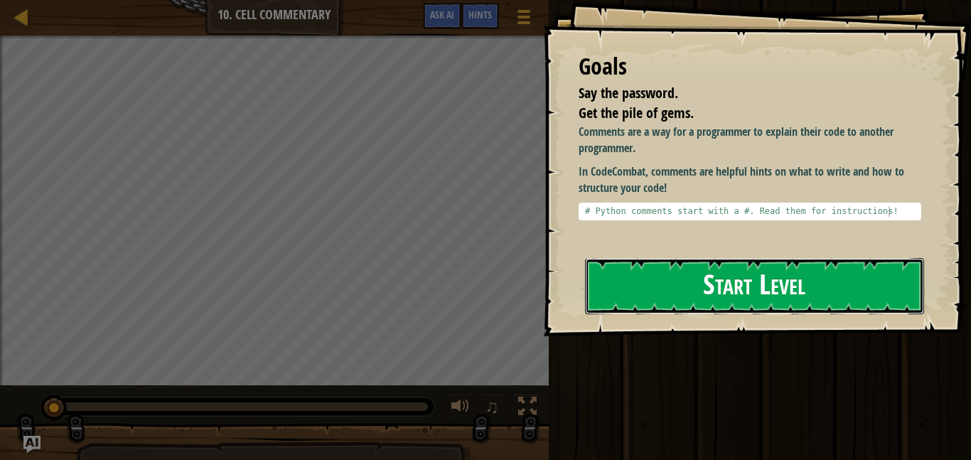
click at [779, 281] on button "Start Level" at bounding box center [754, 286] width 339 height 56
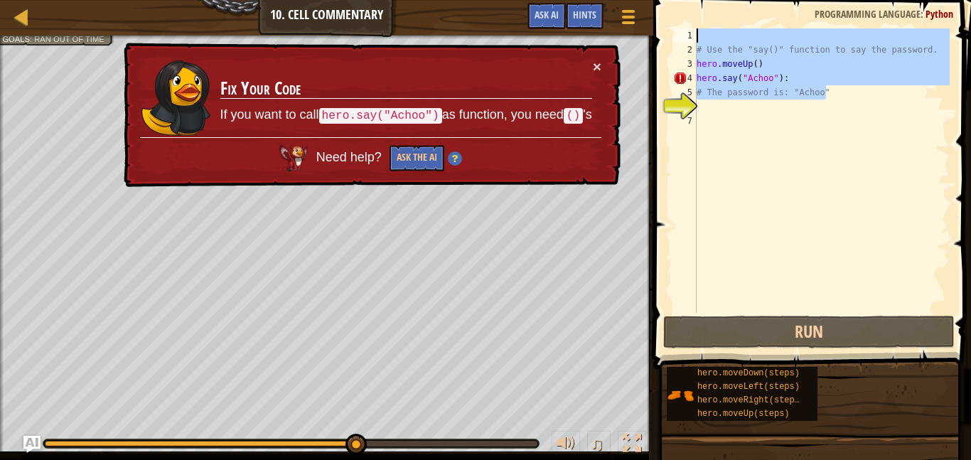
drag, startPoint x: 892, startPoint y: 88, endPoint x: 696, endPoint y: -17, distance: 222.1
click at [696, 0] on html "Map Introduction to Computer Science 10. Cell Commentary Game Menu Done Hints A…" at bounding box center [485, 0] width 971 height 0
click at [750, 65] on div "# Use the "say()" function to say the password. hero . moveUp ( ) hero . say ( …" at bounding box center [822, 170] width 256 height 284
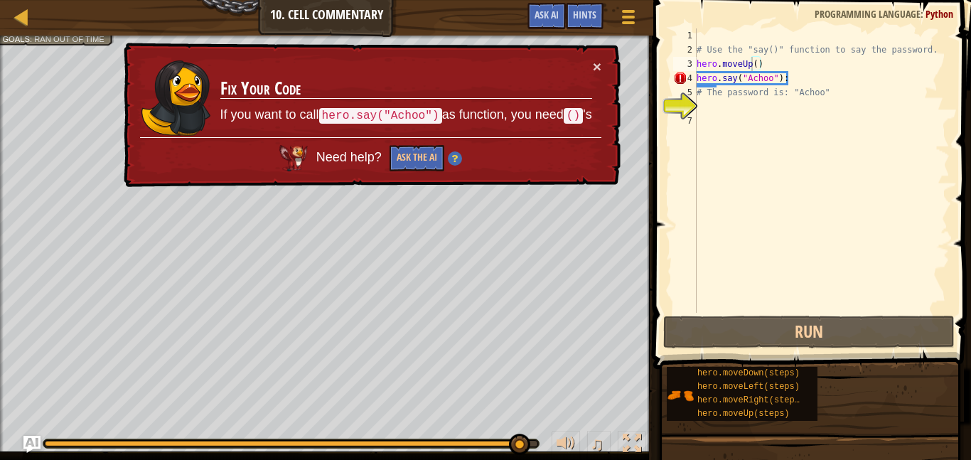
click at [536, 92] on h3 "Fix Your Code" at bounding box center [406, 89] width 372 height 20
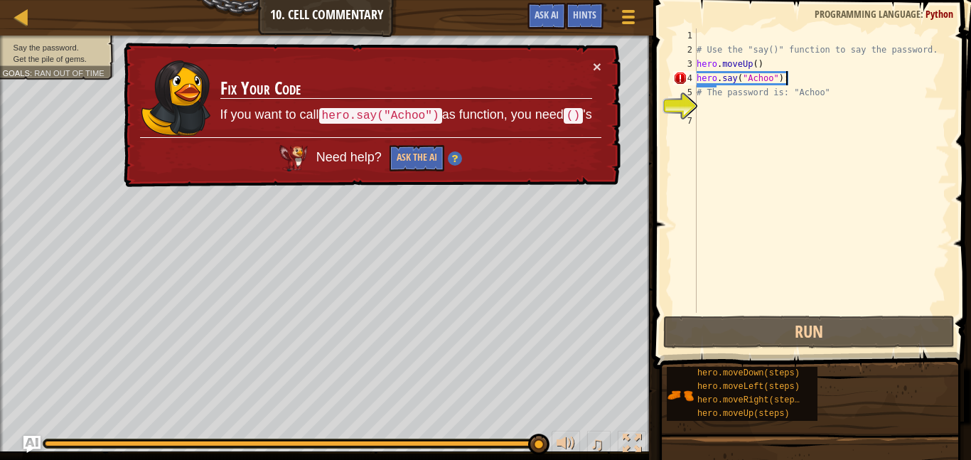
click at [850, 77] on div "# Use the "say()" function to say the password. hero . moveUp ( ) hero . say ( …" at bounding box center [822, 184] width 256 height 313
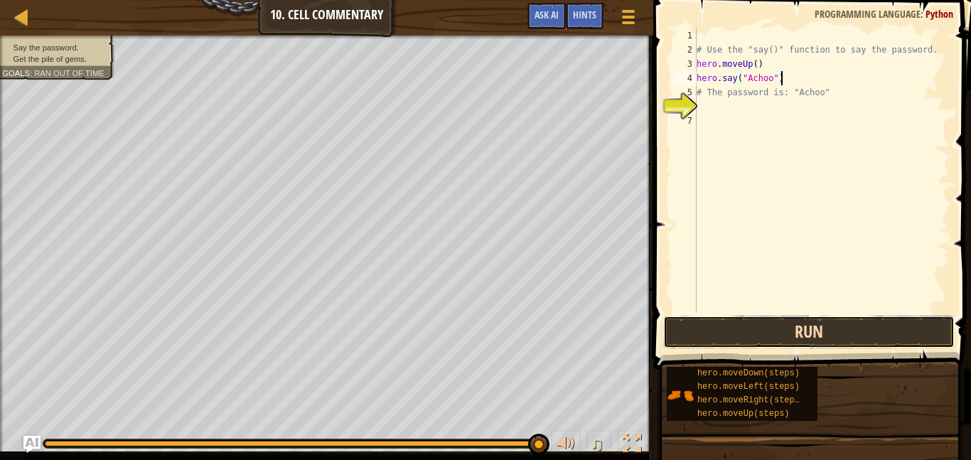
click at [804, 325] on button "Run" at bounding box center [810, 332] width 292 height 33
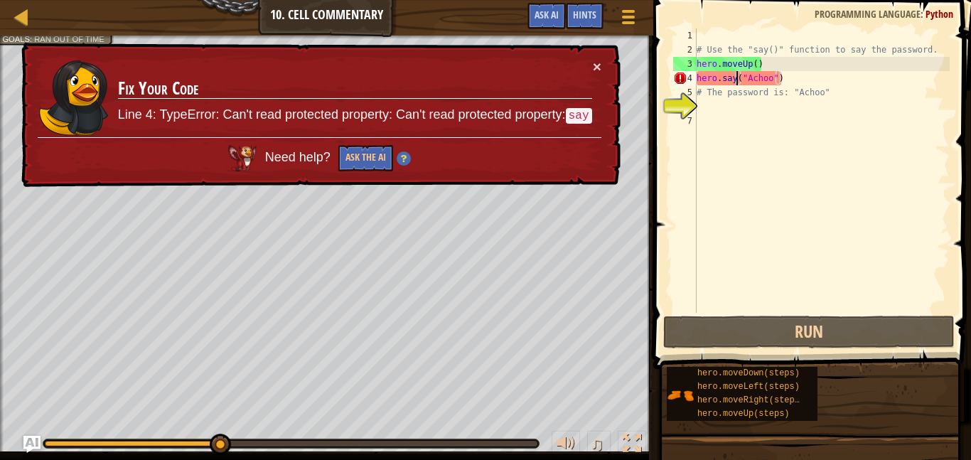
click at [735, 79] on div "# Use the "say()" function to say the password. hero . moveUp ( ) hero . say ( …" at bounding box center [822, 184] width 256 height 313
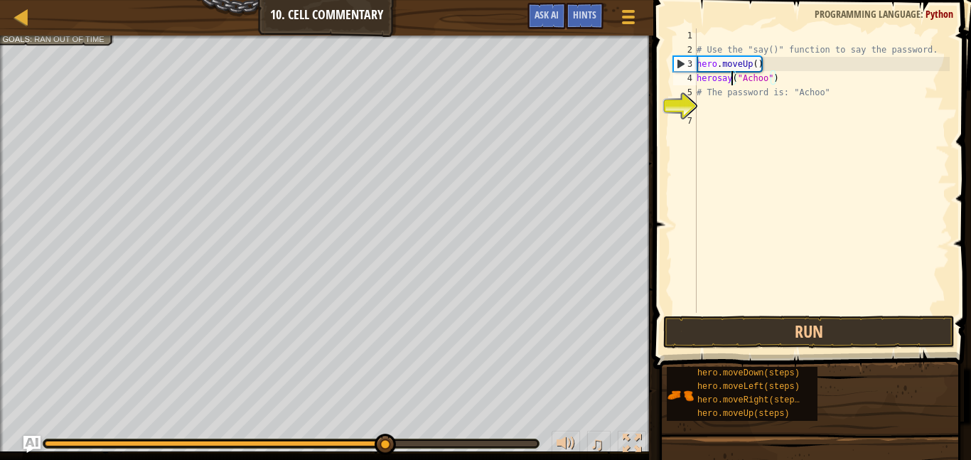
scroll to position [6, 6]
click at [868, 324] on button "Run" at bounding box center [810, 332] width 292 height 33
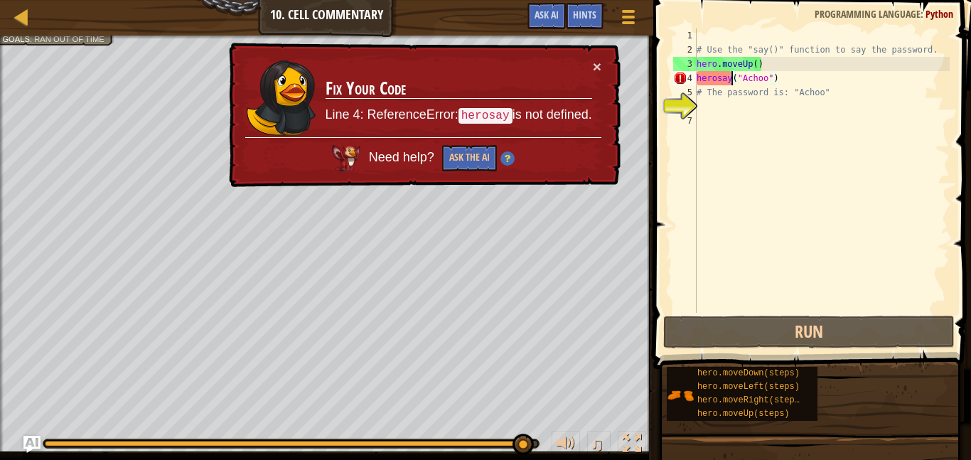
click at [715, 81] on div "# Use the "say()" function to say the password. hero . moveUp ( ) herosay ( "Ac…" at bounding box center [822, 184] width 256 height 313
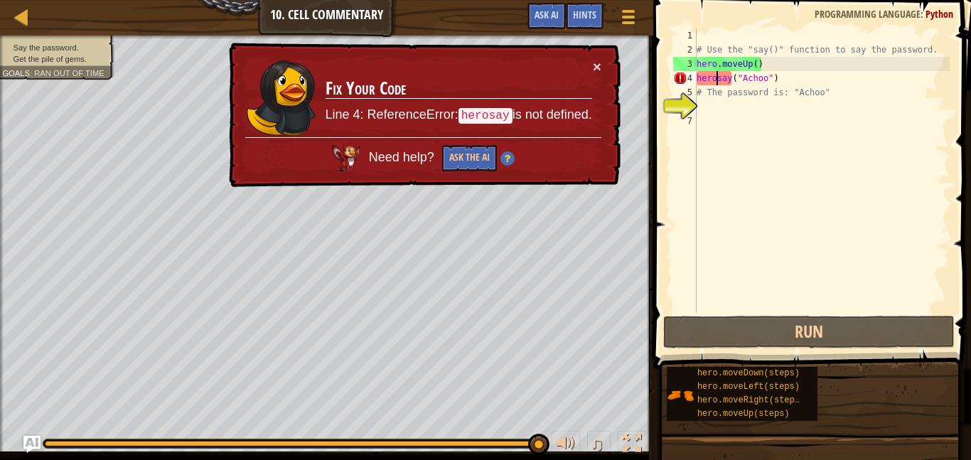
scroll to position [6, 4]
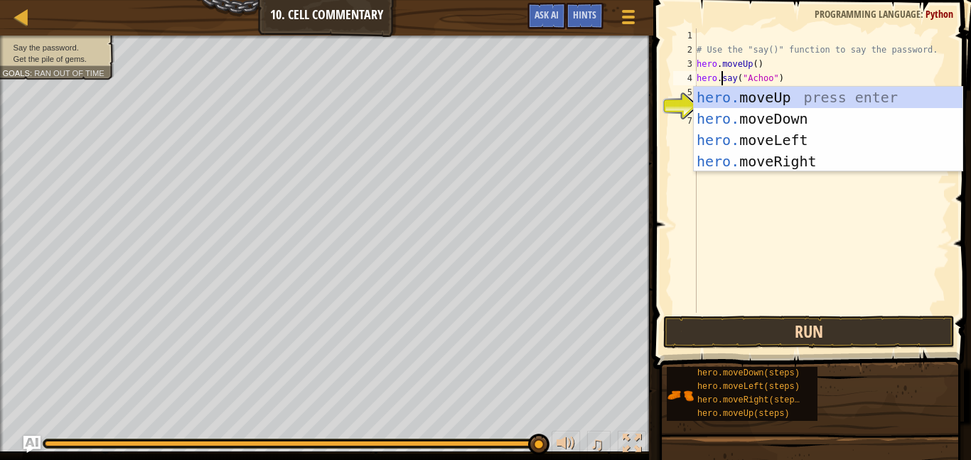
type textarea "hero.say("Achoo")"
click at [909, 326] on button "Run" at bounding box center [810, 332] width 292 height 33
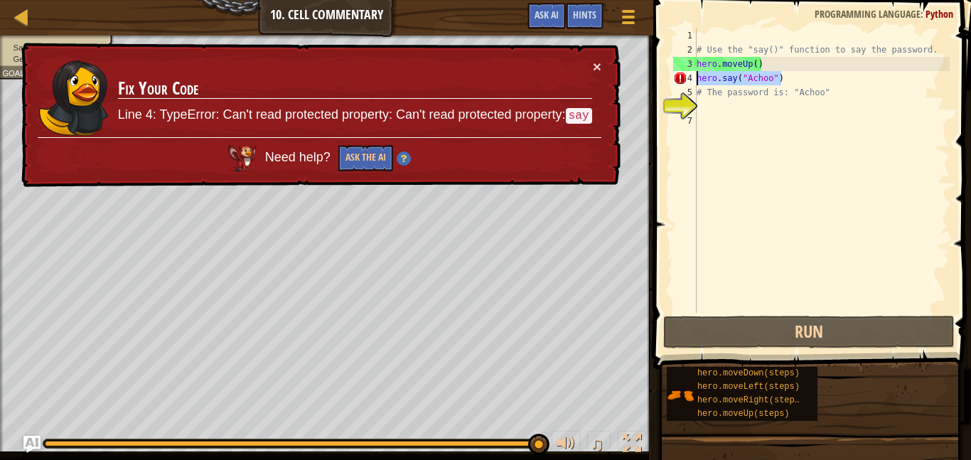
drag, startPoint x: 830, startPoint y: 73, endPoint x: 647, endPoint y: 73, distance: 182.8
click at [649, 73] on div "Hints Videos hero.say("Achoo") 1 2 3 4 5 6 7 # Use the "say()" function to say …" at bounding box center [810, 230] width 322 height 460
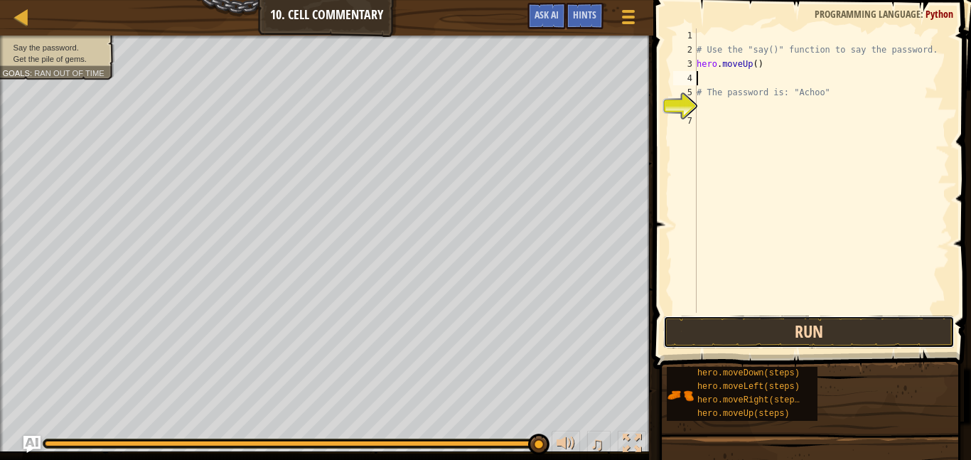
click at [759, 340] on button "Run" at bounding box center [810, 332] width 292 height 33
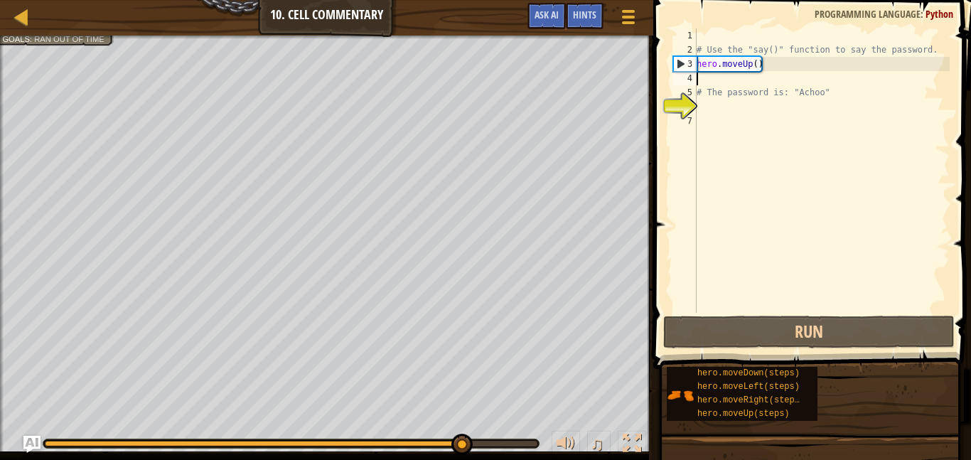
click at [735, 103] on div "# Use the "say()" function to say the password. hero . moveUp ( ) # The passwor…" at bounding box center [822, 184] width 256 height 313
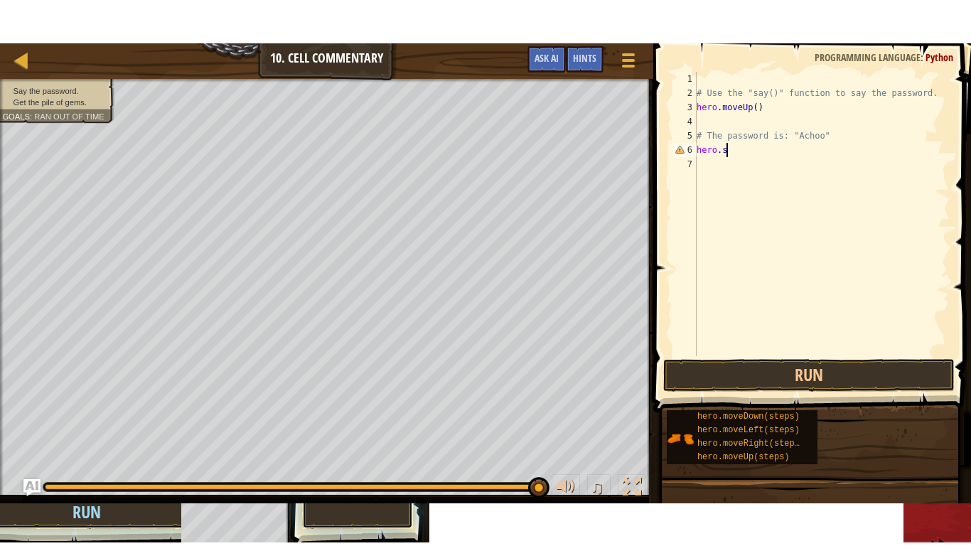
scroll to position [6, 5]
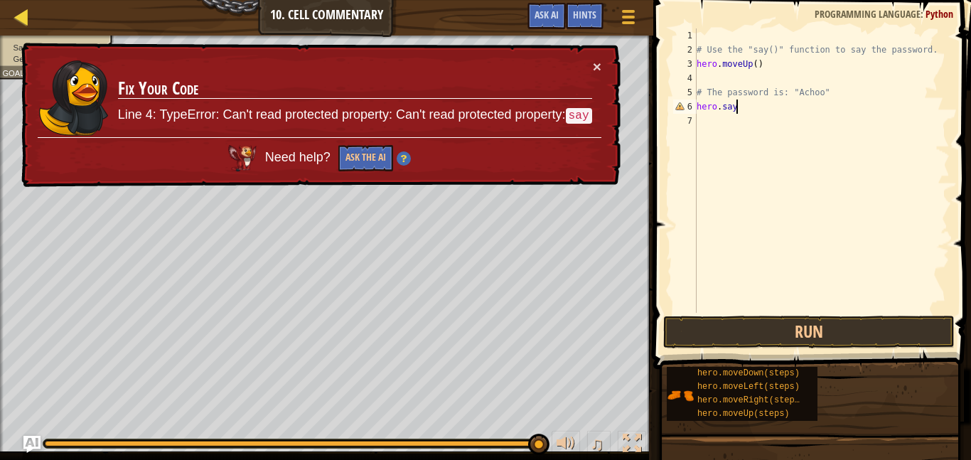
type textarea "hero.say"
click at [20, 21] on div at bounding box center [22, 17] width 18 height 18
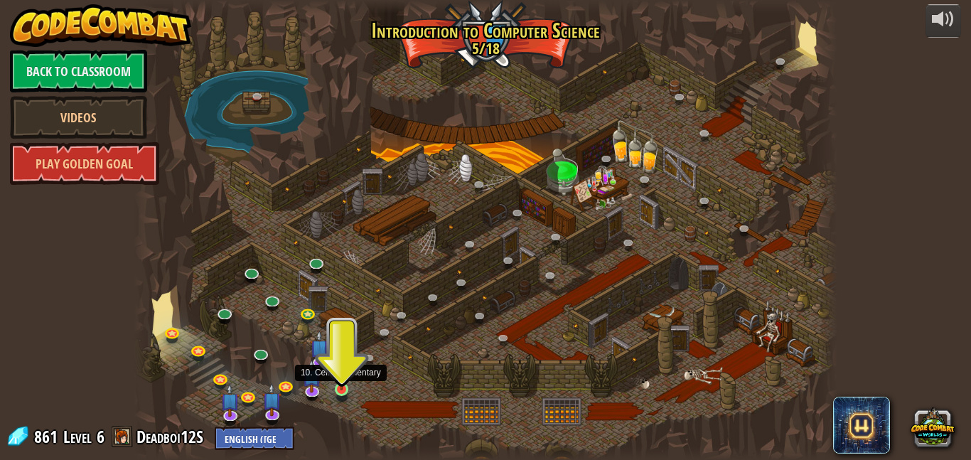
click at [345, 380] on img at bounding box center [342, 371] width 16 height 38
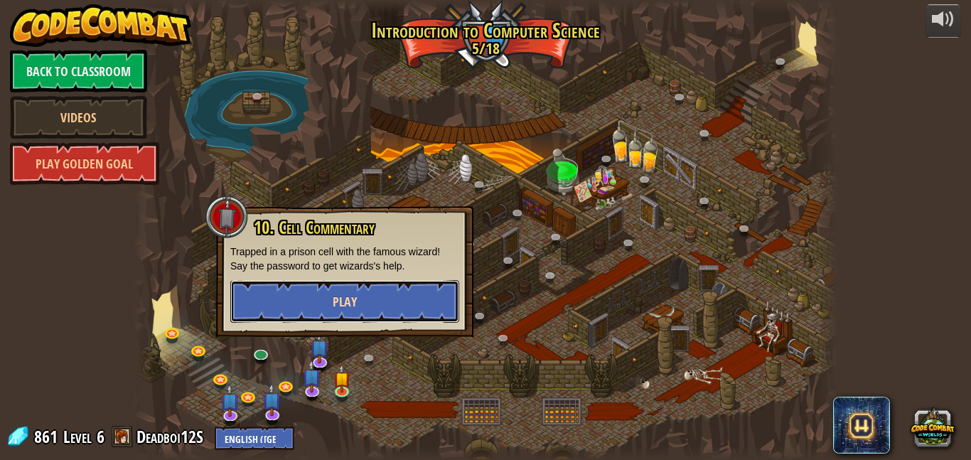
click at [364, 287] on button "Play" at bounding box center [344, 301] width 229 height 43
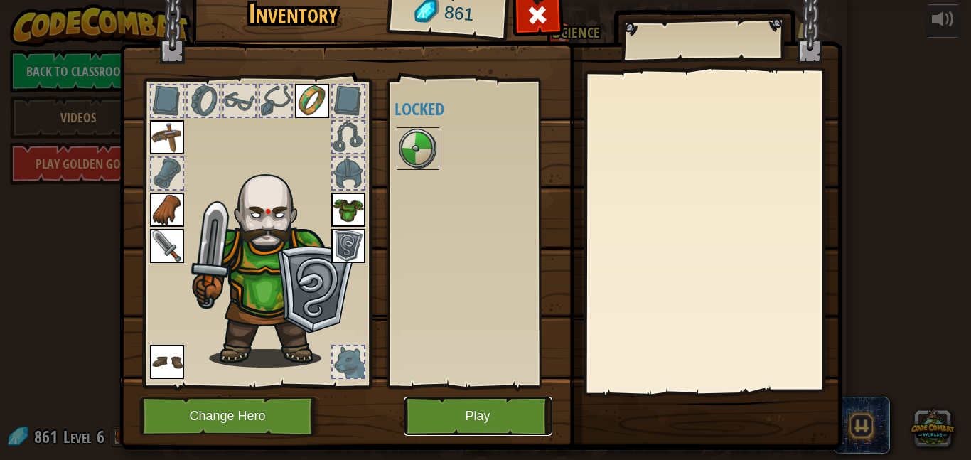
click at [509, 430] on button "Play" at bounding box center [478, 416] width 149 height 39
click at [509, 1] on html "powered by Back to Classroom Videos Play Golden Goal 25. Kithgard Gates (Locked…" at bounding box center [485, 0] width 971 height 1
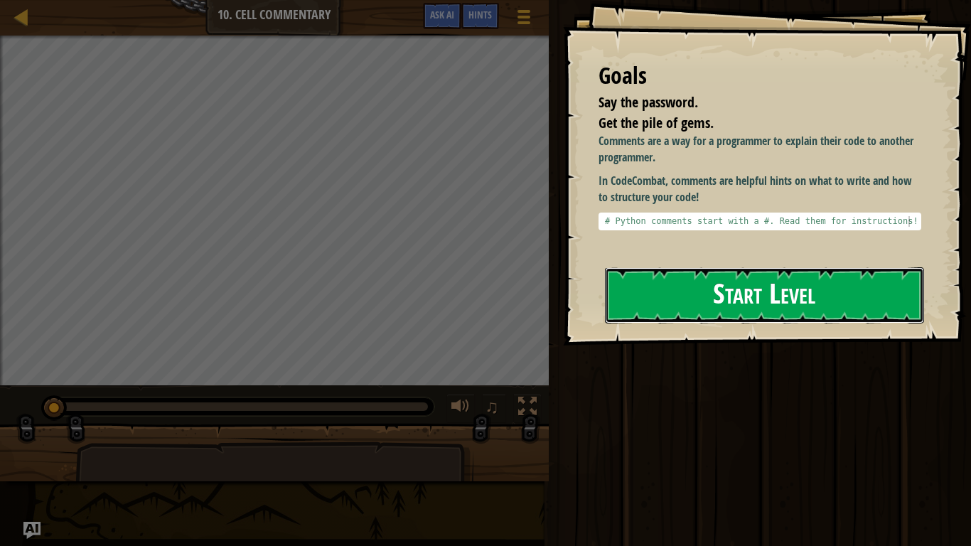
click at [834, 290] on button "Start Level" at bounding box center [764, 295] width 319 height 56
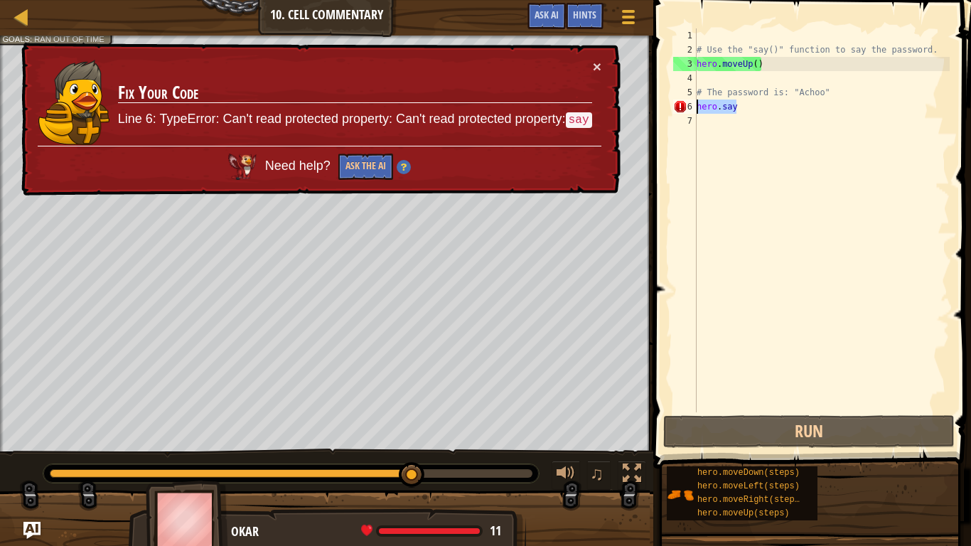
drag, startPoint x: 775, startPoint y: 104, endPoint x: 687, endPoint y: 104, distance: 88.2
click at [687, 104] on div "1 2 3 4 5 6 7 # Use the "say()" function to say the password. hero . moveUp ( )…" at bounding box center [810, 220] width 279 height 384
type textarea "hero.say"
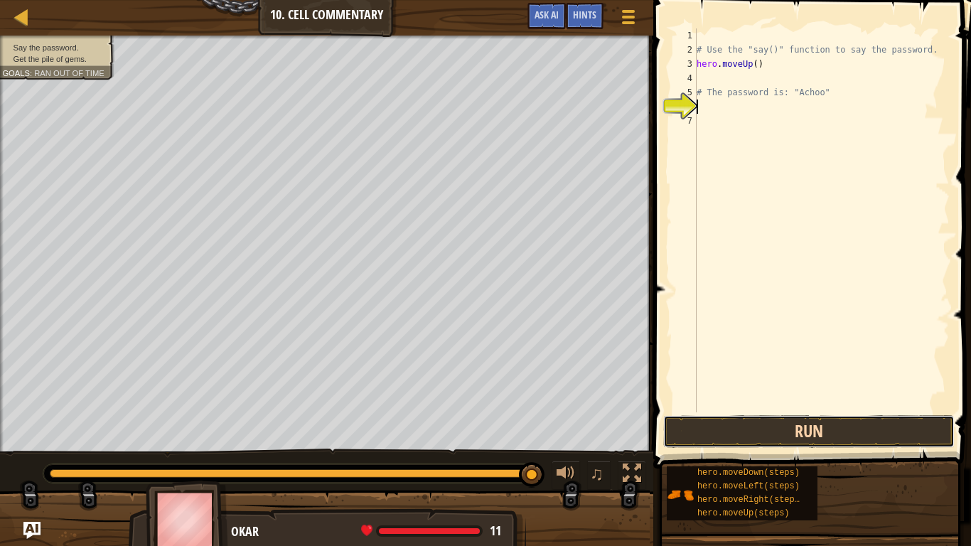
click at [811, 437] on button "Run" at bounding box center [810, 431] width 292 height 33
type textarea "hero.say"
click at [576, 17] on span "Hints" at bounding box center [584, 15] width 23 height 14
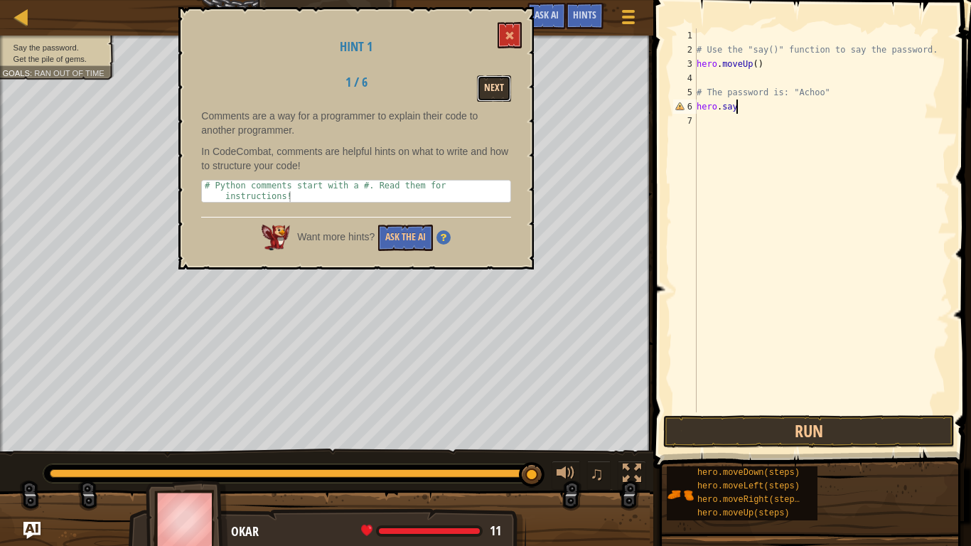
click at [499, 82] on button "Next" at bounding box center [494, 88] width 34 height 26
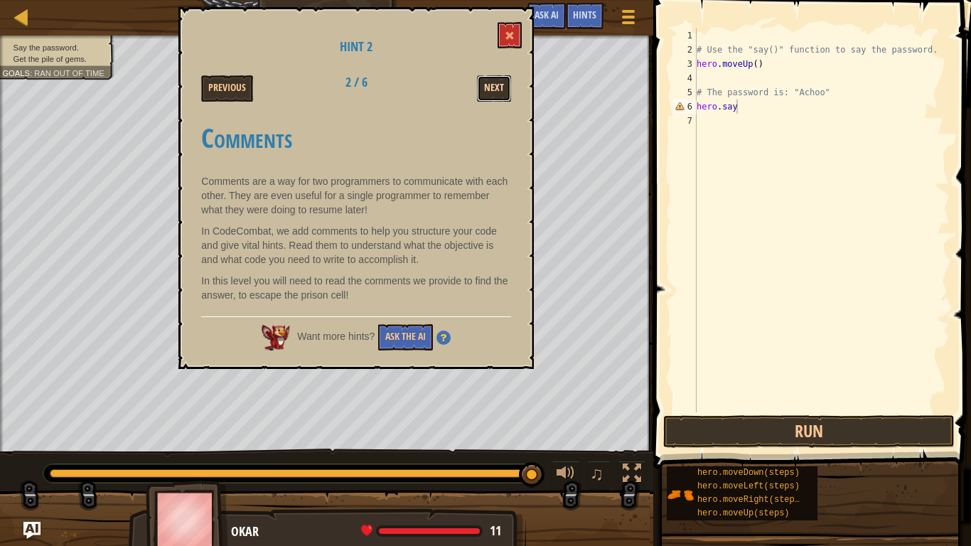
click at [506, 81] on button "Next" at bounding box center [494, 88] width 34 height 26
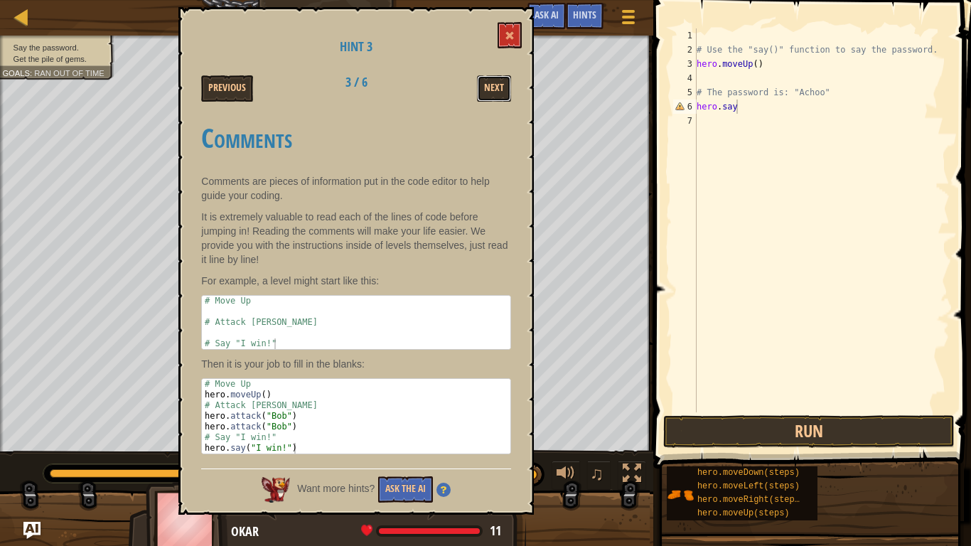
click at [506, 81] on button "Next" at bounding box center [494, 88] width 34 height 26
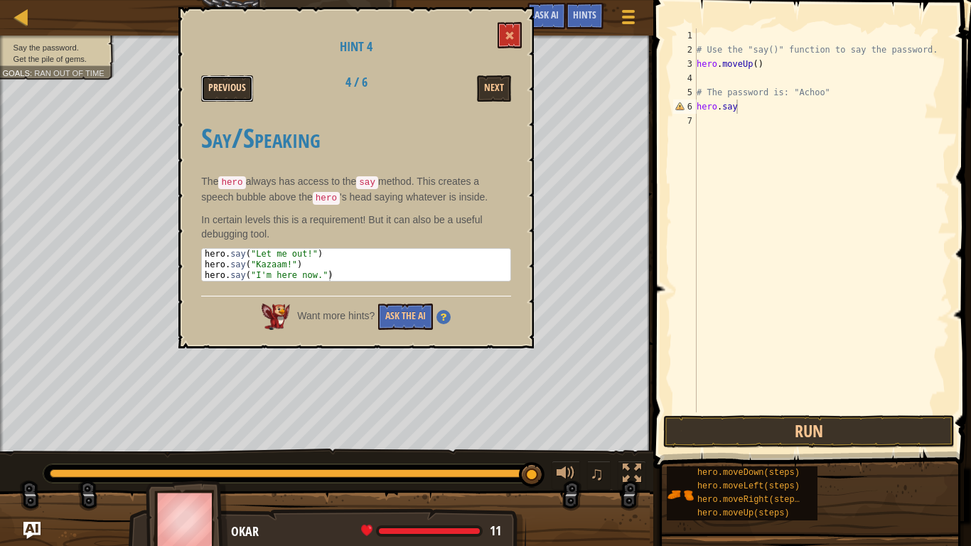
click at [219, 82] on button "Previous" at bounding box center [227, 88] width 52 height 26
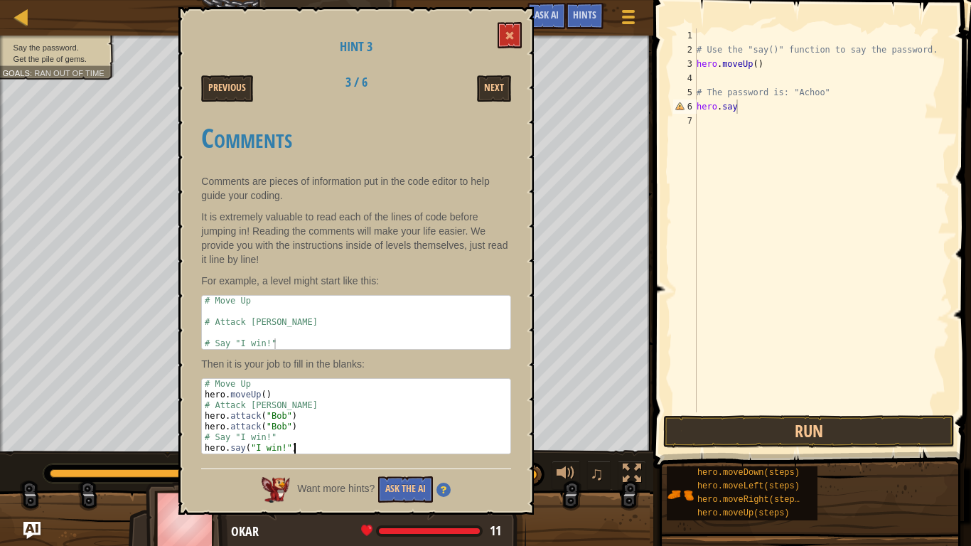
click at [310, 447] on div "# Move Up hero . moveUp ( ) # Attack Bob hero . attack ( "Bob" ) hero . attack …" at bounding box center [356, 427] width 309 height 96
click at [334, 427] on div "# Move Up hero . moveUp ( ) # Attack Bob hero . attack ( "Bob" ) hero . attack …" at bounding box center [356, 427] width 309 height 96
click at [336, 440] on div "# Move Up hero . moveUp ( ) # Attack Bob hero . attack ( "Bob" ) hero . attack …" at bounding box center [356, 427] width 309 height 96
type textarea "# Say "I win!""
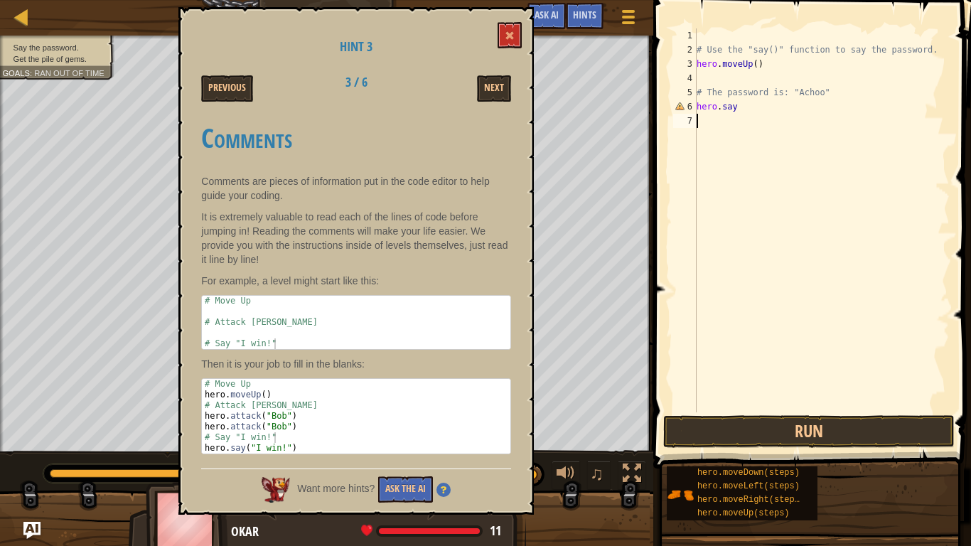
click at [852, 114] on div "# Use the "say()" function to say the password. hero . moveUp ( ) # The passwor…" at bounding box center [822, 234] width 256 height 412
click at [858, 101] on div "# Use the "say()" function to say the password. hero . moveUp ( ) # The passwor…" at bounding box center [822, 234] width 256 height 412
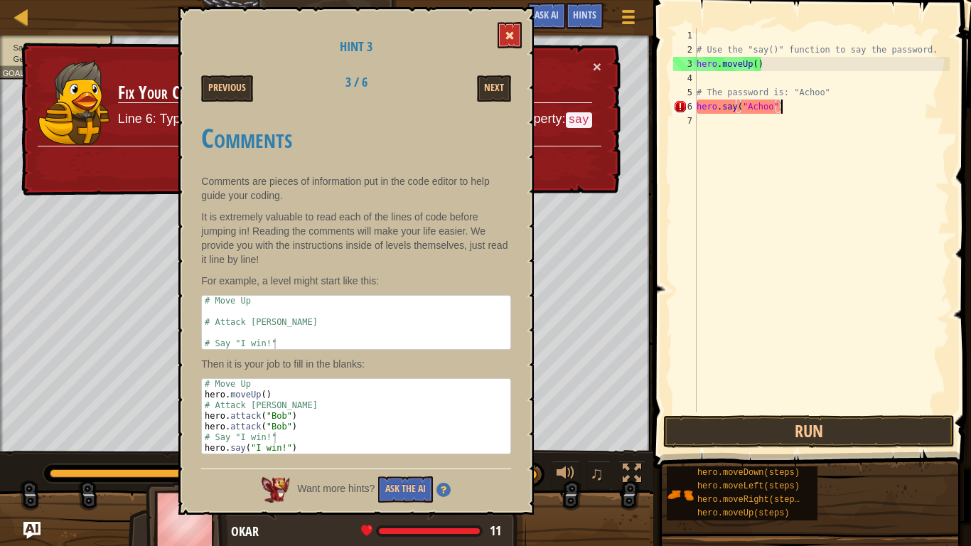
type textarea "hero.say("Achoo")"
click at [514, 38] on span at bounding box center [510, 36] width 10 height 10
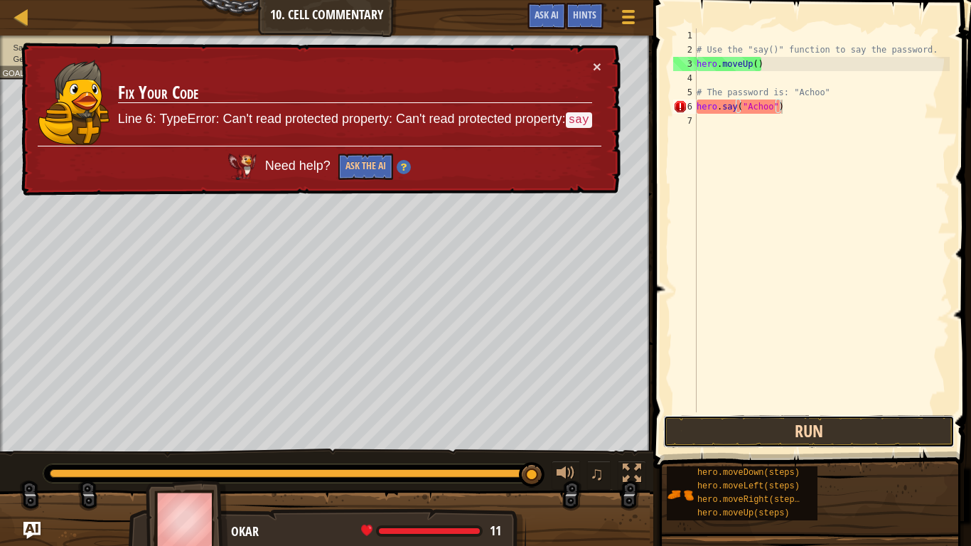
click at [910, 435] on button "Run" at bounding box center [810, 431] width 292 height 33
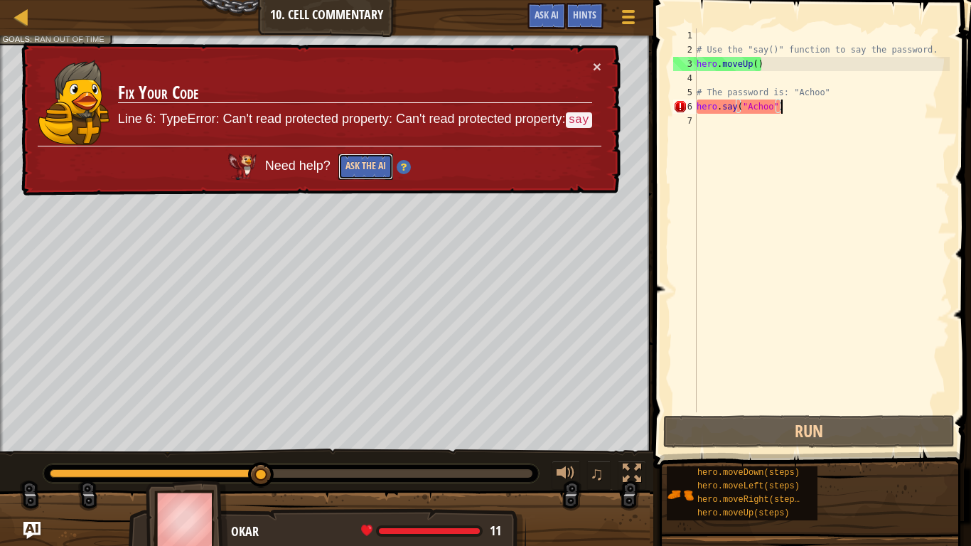
click at [350, 165] on button "Ask the AI" at bounding box center [366, 167] width 55 height 26
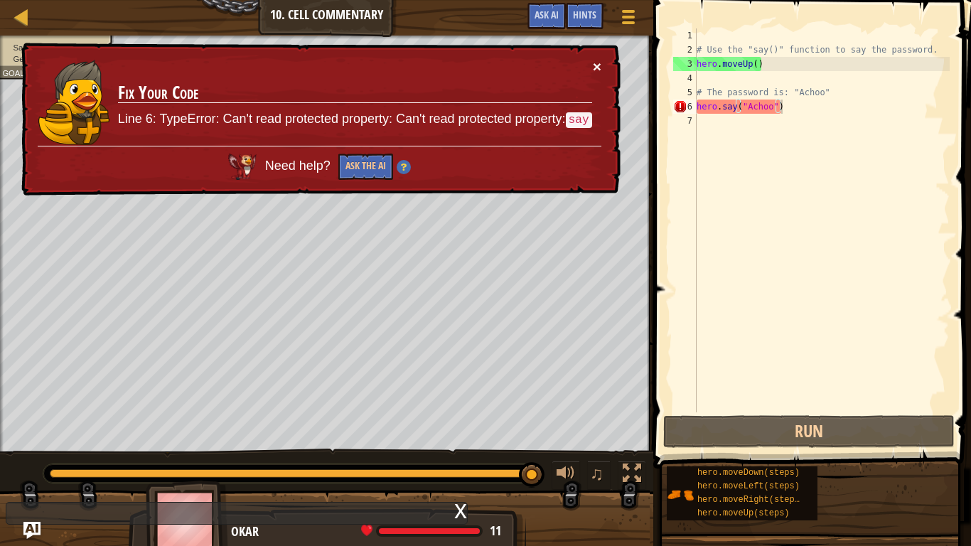
click at [599, 64] on button "×" at bounding box center [597, 66] width 9 height 15
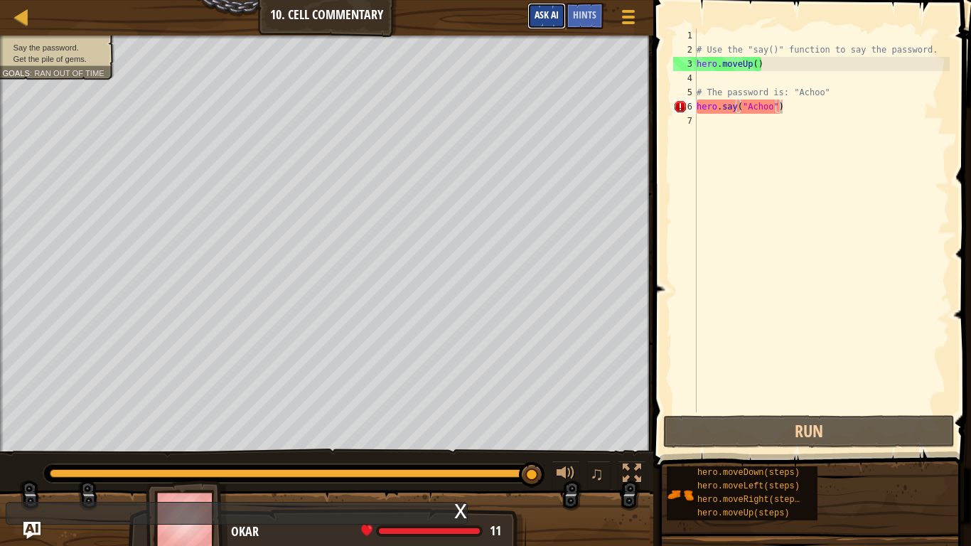
click at [550, 4] on button "Ask AI" at bounding box center [547, 16] width 38 height 26
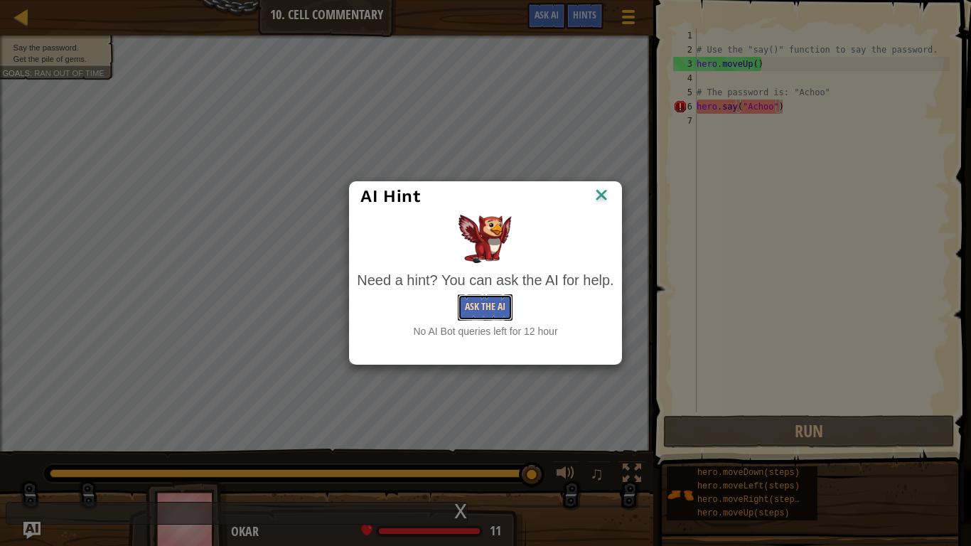
click at [489, 304] on button "Ask the AI" at bounding box center [485, 307] width 55 height 26
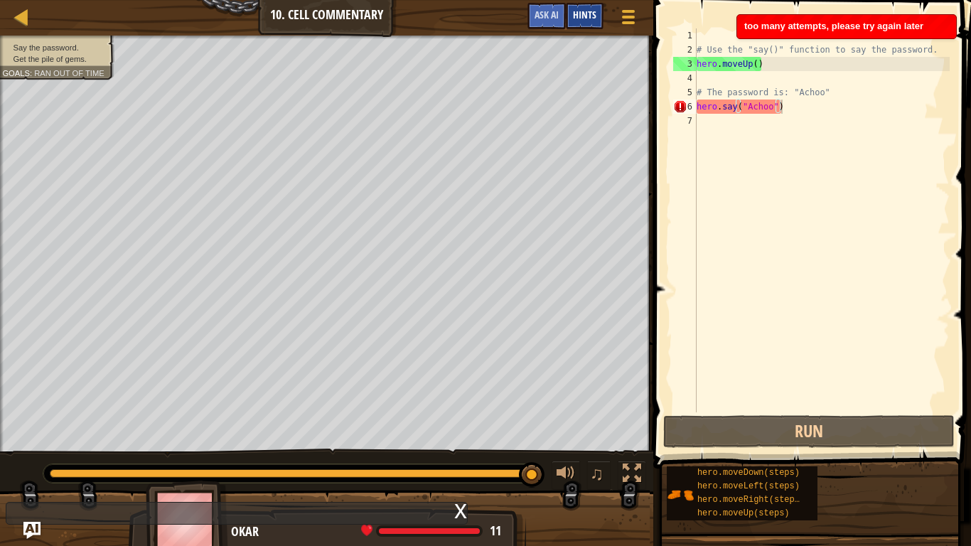
click at [590, 19] on span "Hints" at bounding box center [584, 15] width 23 height 14
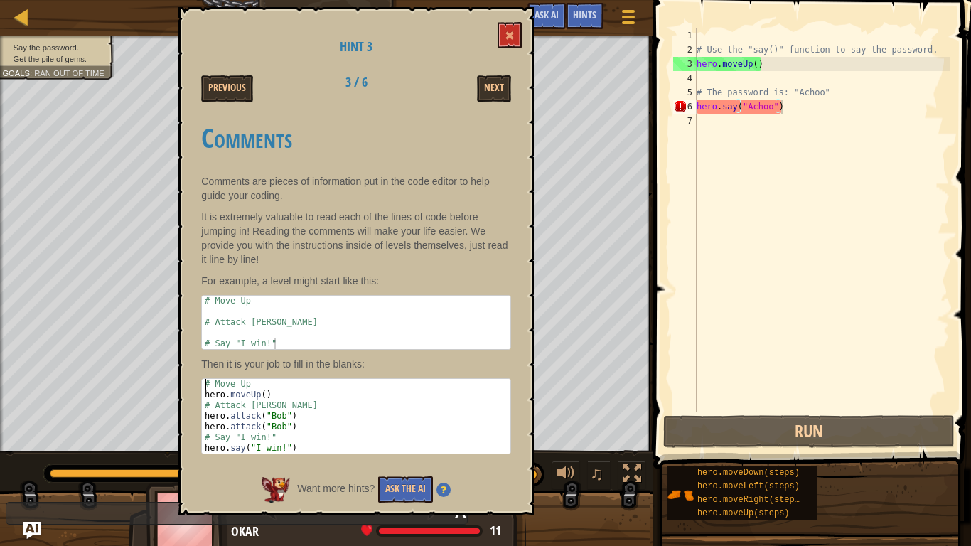
click at [87, 289] on div "Map Introduction to Computer Science 10. Cell Commentary Game Menu Done Hints A…" at bounding box center [485, 273] width 971 height 546
click at [222, 402] on div "# Move Up hero . moveUp ( ) # Attack Bob hero . attack ( "Bob" ) hero . attack …" at bounding box center [356, 416] width 309 height 75
click at [222, 402] on div "# Move Up hero . moveUp ( ) # Attack Bob hero . attack ( "Bob" ) hero . attack …" at bounding box center [356, 427] width 309 height 96
type textarea "# Attack Bob hero.attack("Bob")"
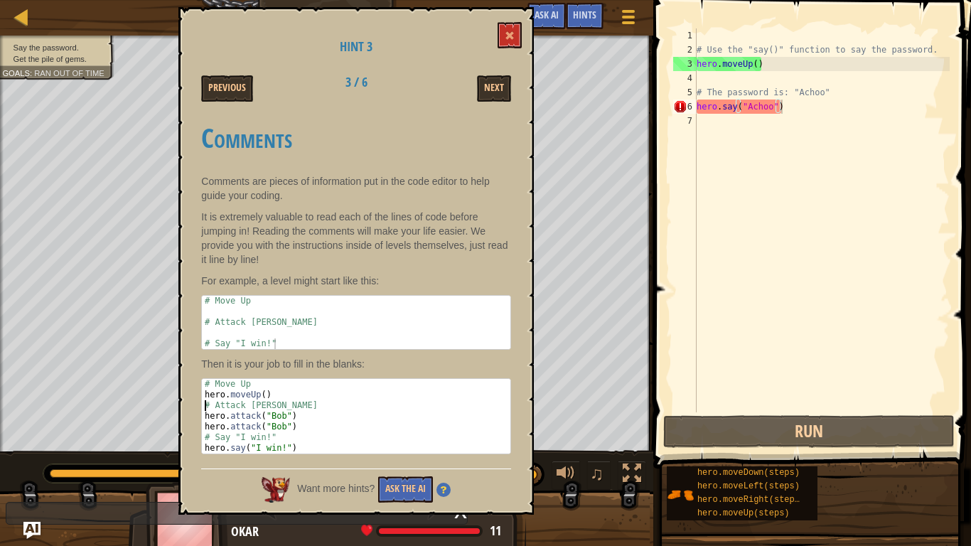
click at [864, 101] on div "# Use the "say()" function to say the password. hero . moveUp ( ) # The passwor…" at bounding box center [822, 234] width 256 height 412
click at [863, 81] on div "# Use the "say()" function to say the password. hero . moveUp ( ) # The passwor…" at bounding box center [822, 234] width 256 height 412
click at [730, 111] on div "# Use the "say()" function to say the password. hero . moveUp ( ) # The passwor…" at bounding box center [822, 234] width 256 height 412
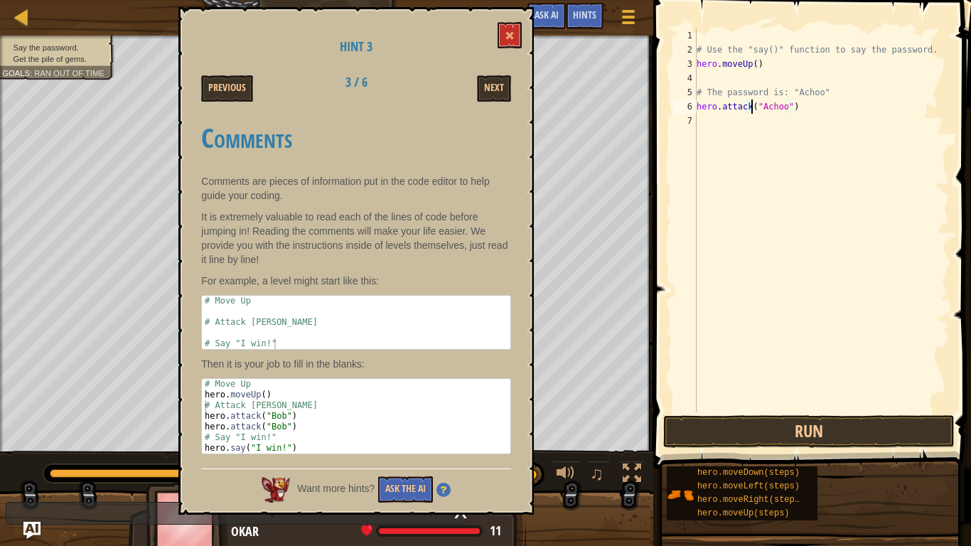
scroll to position [6, 9]
click at [842, 424] on button "Run" at bounding box center [810, 431] width 292 height 33
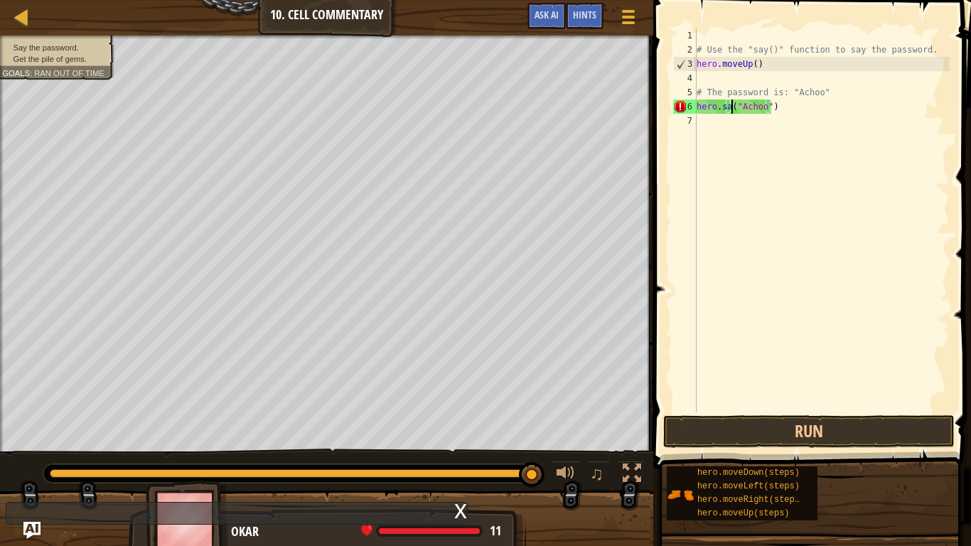
scroll to position [6, 6]
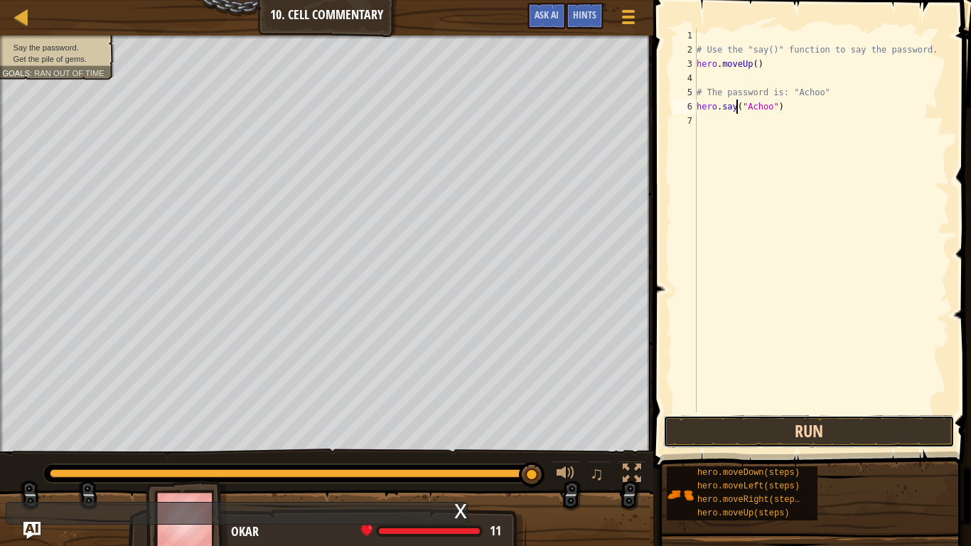
click at [878, 426] on button "Run" at bounding box center [810, 431] width 292 height 33
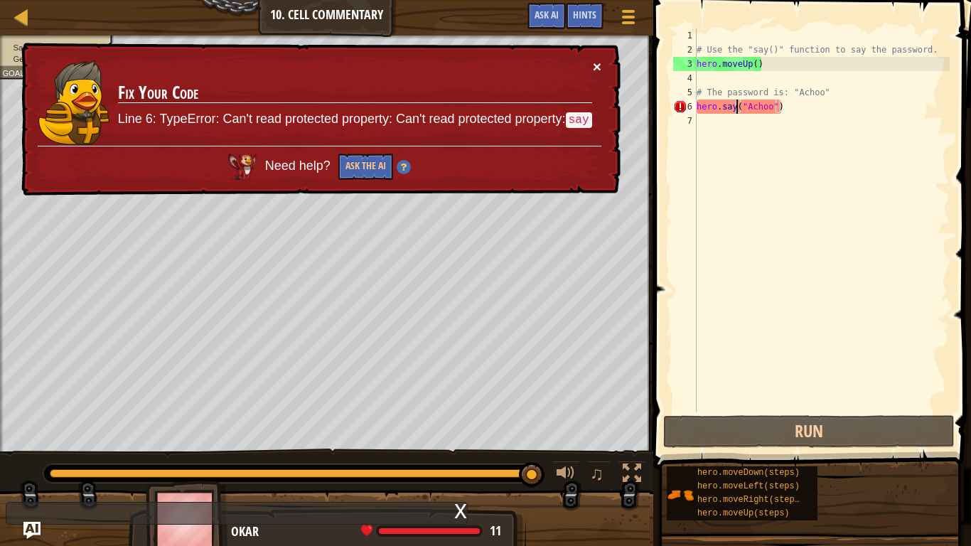
click at [601, 59] on button "×" at bounding box center [597, 66] width 9 height 15
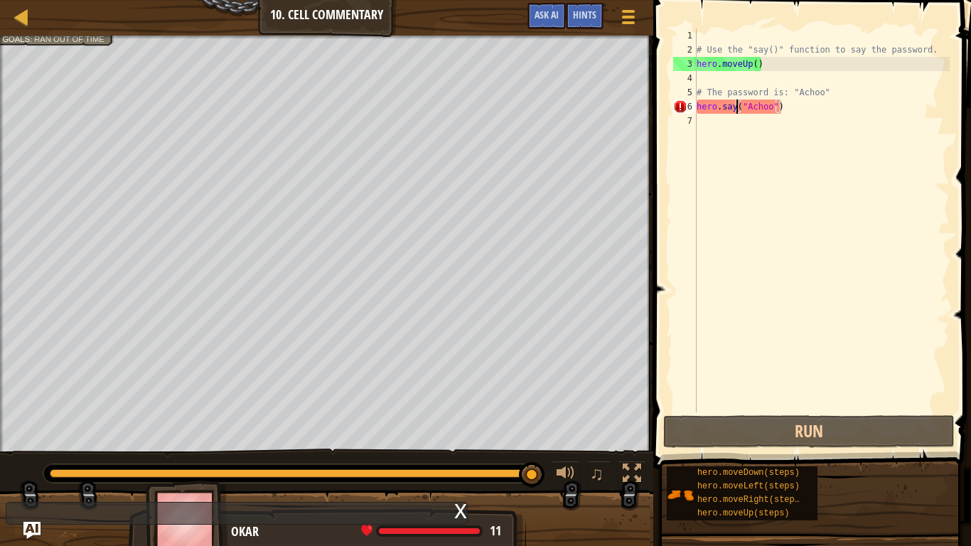
click at [774, 102] on div "# Use the "say()" function to say the password. hero . moveUp ( ) # The passwor…" at bounding box center [822, 234] width 256 height 412
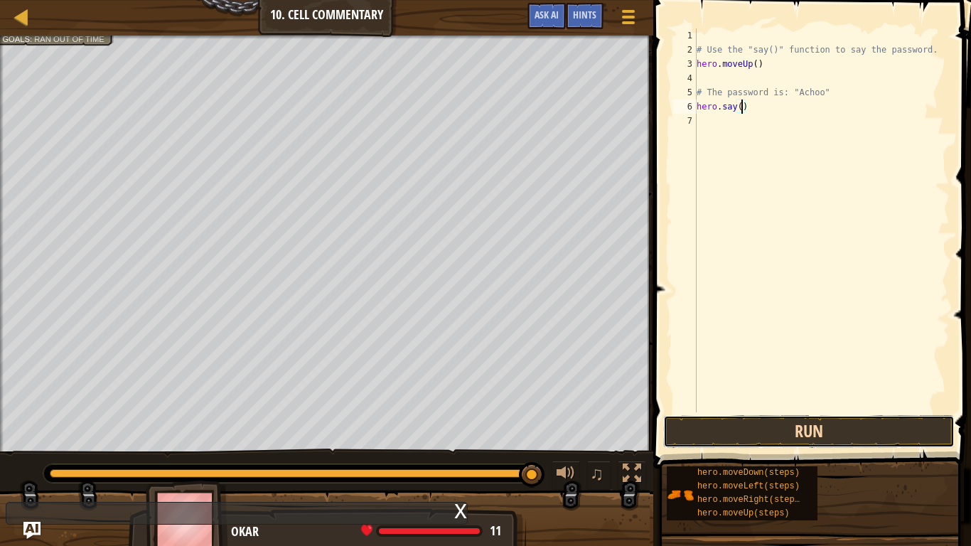
click at [839, 427] on button "Run" at bounding box center [810, 431] width 292 height 33
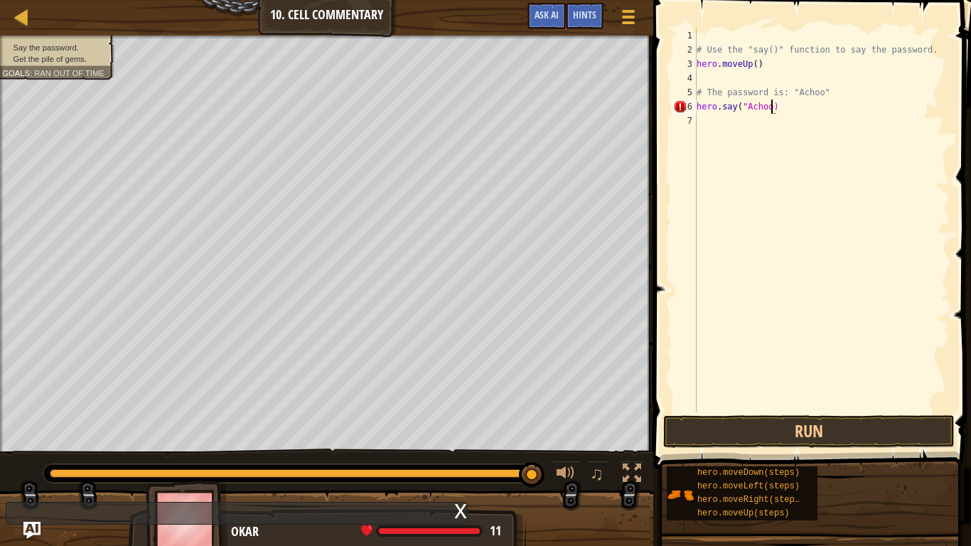
scroll to position [6, 11]
type textarea "hero.say("Achoo")"
click at [820, 427] on button "Run" at bounding box center [810, 431] width 292 height 33
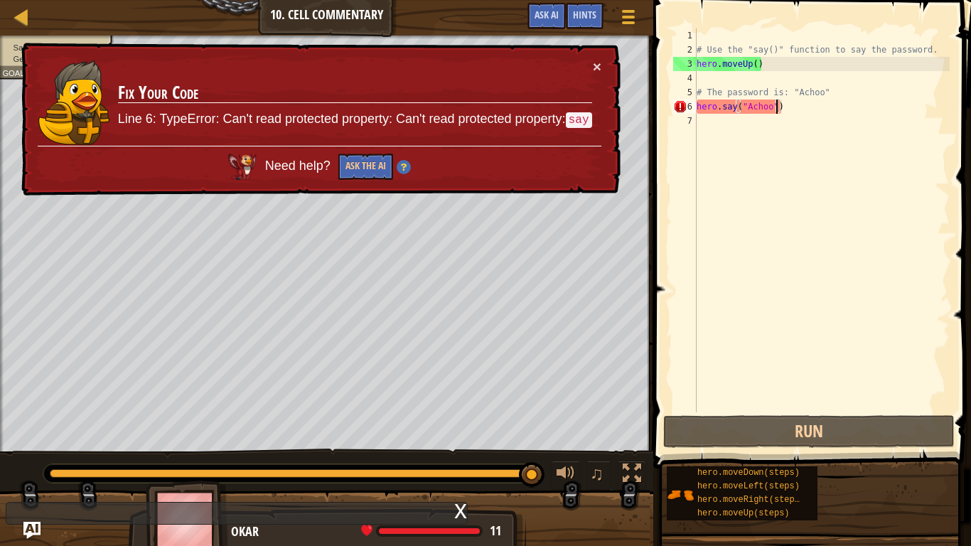
click at [755, 41] on div "# Use the "say()" function to say the password. hero . moveUp ( ) # The passwor…" at bounding box center [822, 234] width 256 height 412
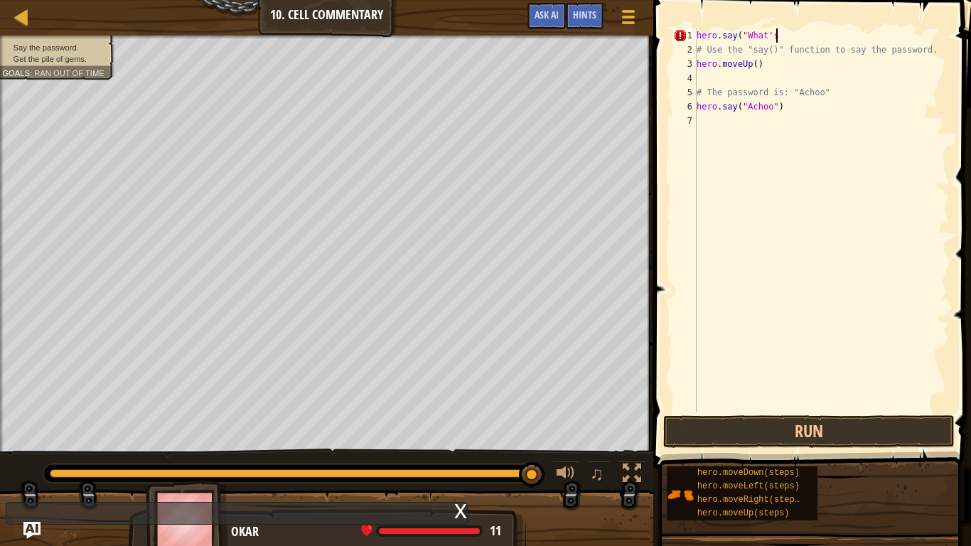
scroll to position [6, 10]
type textarea "hero.say("What's"
click at [18, 14] on div at bounding box center [22, 17] width 18 height 18
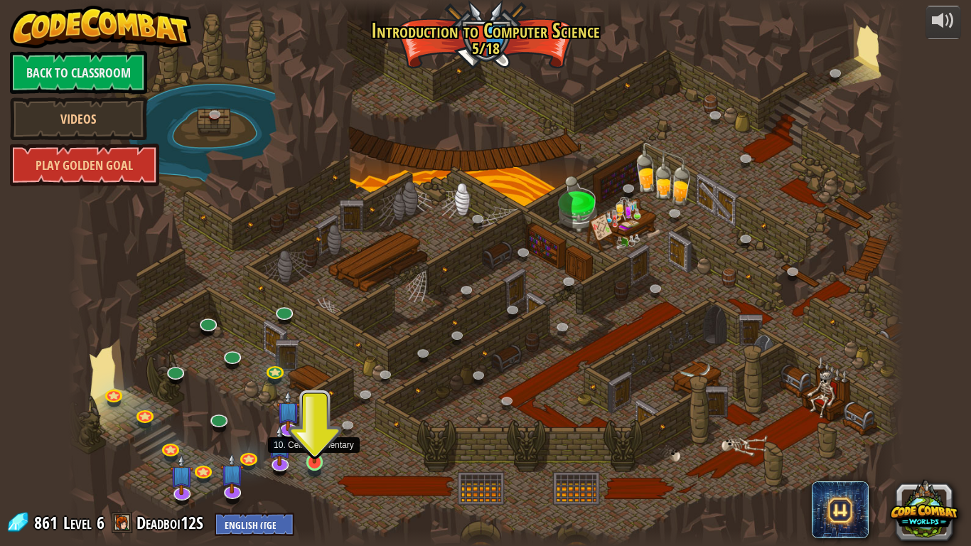
click at [314, 457] on img at bounding box center [314, 439] width 21 height 48
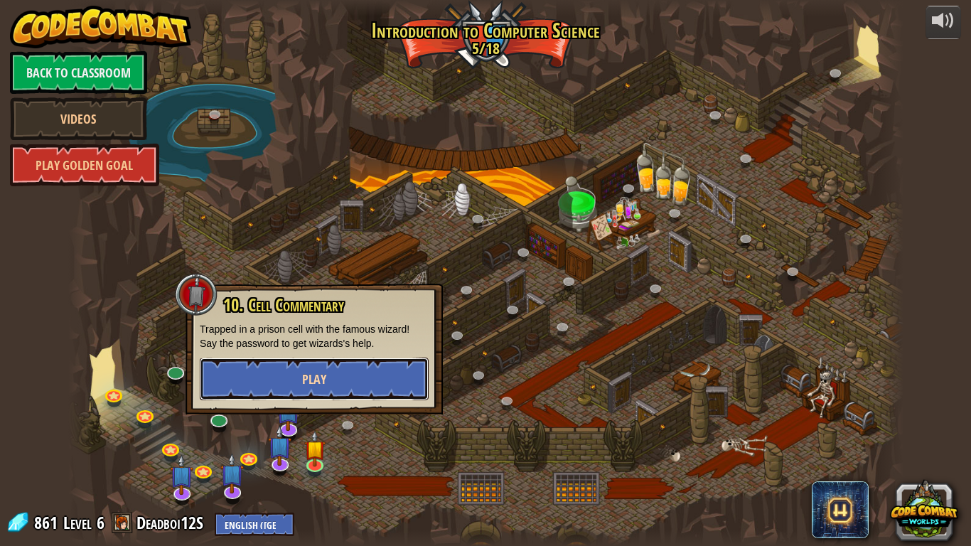
click at [348, 385] on button "Play" at bounding box center [314, 379] width 229 height 43
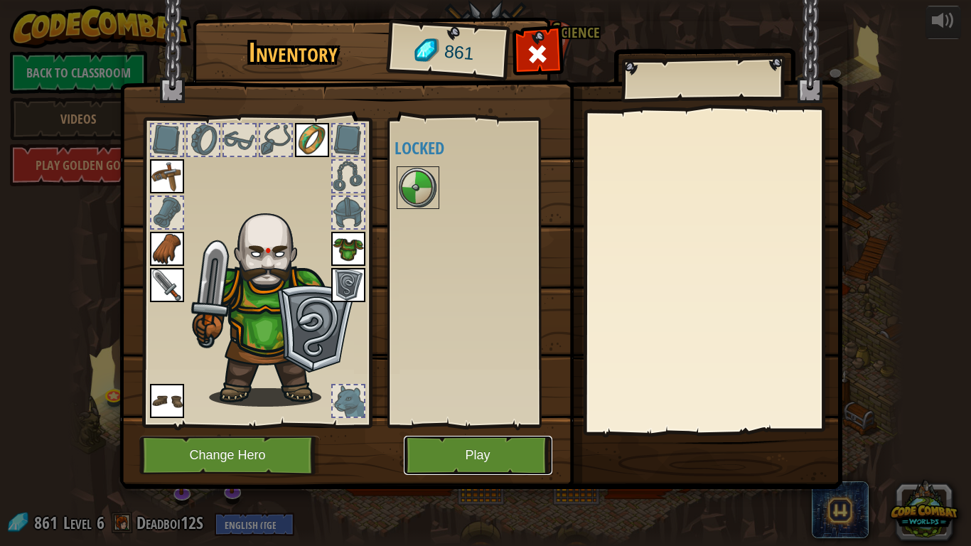
click at [462, 459] on button "Play" at bounding box center [478, 455] width 149 height 39
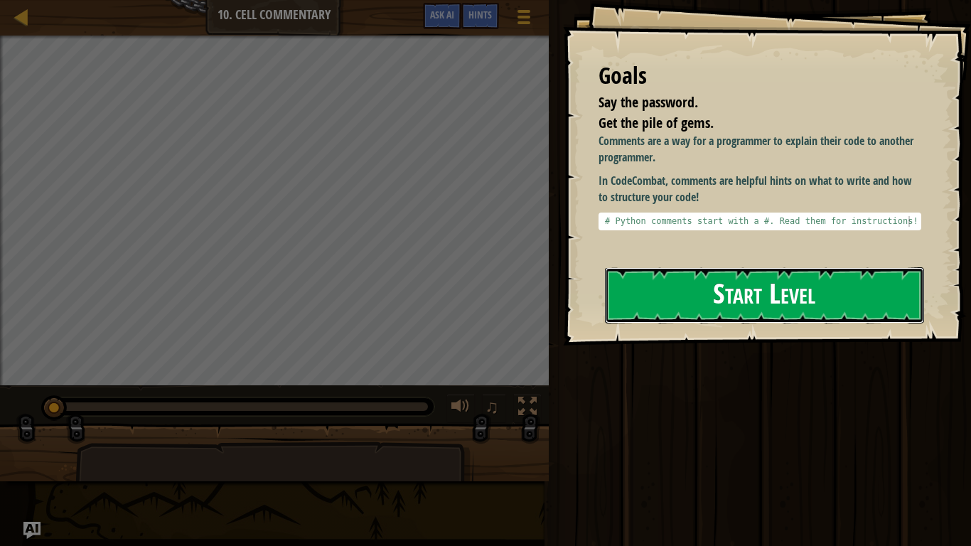
click at [686, 272] on button "Start Level" at bounding box center [764, 295] width 319 height 56
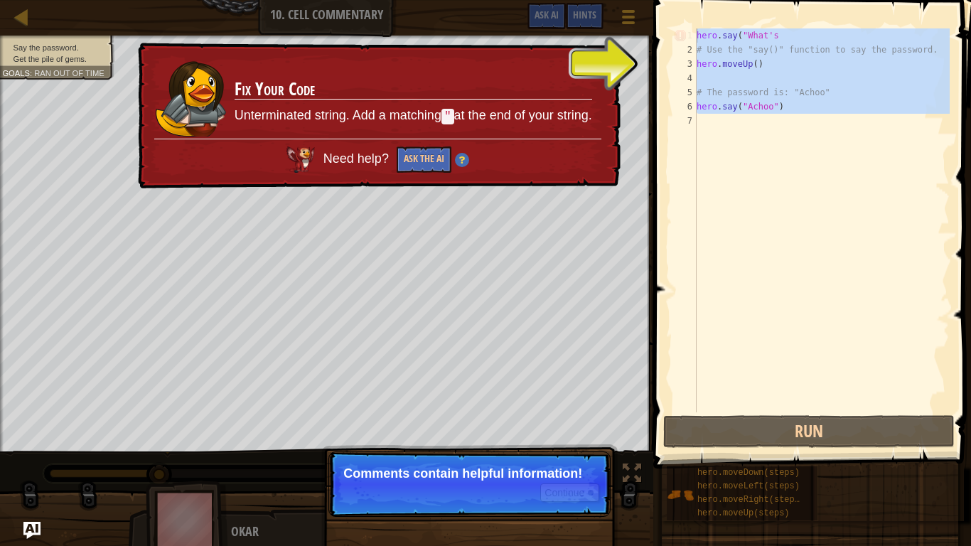
drag, startPoint x: 738, startPoint y: 210, endPoint x: 597, endPoint y: 0, distance: 252.7
click at [597, 0] on div "Map Introduction to Computer Science 10. Cell Commentary Game Menu Done Hints A…" at bounding box center [485, 273] width 971 height 546
type textarea "hero.say("What's # Use the "say()" function to say the password."
click at [859, 148] on div "hero . say ( "What's # Use the "say()" function to say the password. hero . mov…" at bounding box center [822, 220] width 256 height 384
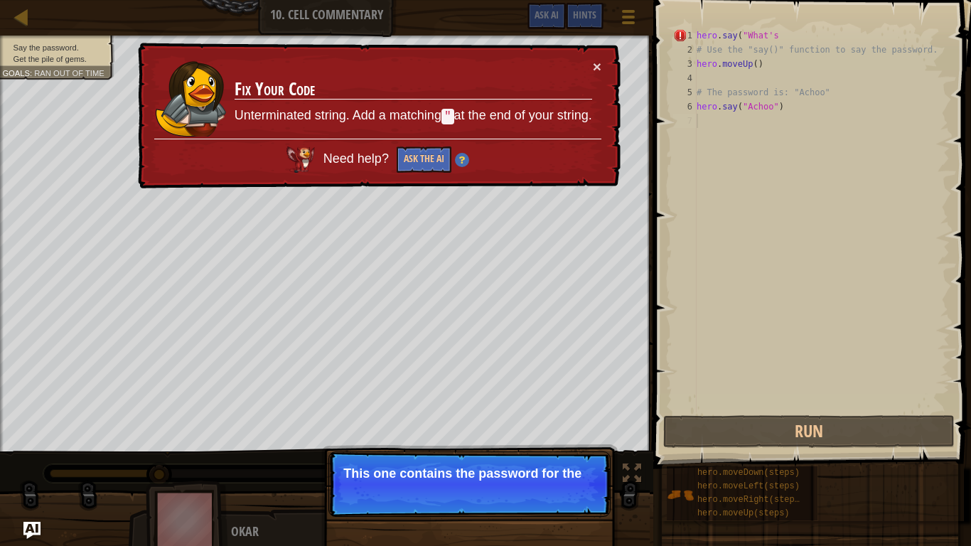
click at [547, 459] on p "Continue This one contains the password for the" at bounding box center [470, 484] width 282 height 65
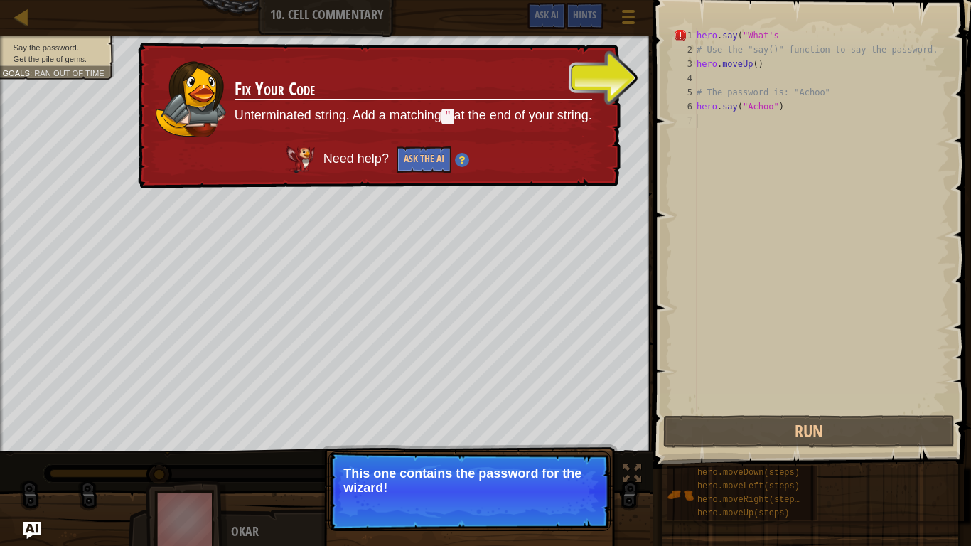
click at [547, 459] on button "Continue" at bounding box center [569, 507] width 59 height 18
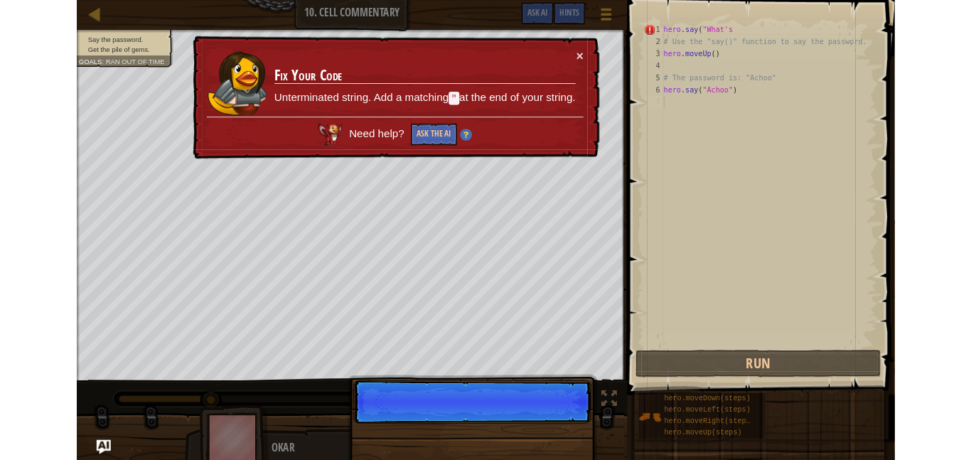
scroll to position [6, 0]
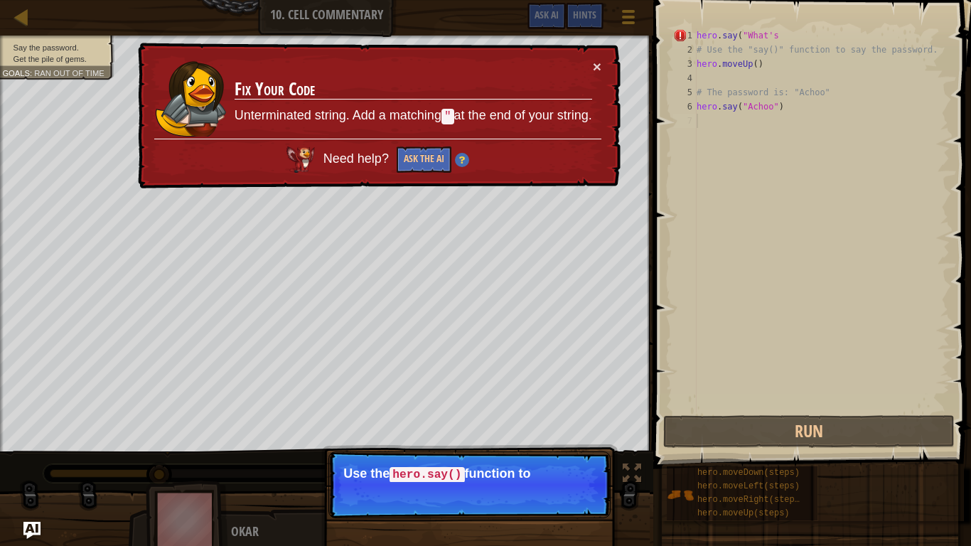
click at [594, 459] on p "Continue Use the hero.say() function to" at bounding box center [470, 485] width 282 height 67
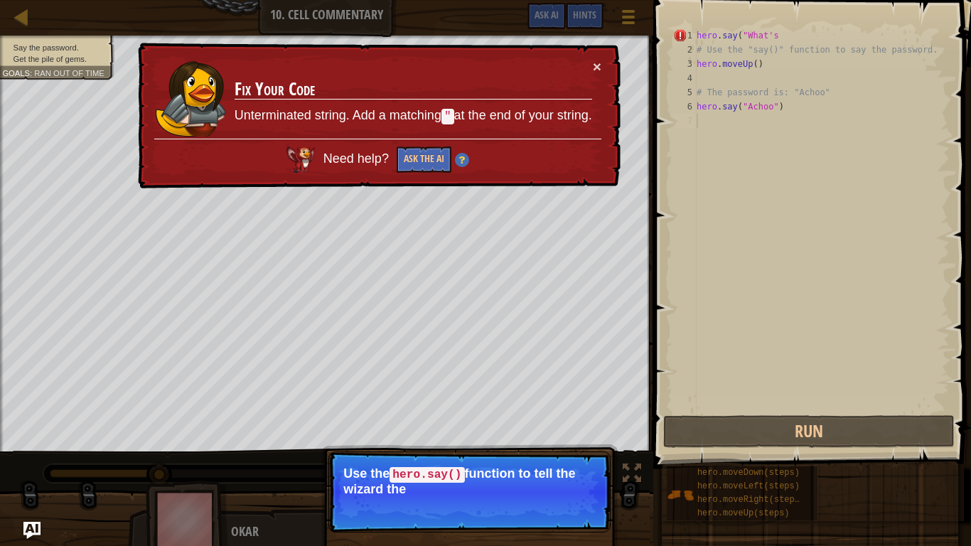
click at [582, 459] on p "Continue Use the hero.say() function to tell the wizard the" at bounding box center [470, 492] width 282 height 81
click at [575, 459] on button "Continue" at bounding box center [569, 508] width 59 height 18
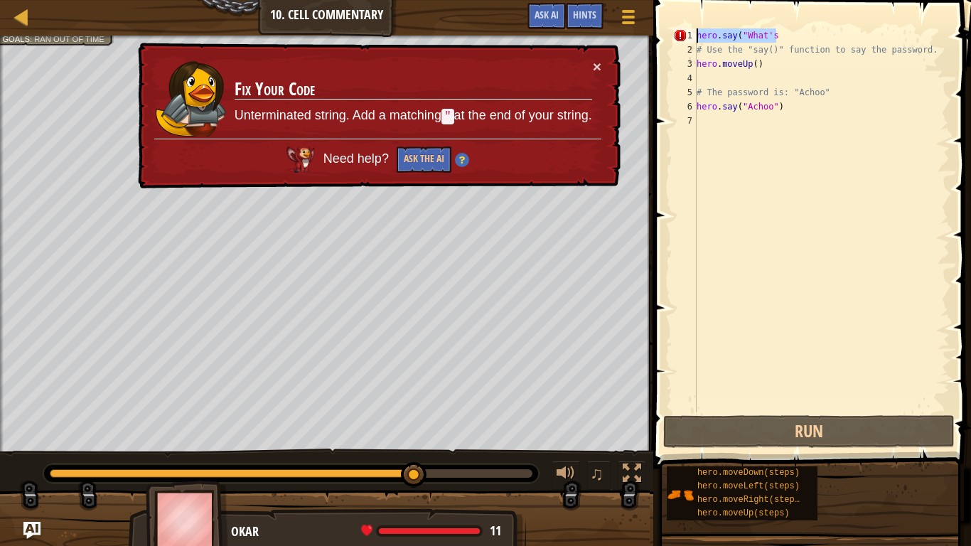
drag, startPoint x: 792, startPoint y: 37, endPoint x: 608, endPoint y: 0, distance: 187.2
click at [608, 0] on div "Map Introduction to Computer Science 10. Cell Commentary Game Menu Done Hints A…" at bounding box center [485, 273] width 971 height 546
type textarea "hero.say("What's"
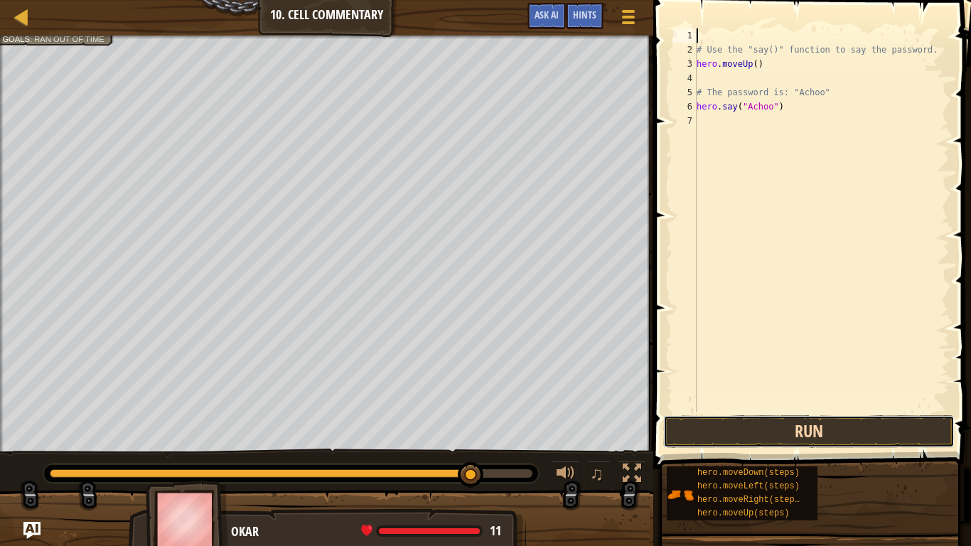
click at [860, 429] on button "Run" at bounding box center [810, 431] width 292 height 33
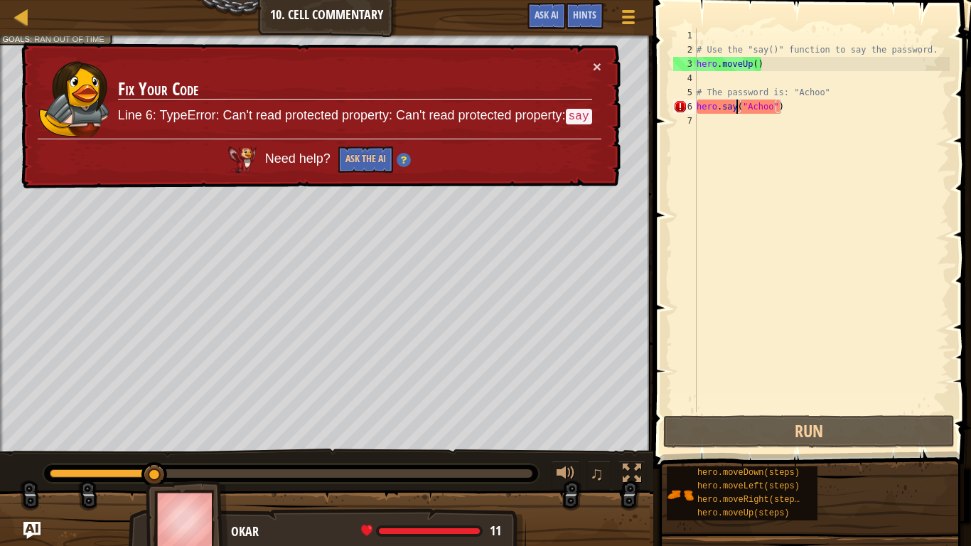
click at [735, 111] on div "# Use the "say()" function to say the password. hero . moveUp ( ) # The passwor…" at bounding box center [822, 234] width 256 height 412
type textarea "hero.say("Achoo")"
click at [891, 113] on div "# Use the "say()" function to say the password. hero . moveUp ( ) # The passwor…" at bounding box center [822, 234] width 256 height 412
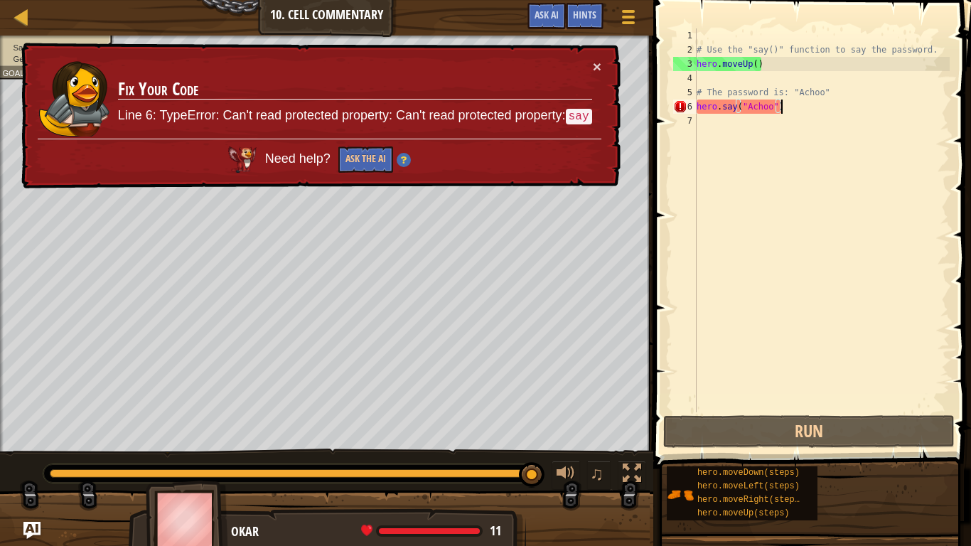
click at [477, 50] on div "× Fix Your Code Line 6: TypeError: Can't read protected property: Can't read pr…" at bounding box center [319, 116] width 605 height 156
click at [435, 61] on td "Fix Your Code Line 6: TypeError: Can't read protected property: Can't read prot…" at bounding box center [355, 99] width 476 height 80
click at [597, 66] on button "×" at bounding box center [597, 70] width 9 height 15
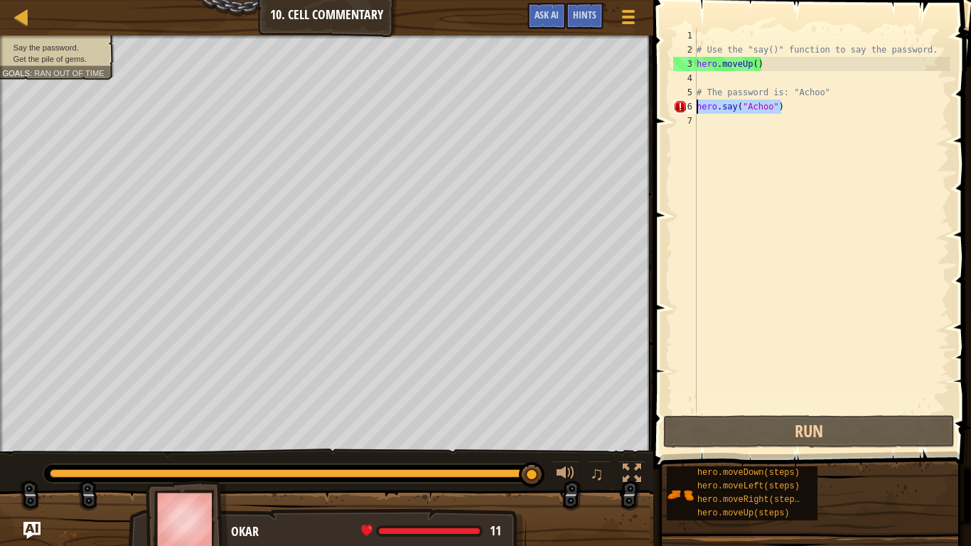
click at [586, 107] on div "Map Introduction to Computer Science 10. Cell Commentary Game Menu Done Hints A…" at bounding box center [485, 273] width 971 height 546
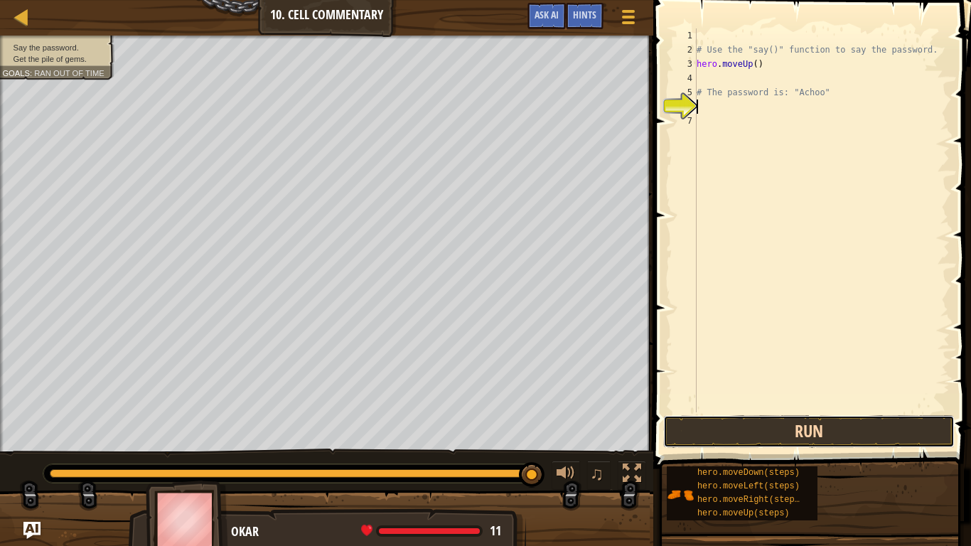
click at [864, 442] on button "Run" at bounding box center [810, 431] width 292 height 33
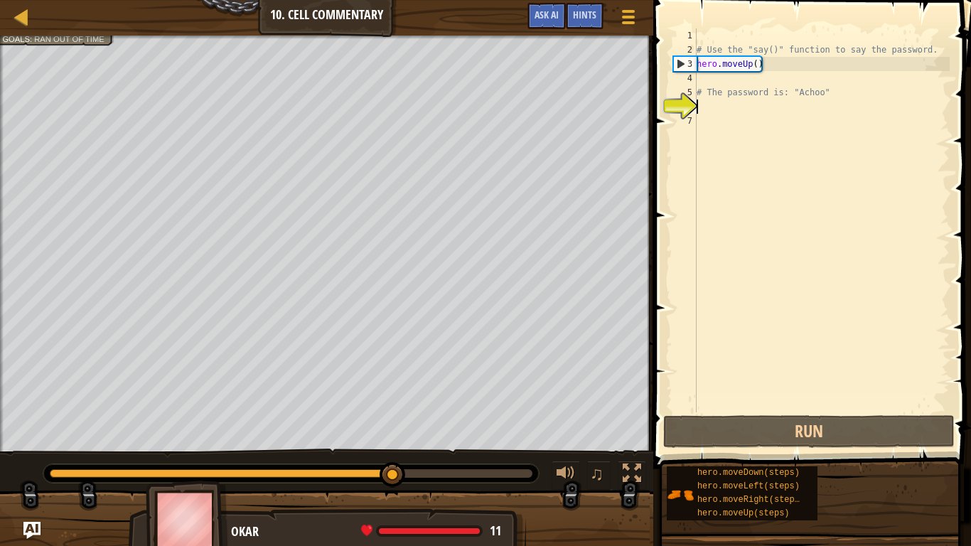
click at [734, 114] on div "# Use the "say()" function to say the password. hero . moveUp ( ) # The passwor…" at bounding box center [822, 234] width 256 height 412
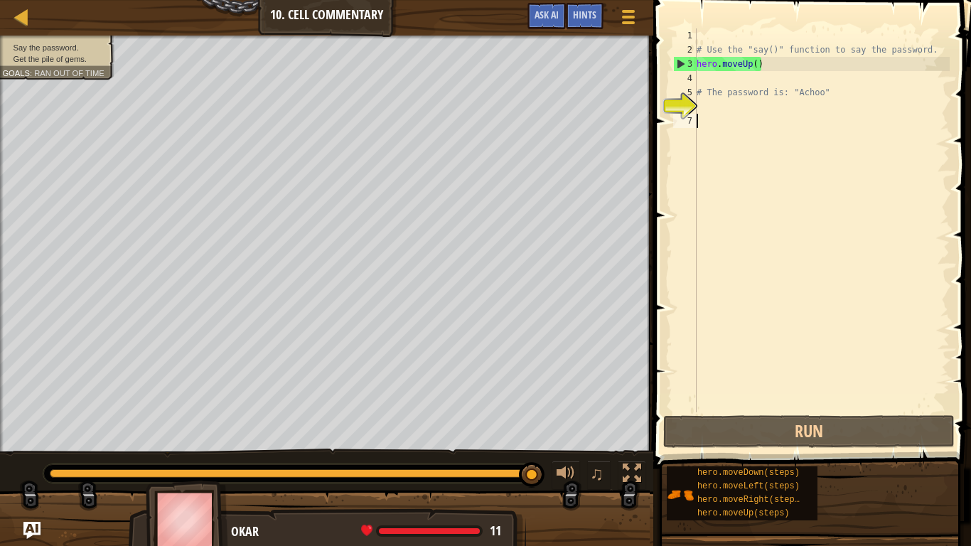
click at [735, 110] on div "# Use the "say()" function to say the password. hero . moveUp ( ) # The passwor…" at bounding box center [822, 234] width 256 height 412
